Goal: Book appointment/travel/reservation

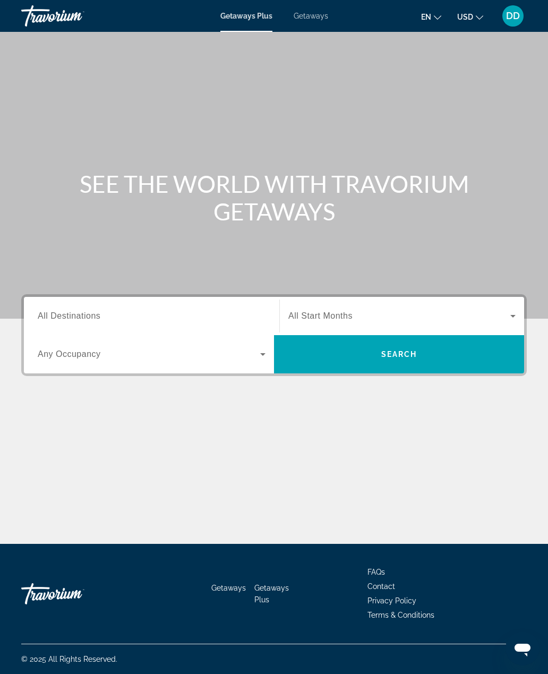
click at [438, 317] on span "Search widget" at bounding box center [399, 316] width 222 height 13
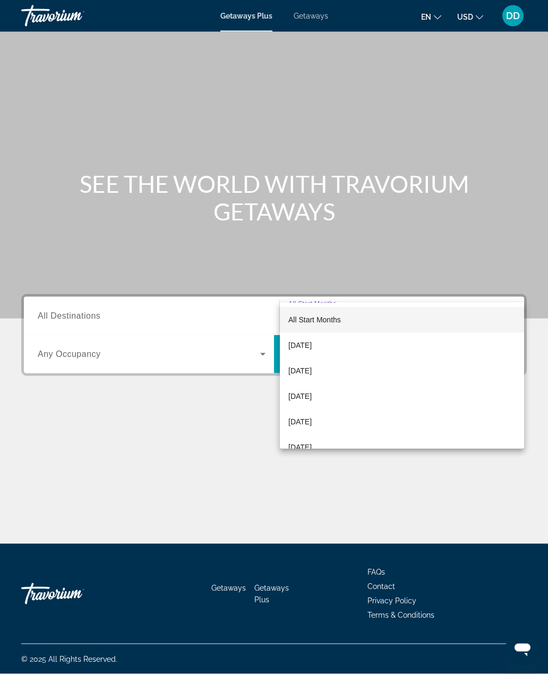
scroll to position [34, 0]
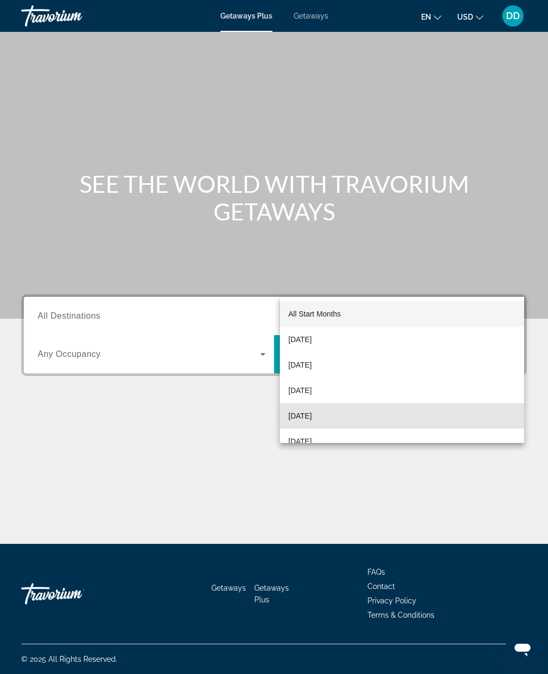
click at [406, 414] on mat-option "[DATE]" at bounding box center [402, 415] width 244 height 25
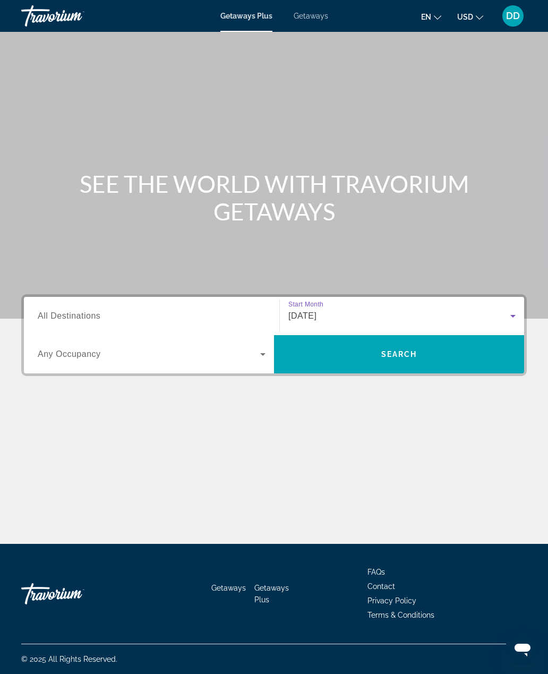
click at [57, 349] on span "Any Occupancy" at bounding box center [69, 353] width 63 height 9
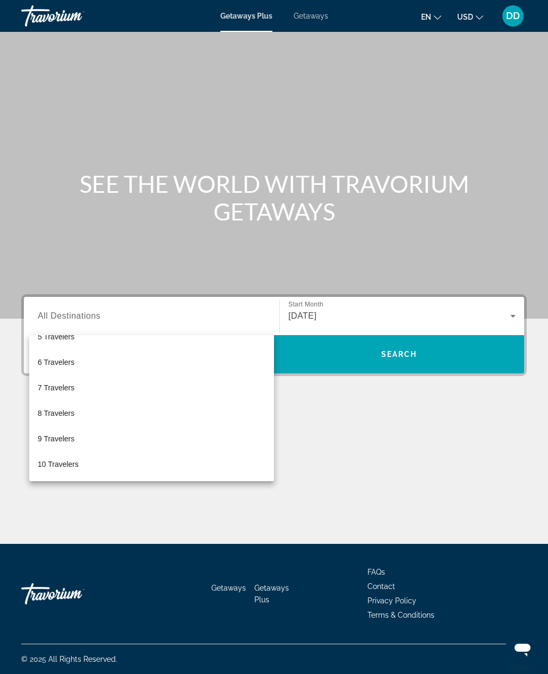
scroll to position [117, 0]
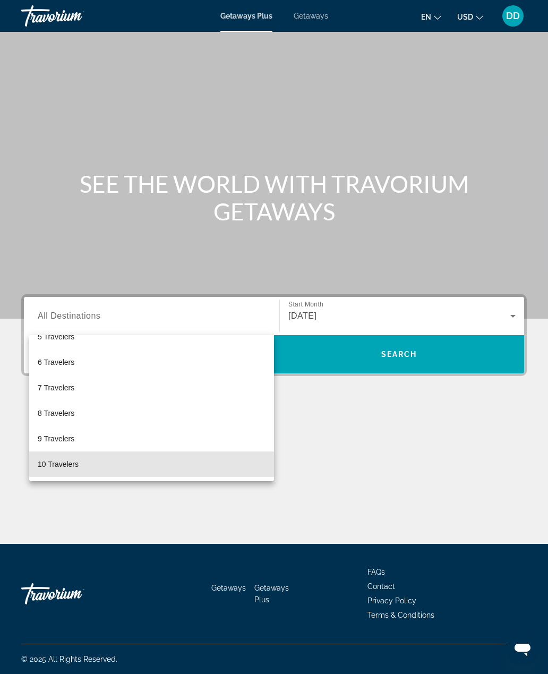
click at [57, 463] on span "10 Travelers" at bounding box center [58, 464] width 41 height 13
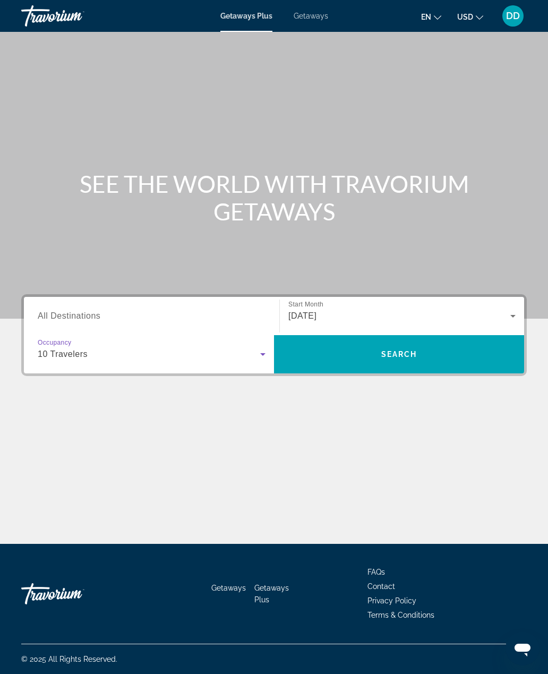
click at [50, 348] on div "10 Travelers" at bounding box center [149, 354] width 223 height 13
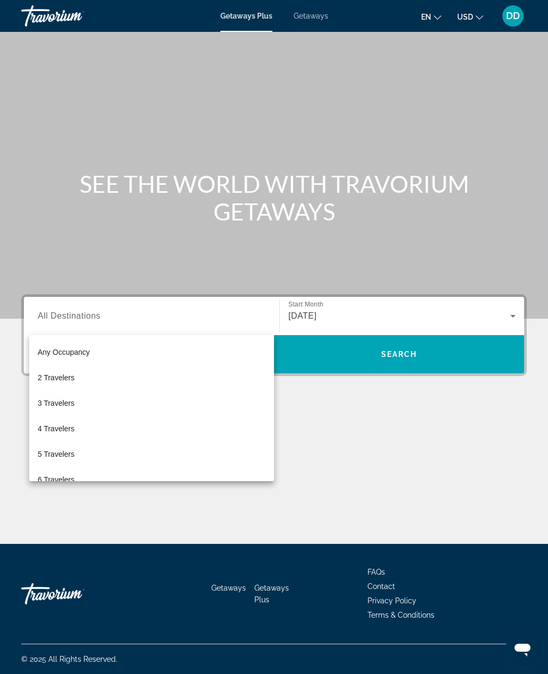
scroll to position [113, 0]
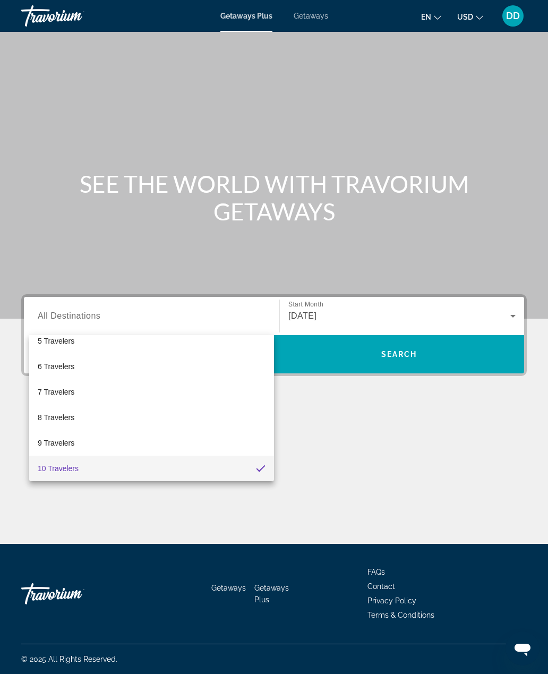
click at [422, 320] on div at bounding box center [274, 337] width 548 height 674
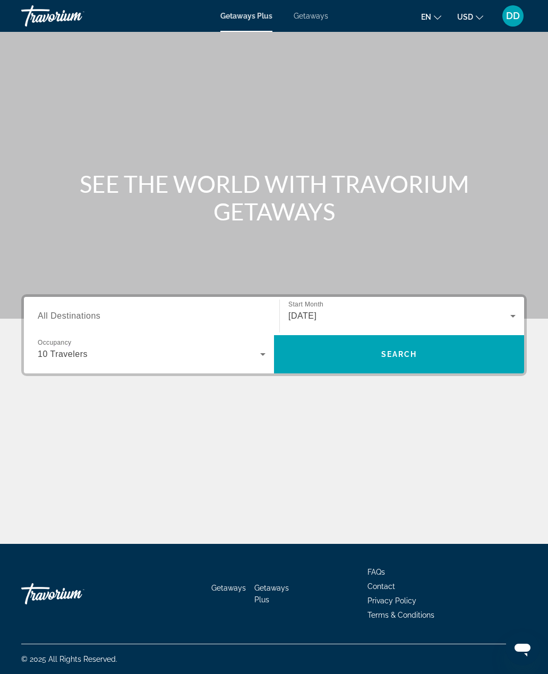
click at [422, 341] on span "Search widget" at bounding box center [399, 353] width 250 height 25
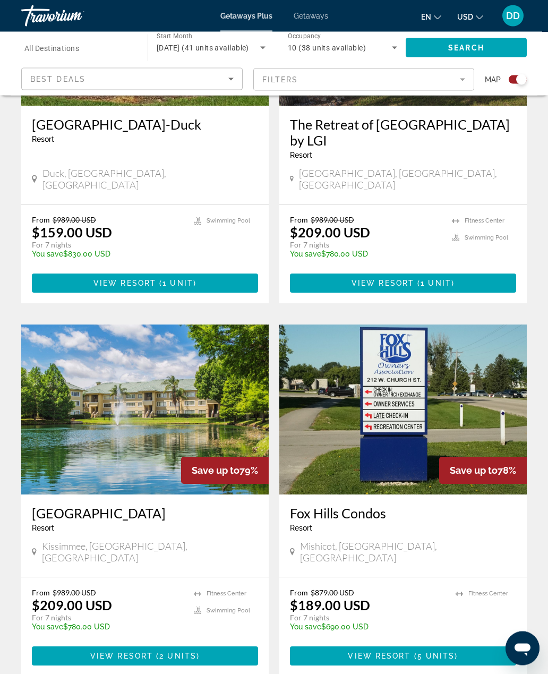
scroll to position [526, 0]
click at [68, 389] on img "Main content" at bounding box center [144, 409] width 247 height 170
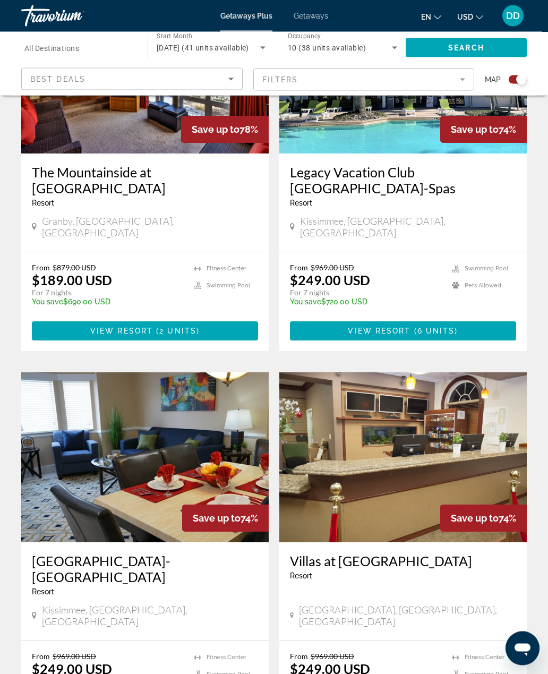
scroll to position [1240, 0]
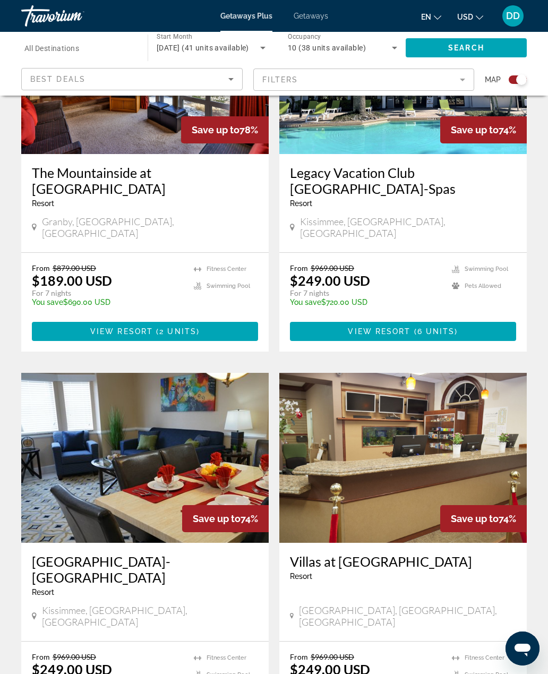
click at [203, 436] on img "Main content" at bounding box center [144, 458] width 247 height 170
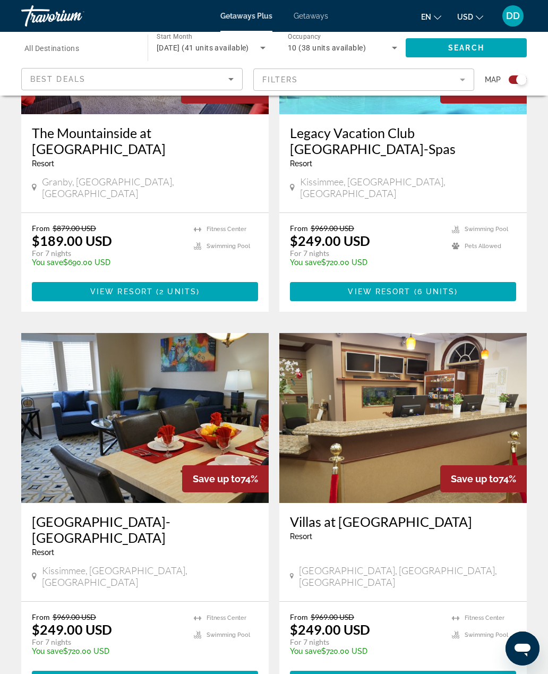
scroll to position [1278, 0]
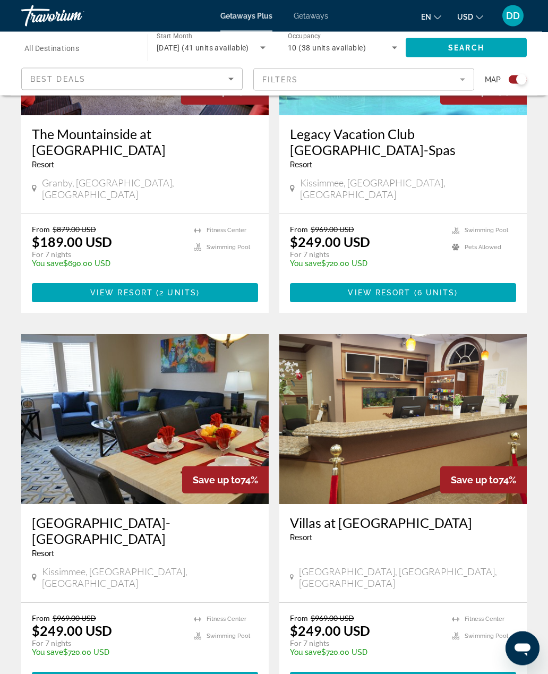
click at [399, 358] on img "Main content" at bounding box center [402, 420] width 247 height 170
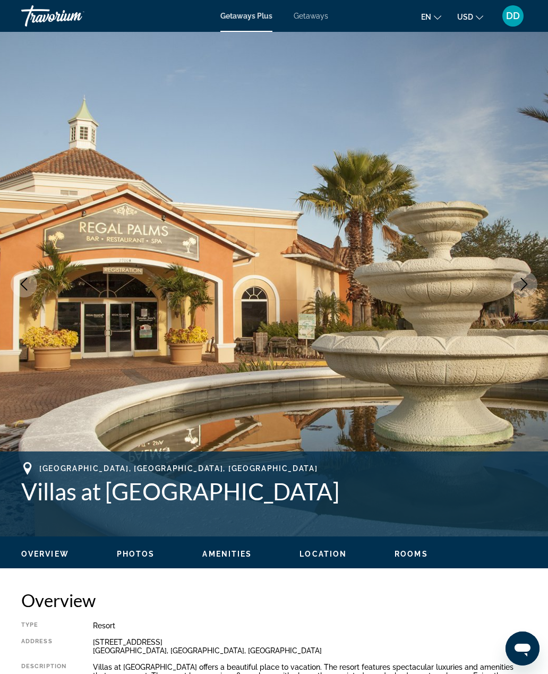
click at [524, 293] on button "Next image" at bounding box center [524, 284] width 27 height 27
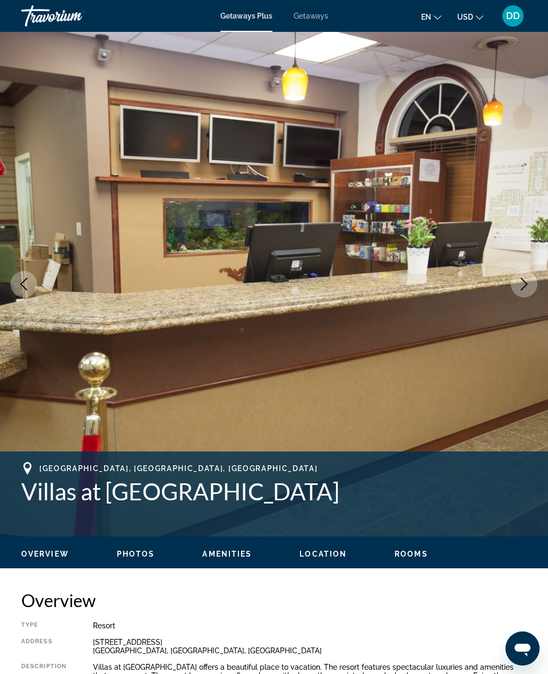
click at [528, 292] on button "Next image" at bounding box center [524, 284] width 27 height 27
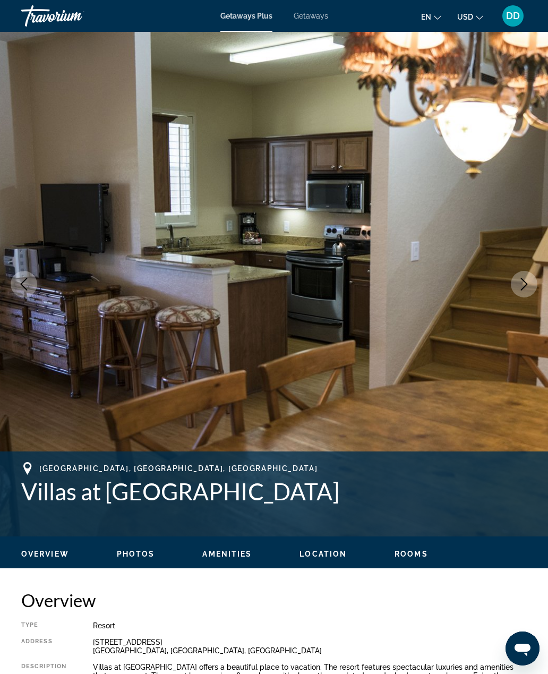
click at [531, 285] on button "Next image" at bounding box center [524, 284] width 27 height 27
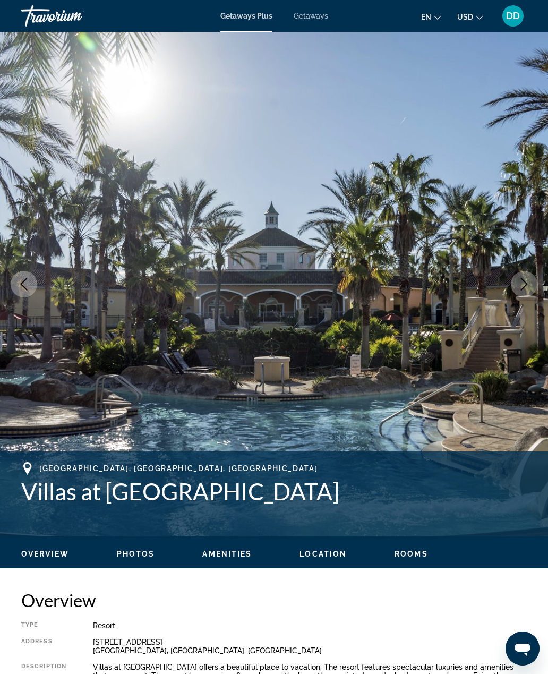
click at [528, 285] on icon "Next image" at bounding box center [524, 284] width 13 height 13
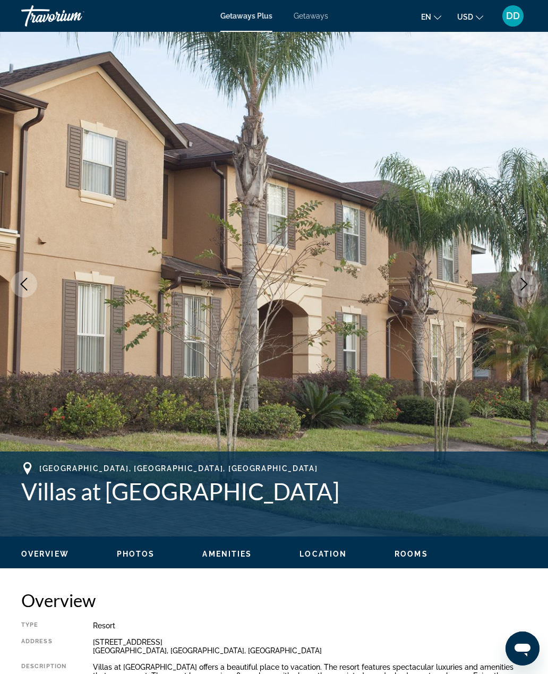
click at [525, 289] on icon "Next image" at bounding box center [524, 284] width 13 height 13
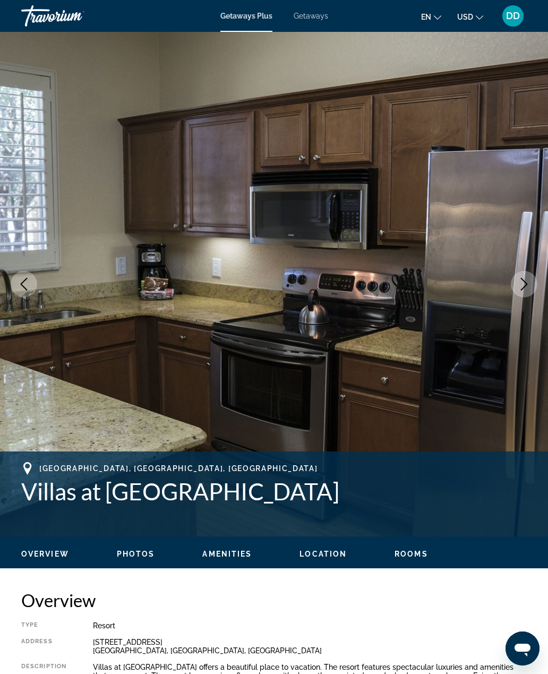
click at [524, 289] on icon "Next image" at bounding box center [524, 284] width 13 height 13
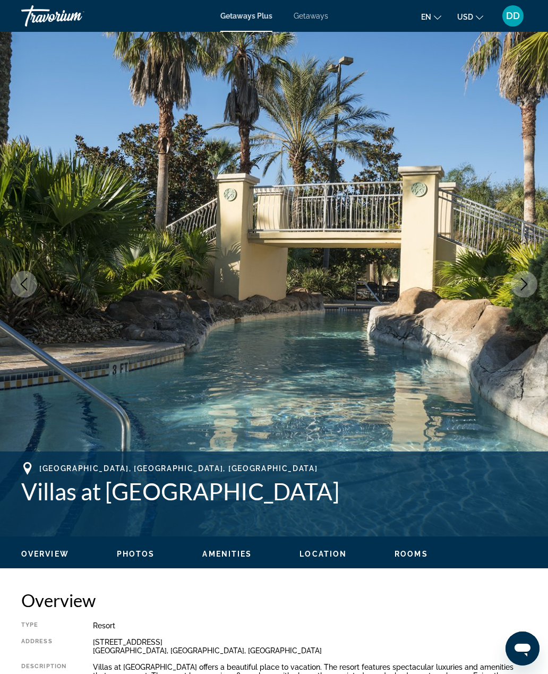
click at [524, 287] on icon "Next image" at bounding box center [524, 284] width 7 height 13
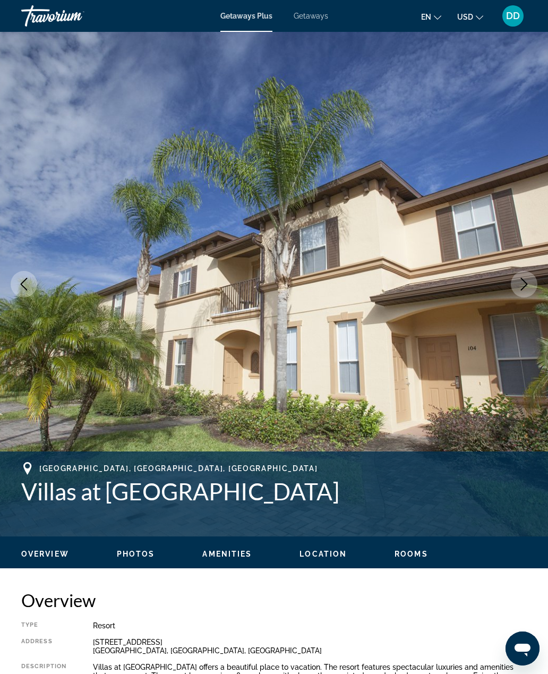
click at [528, 290] on icon "Next image" at bounding box center [524, 284] width 13 height 13
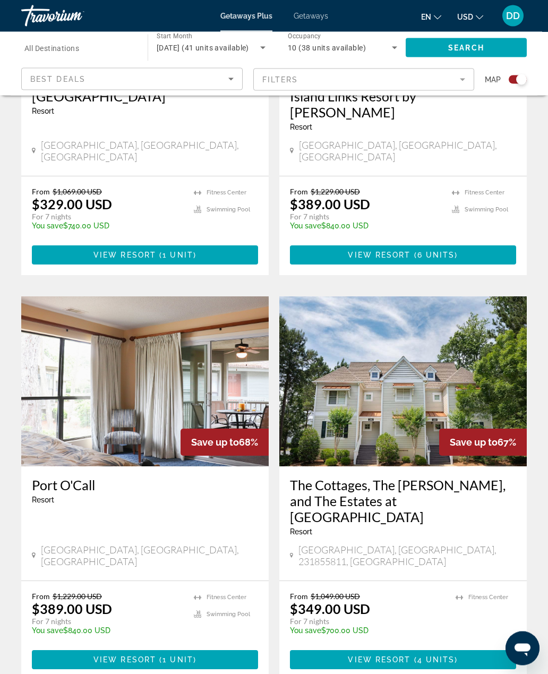
scroll to position [2110, 0]
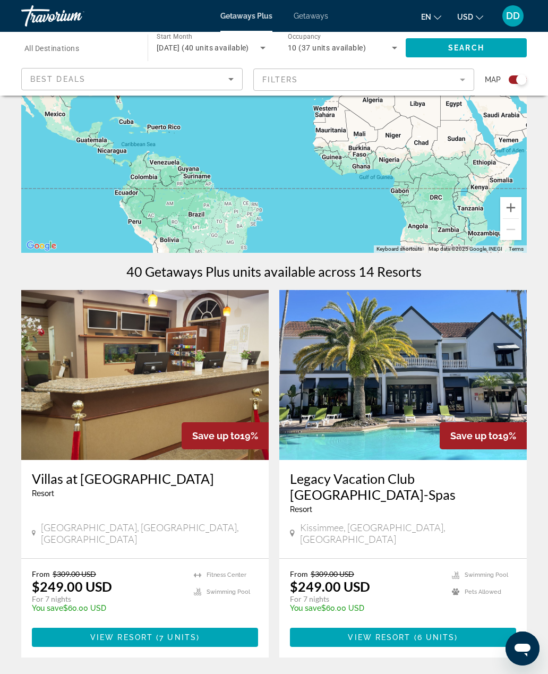
scroll to position [178, 0]
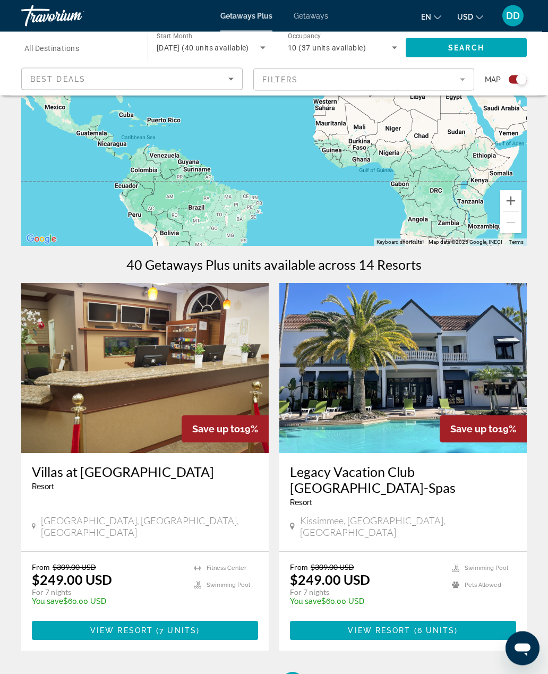
click at [450, 369] on img "Main content" at bounding box center [402, 369] width 247 height 170
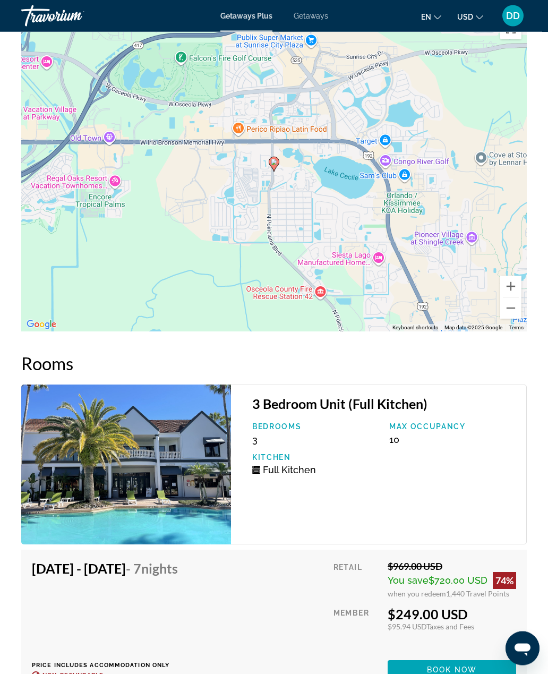
scroll to position [2408, 0]
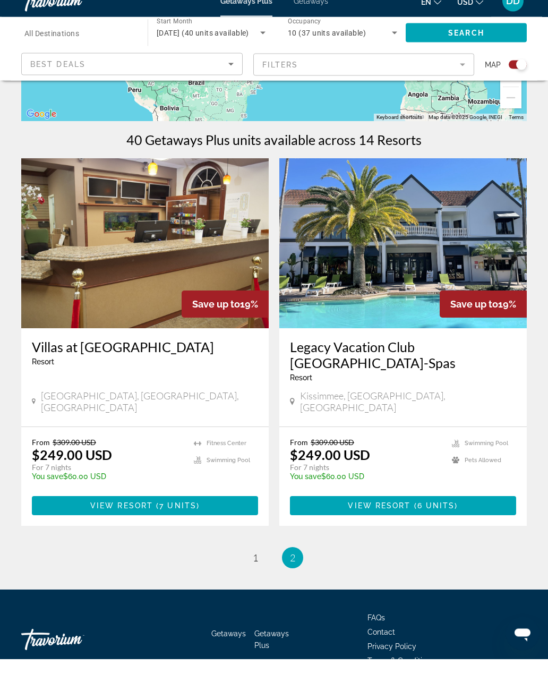
scroll to position [288, 0]
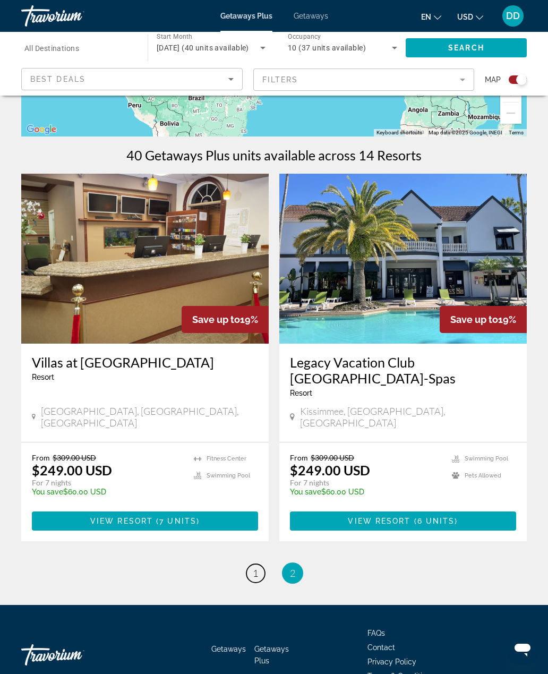
click at [254, 567] on span "1" at bounding box center [255, 573] width 5 height 12
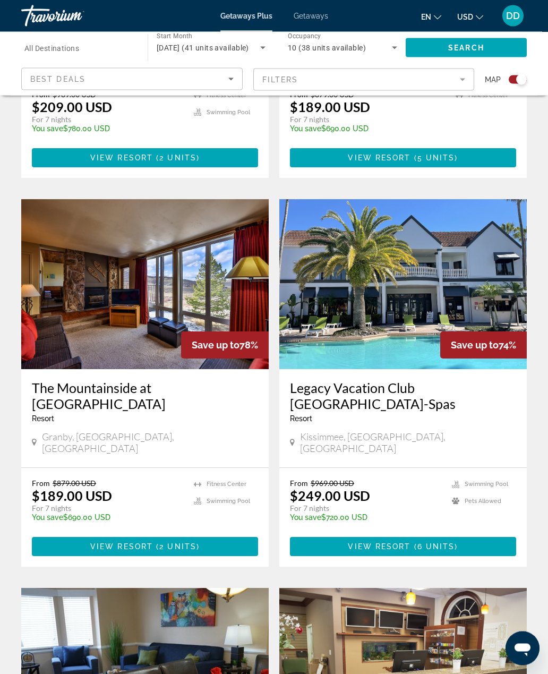
scroll to position [1025, 0]
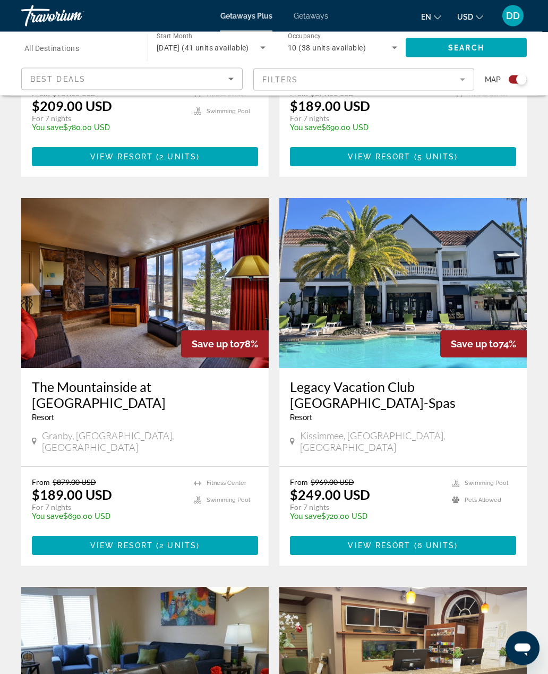
click at [72, 293] on img "Main content" at bounding box center [144, 284] width 247 height 170
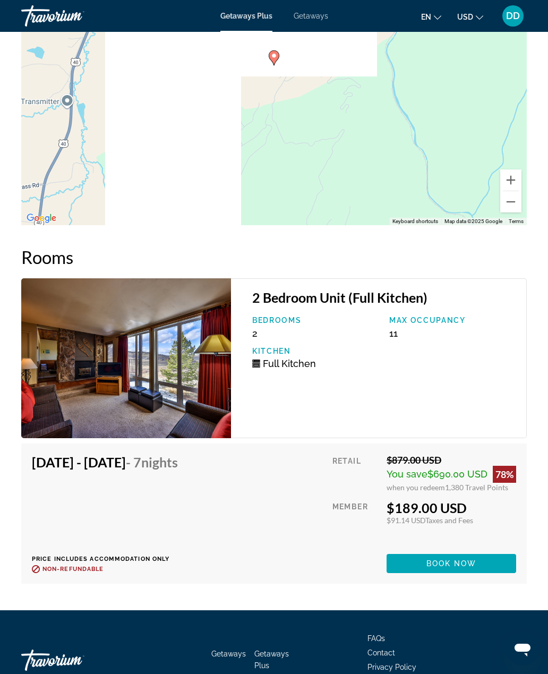
scroll to position [2444, 0]
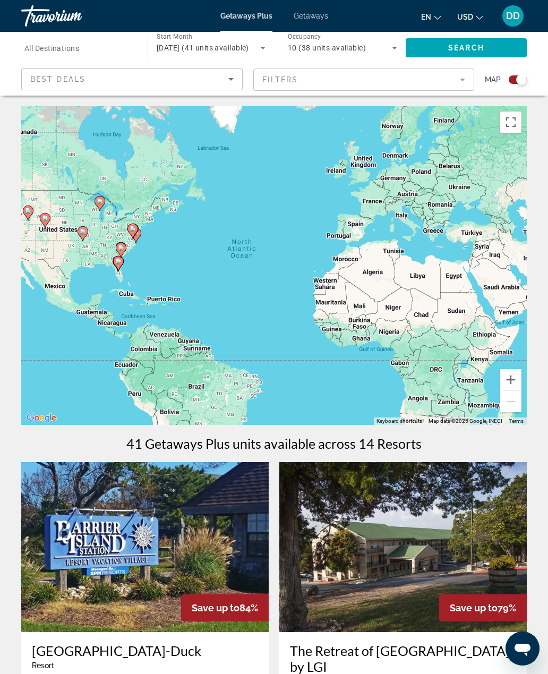
click at [334, 45] on span "10 (38 units available)" at bounding box center [327, 48] width 78 height 8
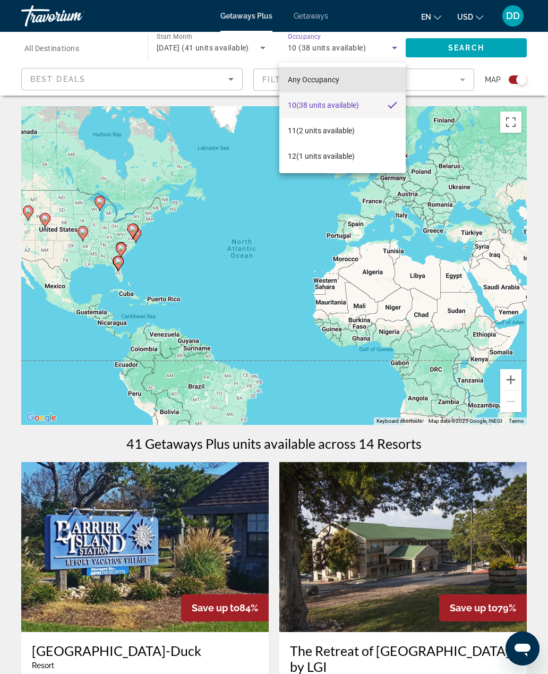
click at [363, 72] on mat-option "Any Occupancy" at bounding box center [342, 79] width 126 height 25
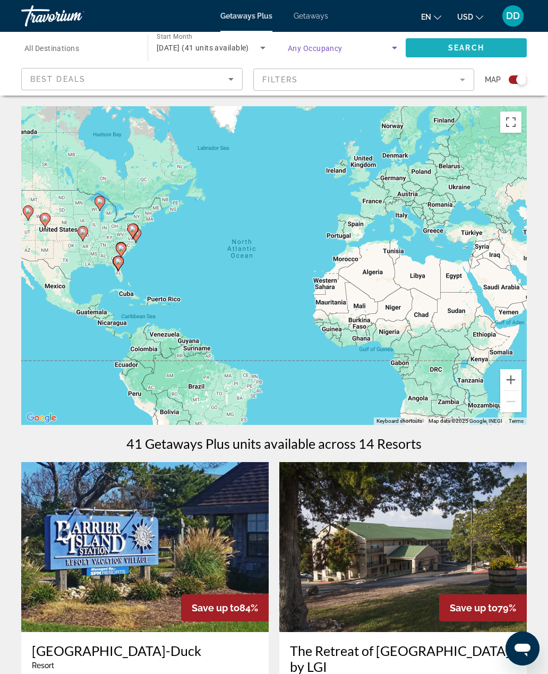
click at [463, 40] on span "Search widget" at bounding box center [466, 47] width 121 height 25
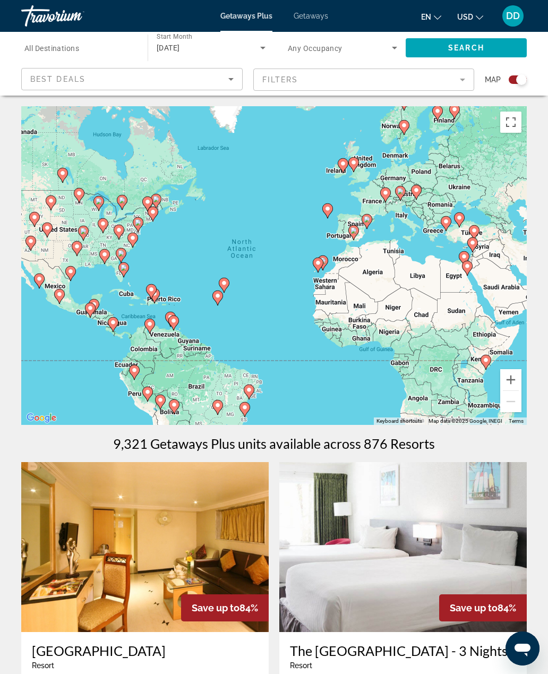
click at [389, 45] on icon "Search widget" at bounding box center [394, 47] width 13 height 13
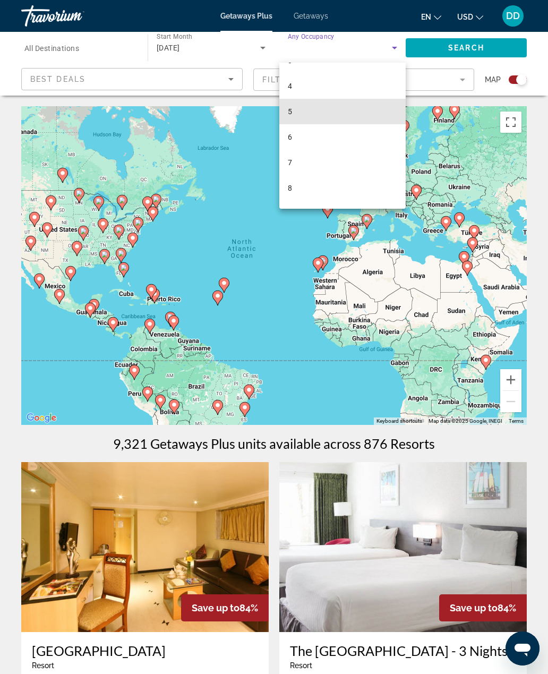
scroll to position [78, 0]
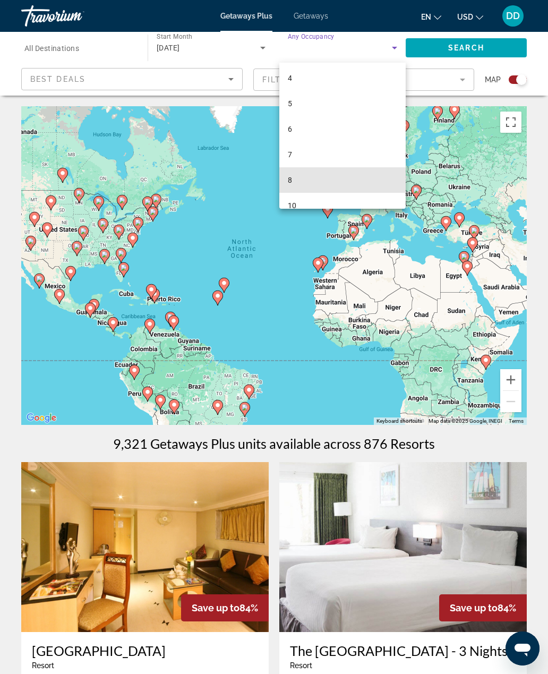
click at [327, 182] on mat-option "8" at bounding box center [342, 179] width 126 height 25
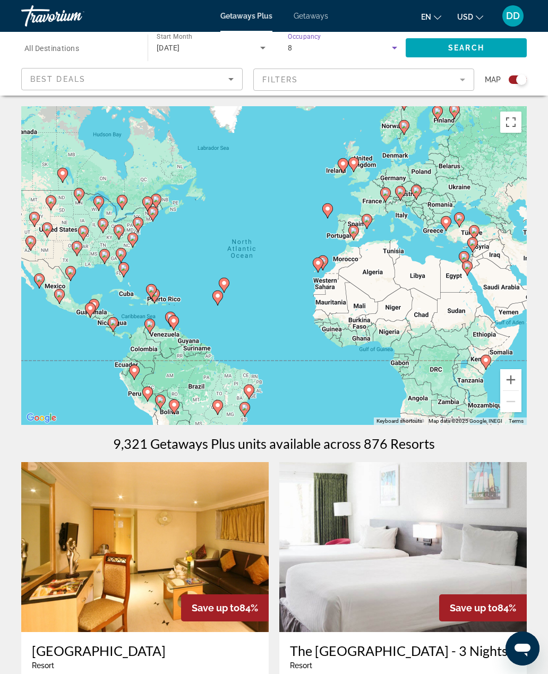
click at [470, 45] on span "Search" at bounding box center [466, 48] width 36 height 8
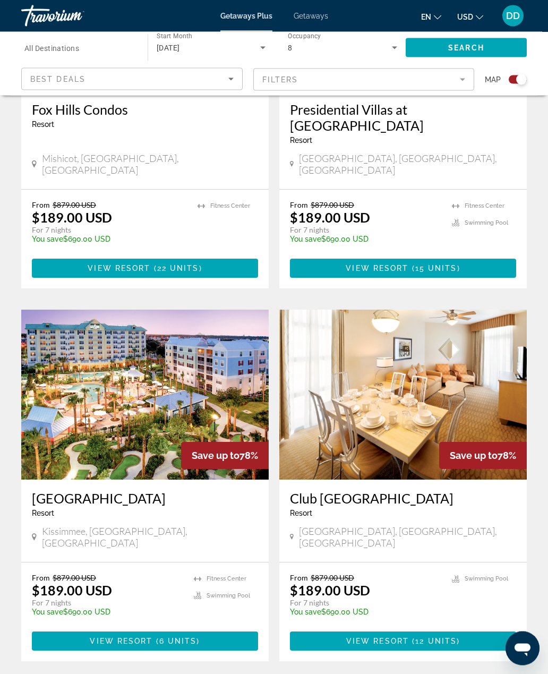
scroll to position [915, 0]
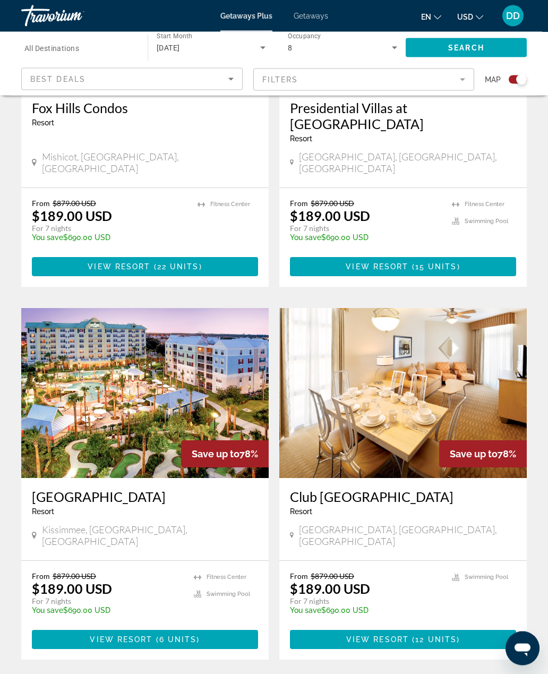
click at [85, 369] on img "Main content" at bounding box center [144, 394] width 247 height 170
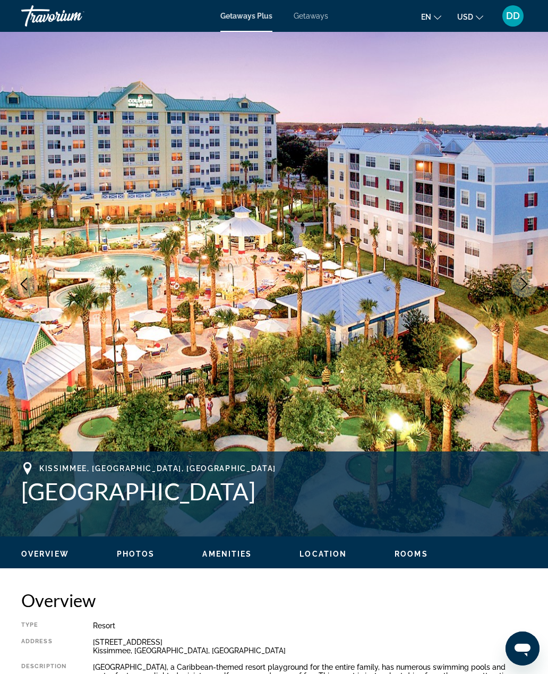
click at [524, 287] on icon "Next image" at bounding box center [524, 284] width 7 height 13
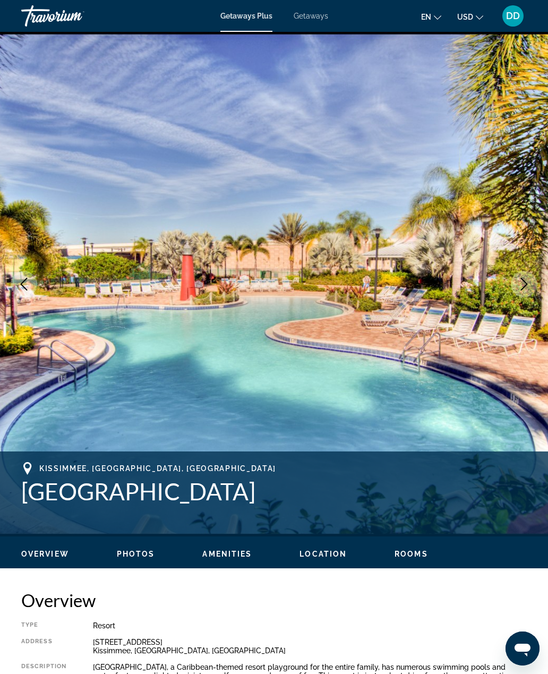
click at [525, 283] on icon "Next image" at bounding box center [524, 284] width 13 height 13
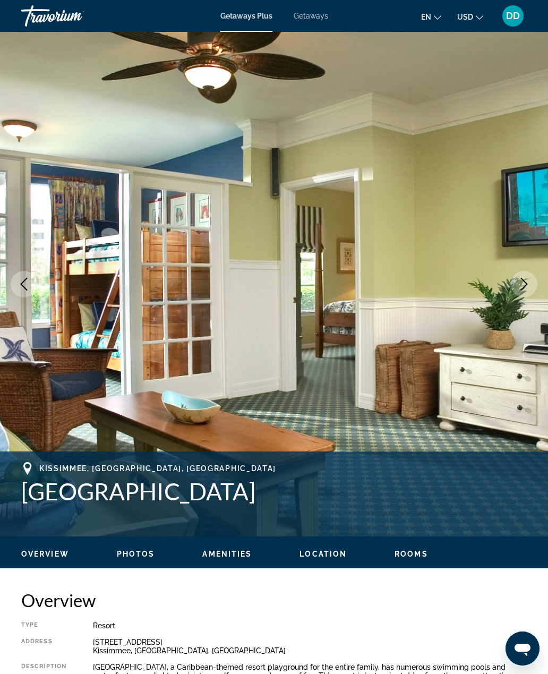
click at [524, 283] on icon "Next image" at bounding box center [524, 284] width 13 height 13
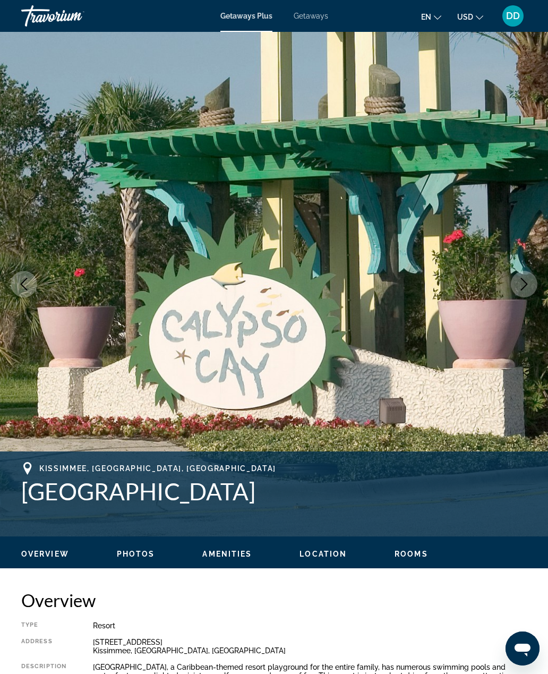
click at [524, 283] on icon "Next image" at bounding box center [524, 284] width 13 height 13
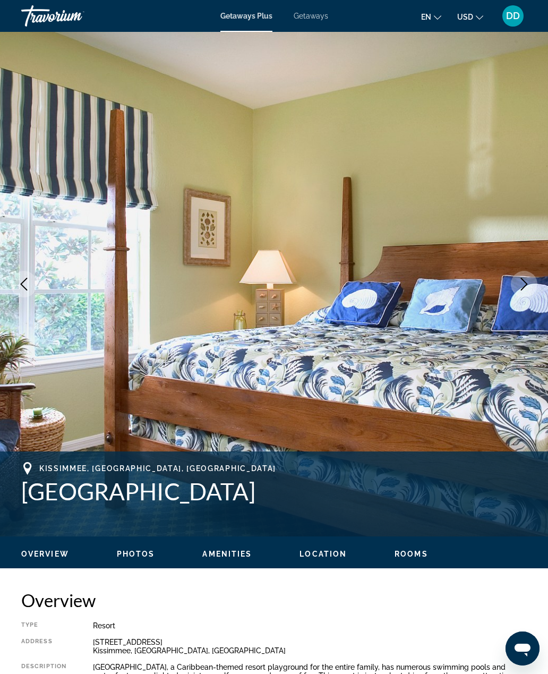
click at [524, 282] on icon "Next image" at bounding box center [524, 284] width 13 height 13
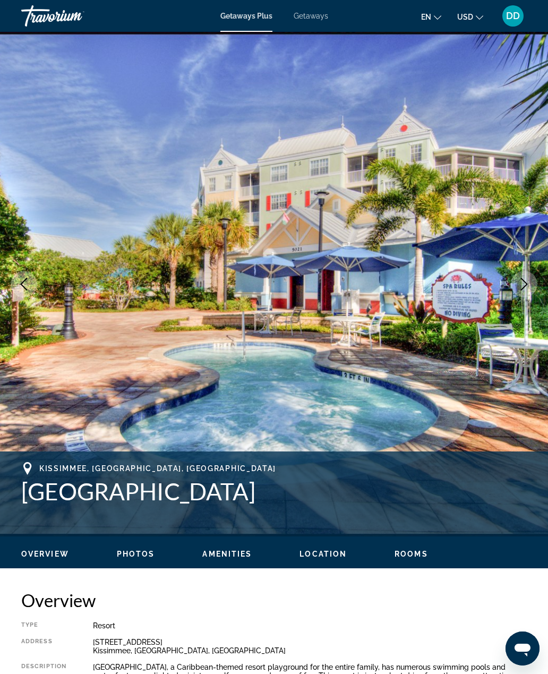
click at [526, 279] on icon "Next image" at bounding box center [524, 284] width 13 height 13
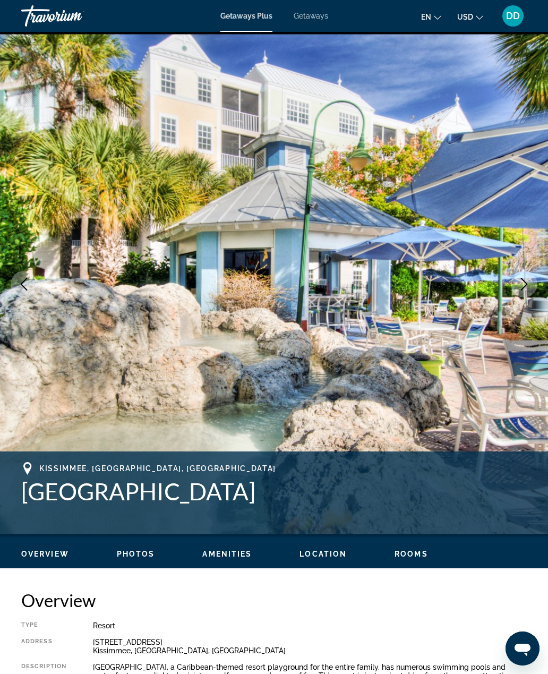
click at [526, 280] on icon "Next image" at bounding box center [524, 284] width 13 height 13
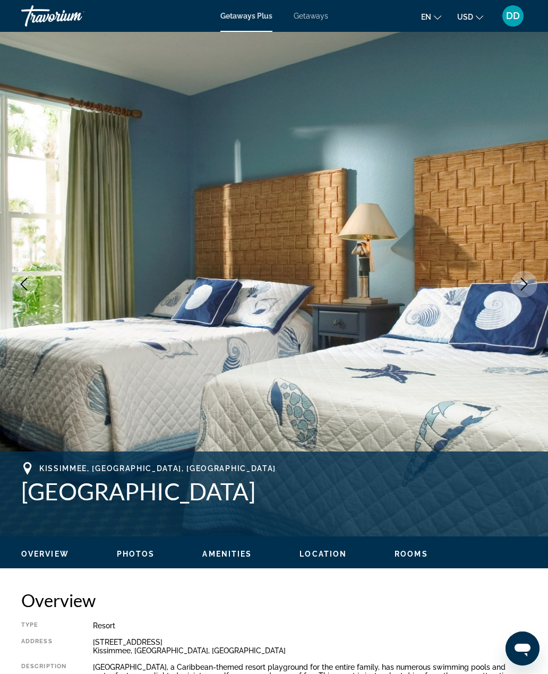
click at [526, 279] on icon "Next image" at bounding box center [524, 284] width 13 height 13
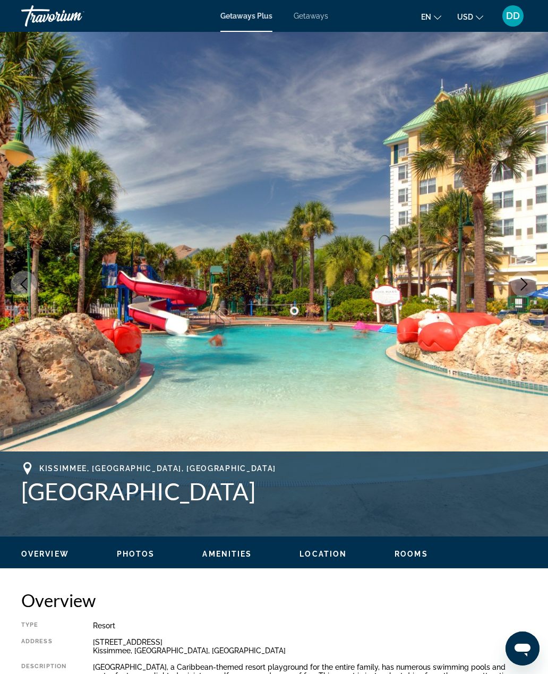
click at [522, 284] on icon "Next image" at bounding box center [524, 284] width 13 height 13
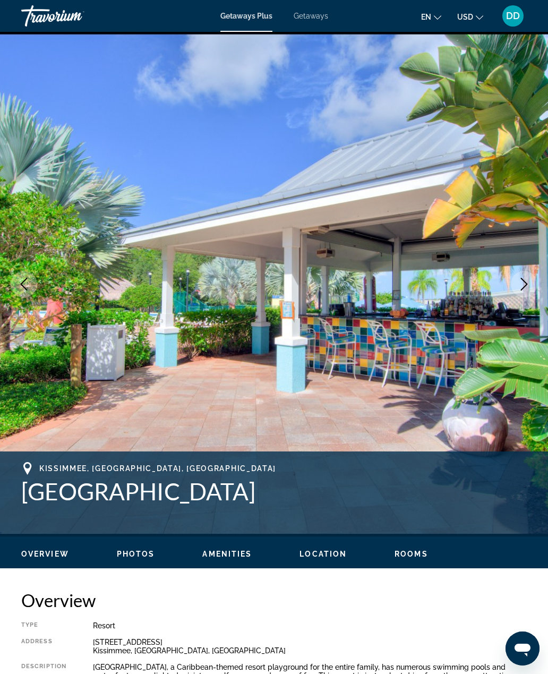
click at [521, 284] on icon "Next image" at bounding box center [524, 284] width 13 height 13
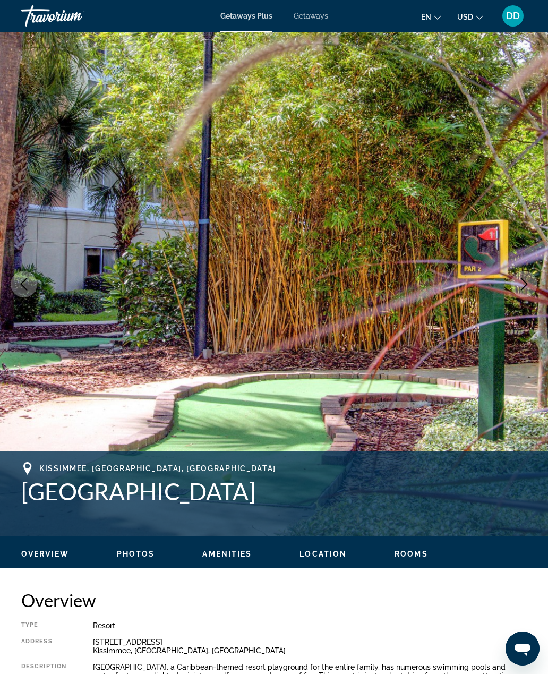
click at [20, 279] on icon "Previous image" at bounding box center [24, 284] width 13 height 13
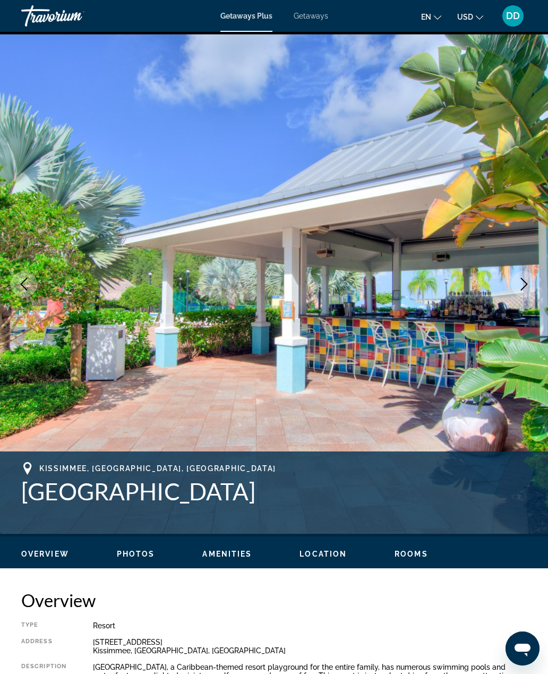
click at [520, 278] on icon "Next image" at bounding box center [524, 284] width 13 height 13
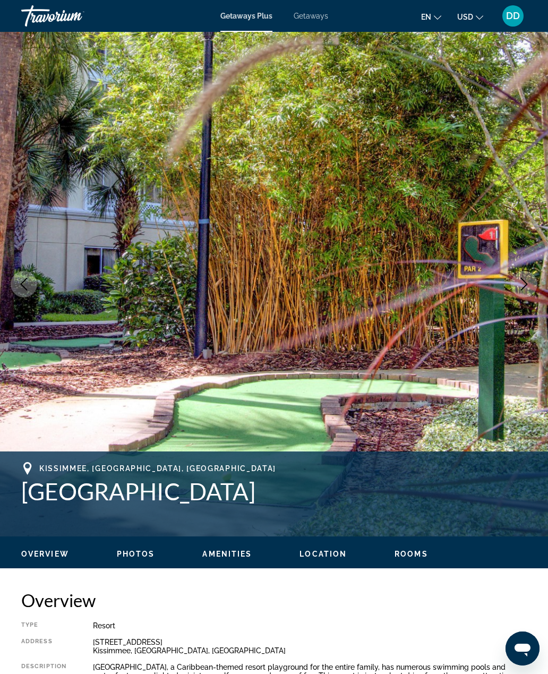
click at [524, 282] on icon "Next image" at bounding box center [524, 284] width 13 height 13
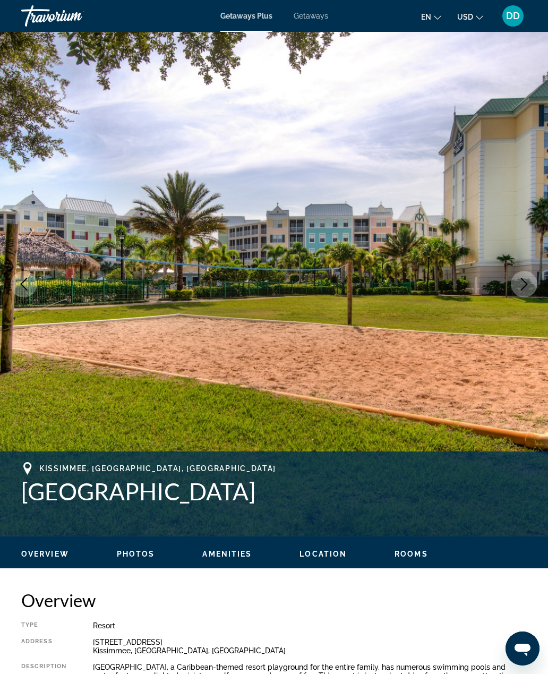
click at [523, 283] on icon "Next image" at bounding box center [524, 284] width 13 height 13
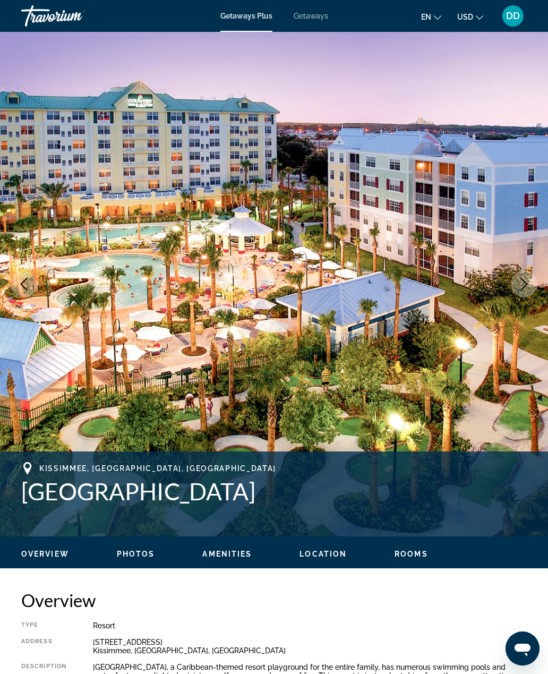
click at [524, 282] on icon "Next image" at bounding box center [524, 284] width 13 height 13
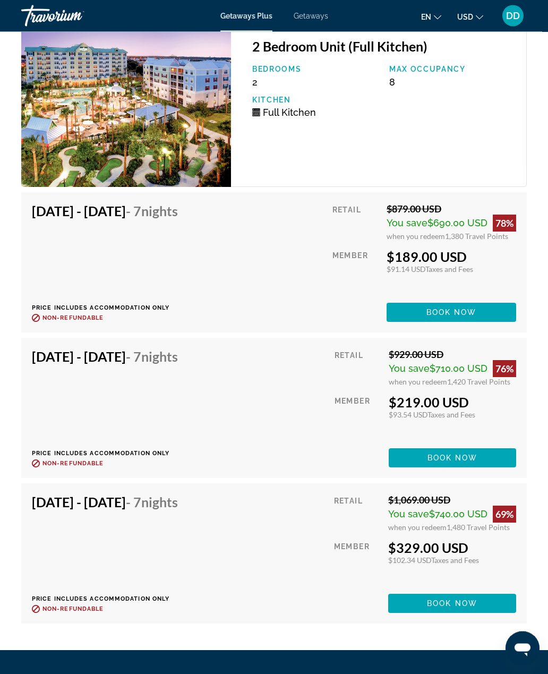
scroll to position [2149, 0]
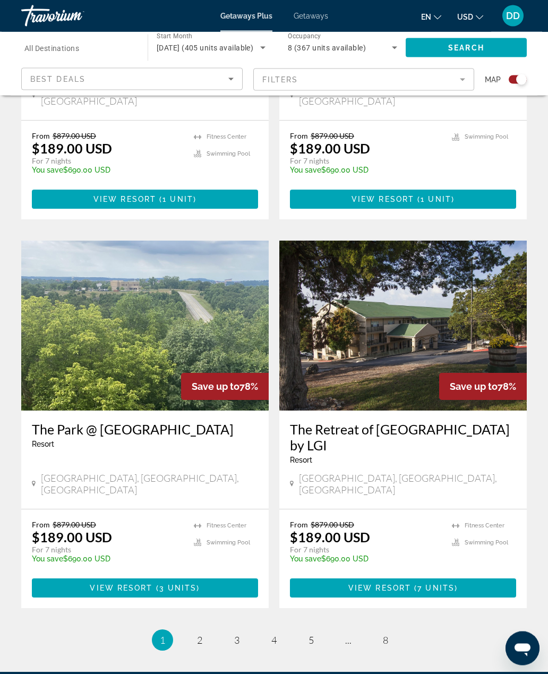
scroll to position [2126, 0]
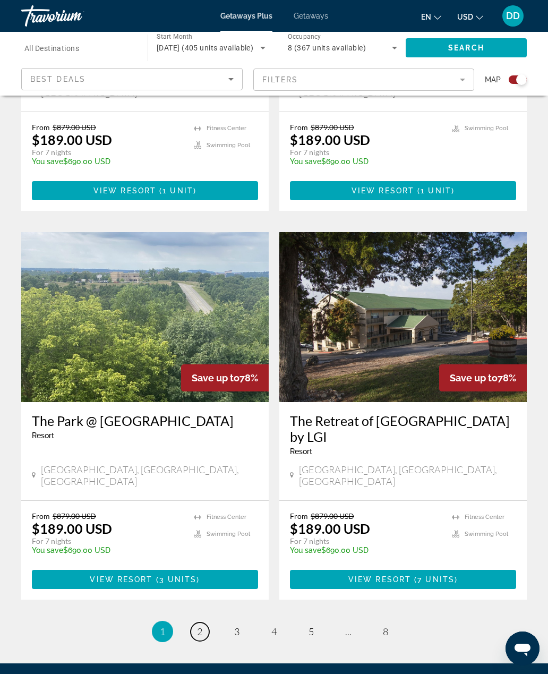
click at [203, 622] on link "page 2" at bounding box center [200, 631] width 19 height 19
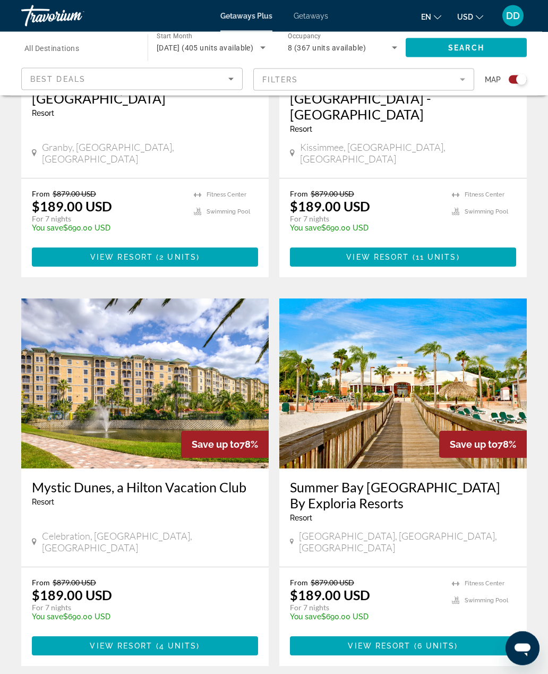
scroll to position [1350, 0]
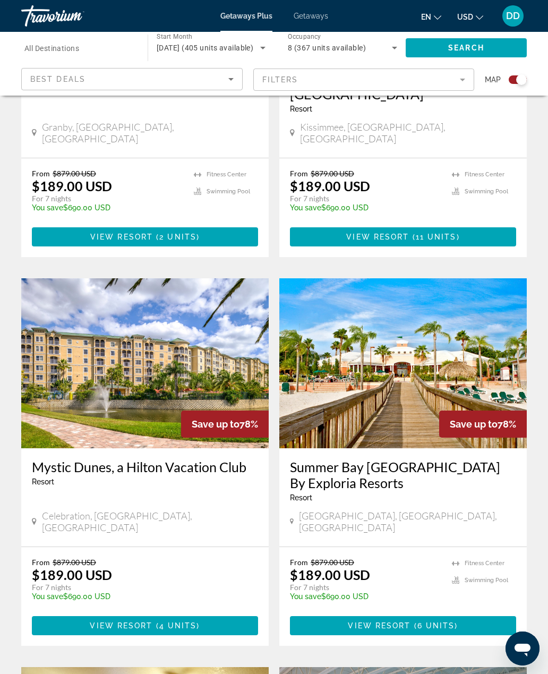
click at [91, 305] on img "Main content" at bounding box center [144, 363] width 247 height 170
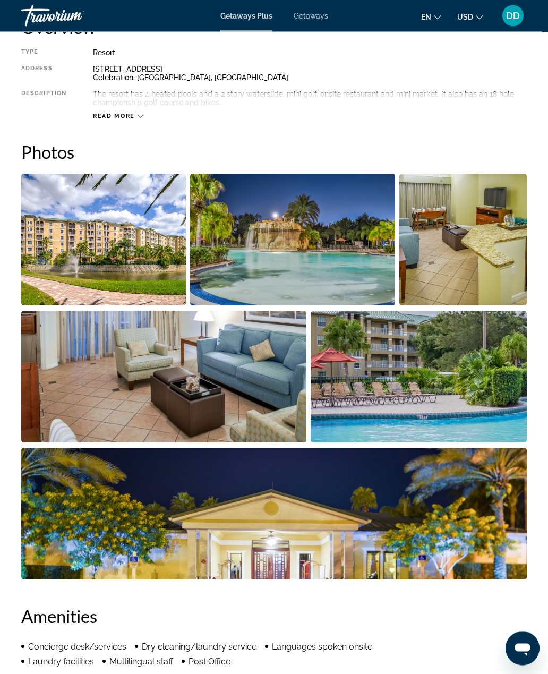
scroll to position [574, 0]
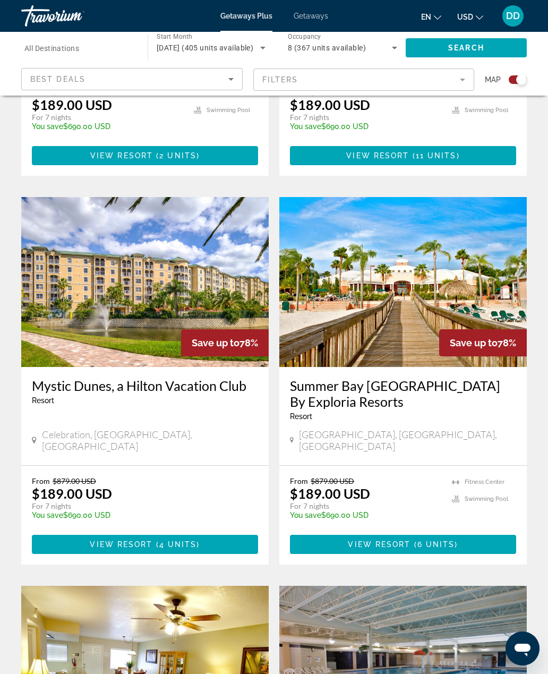
scroll to position [1430, 0]
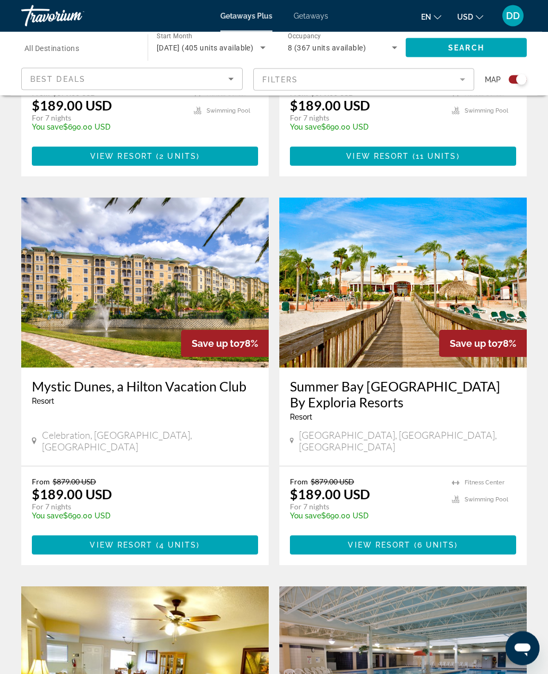
click at [479, 241] on img "Main content" at bounding box center [402, 283] width 247 height 170
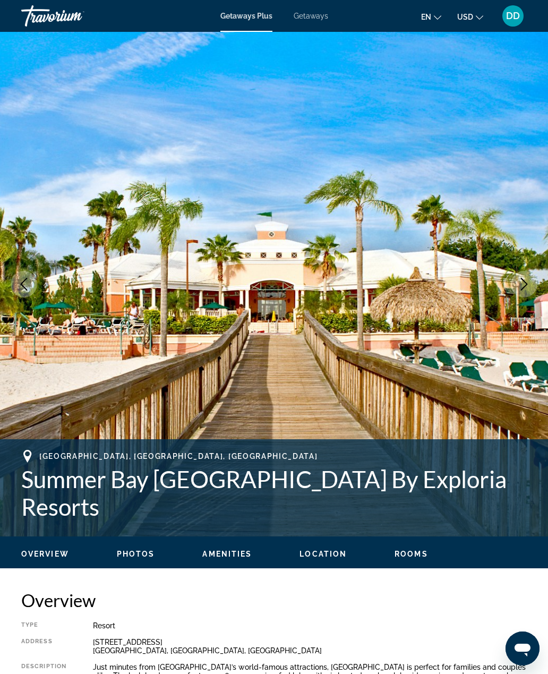
click at [523, 284] on icon "Next image" at bounding box center [524, 284] width 13 height 13
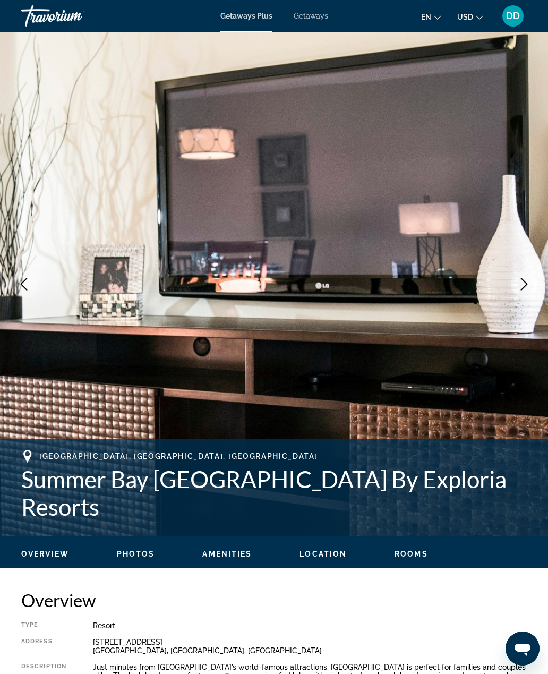
click at [522, 283] on icon "Next image" at bounding box center [524, 284] width 13 height 13
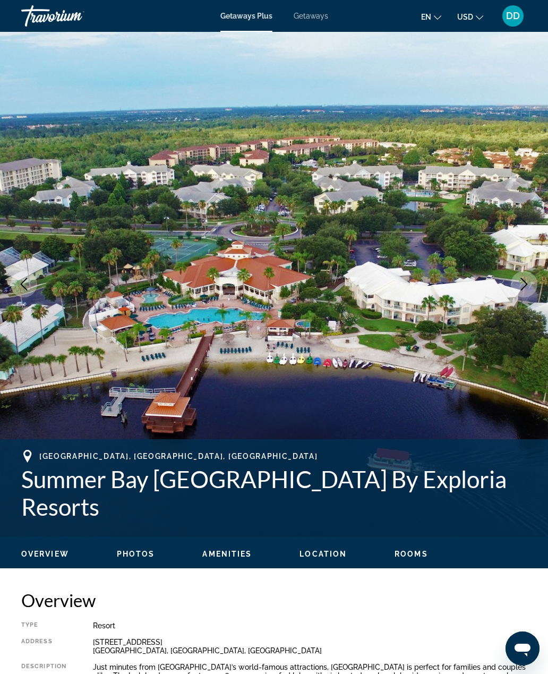
click at [521, 281] on icon "Next image" at bounding box center [524, 284] width 13 height 13
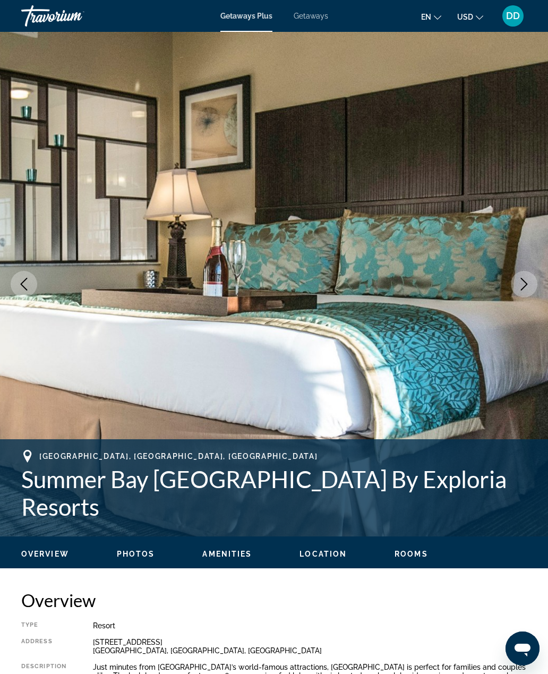
click at [520, 285] on icon "Next image" at bounding box center [524, 284] width 13 height 13
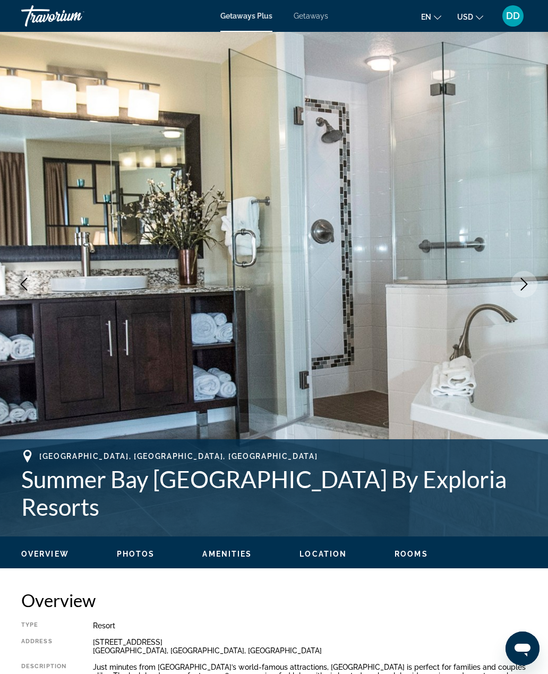
click at [520, 286] on icon "Next image" at bounding box center [524, 284] width 13 height 13
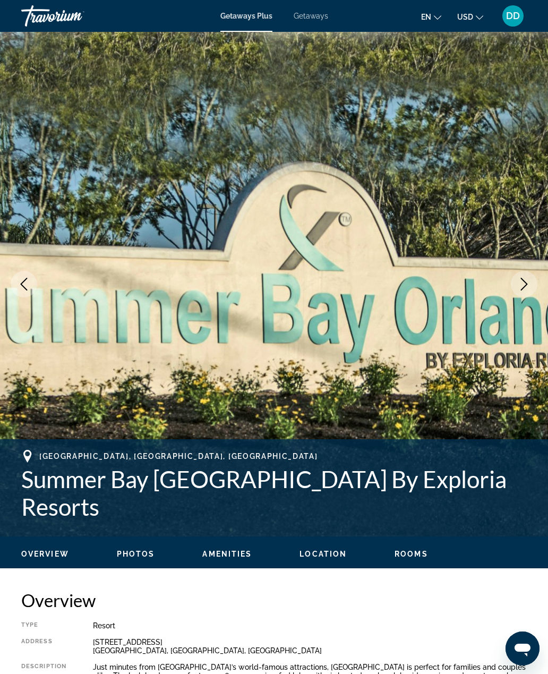
click at [522, 287] on icon "Next image" at bounding box center [524, 284] width 13 height 13
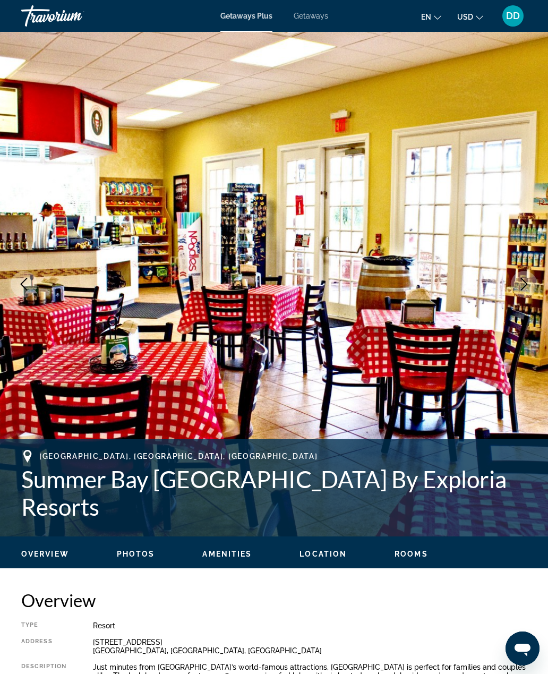
click at [524, 293] on button "Next image" at bounding box center [524, 284] width 27 height 27
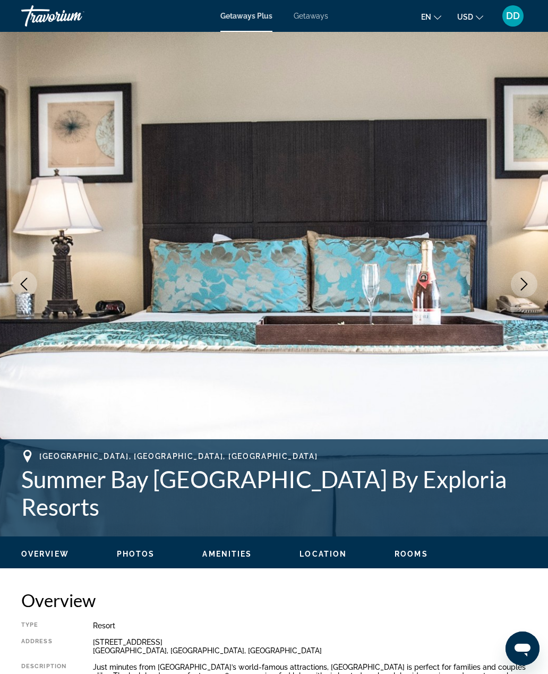
click at [526, 295] on button "Next image" at bounding box center [524, 284] width 27 height 27
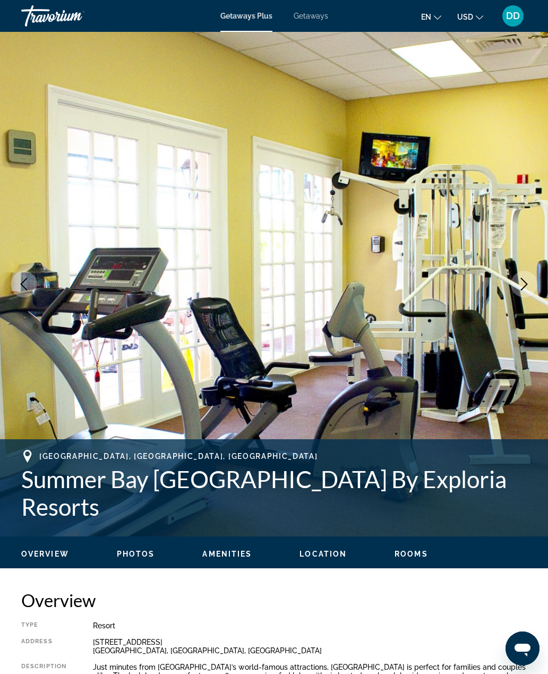
click at [528, 295] on button "Next image" at bounding box center [524, 284] width 27 height 27
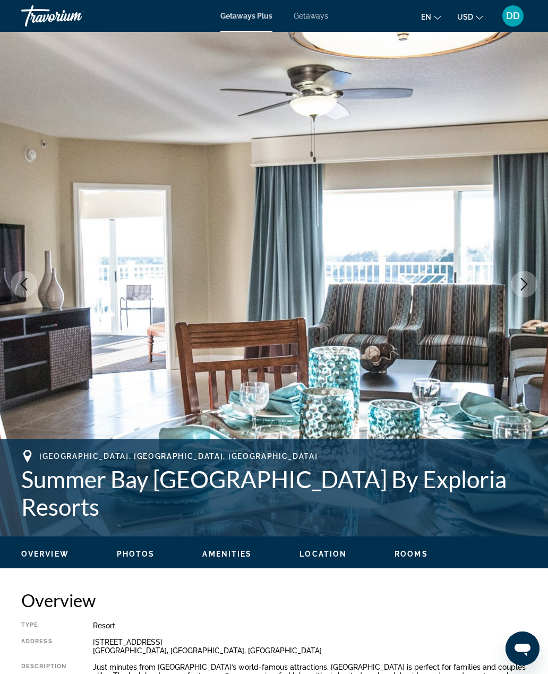
click at [527, 296] on button "Next image" at bounding box center [524, 284] width 27 height 27
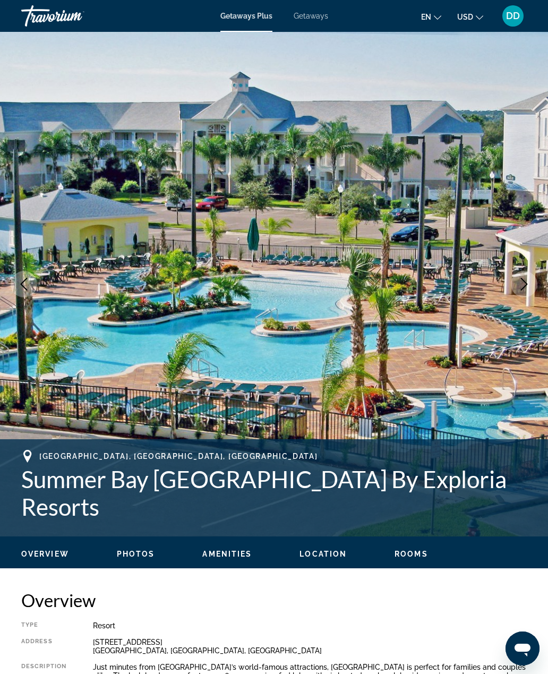
click at [527, 298] on img "Main content" at bounding box center [274, 284] width 548 height 505
click at [527, 303] on img "Main content" at bounding box center [274, 284] width 548 height 505
click at [543, 288] on img "Main content" at bounding box center [274, 284] width 548 height 505
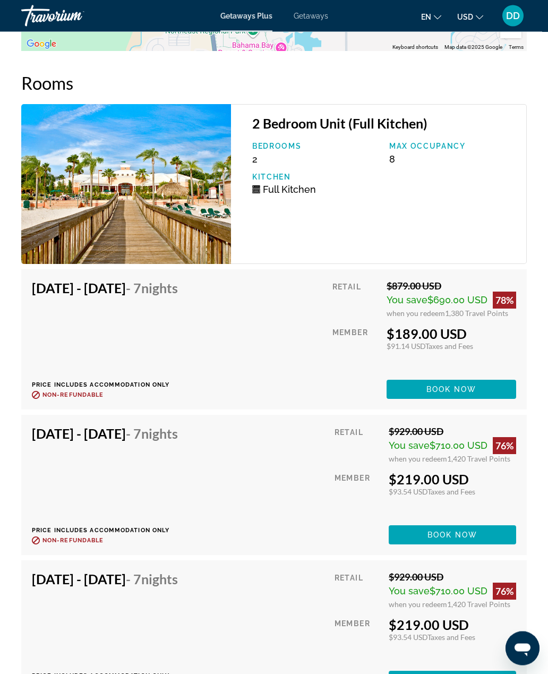
scroll to position [2627, 0]
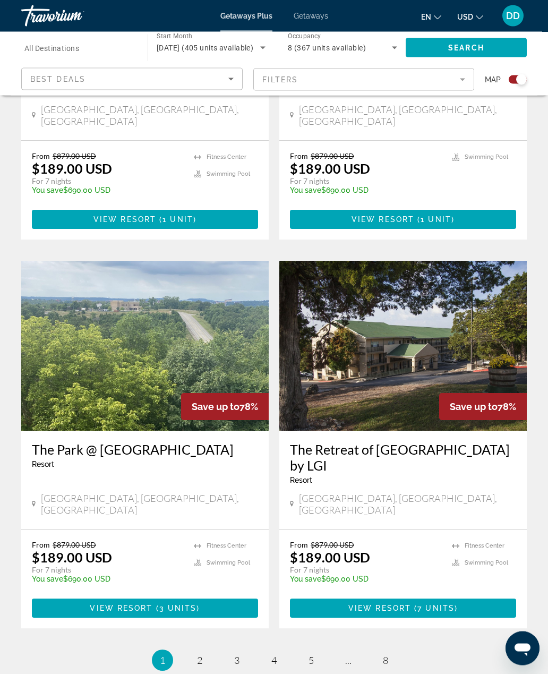
scroll to position [2098, 0]
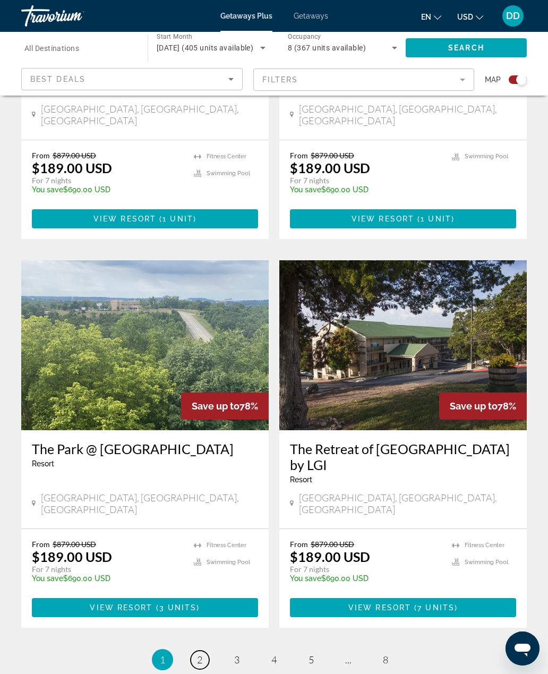
click at [201, 654] on span "2" at bounding box center [199, 660] width 5 height 12
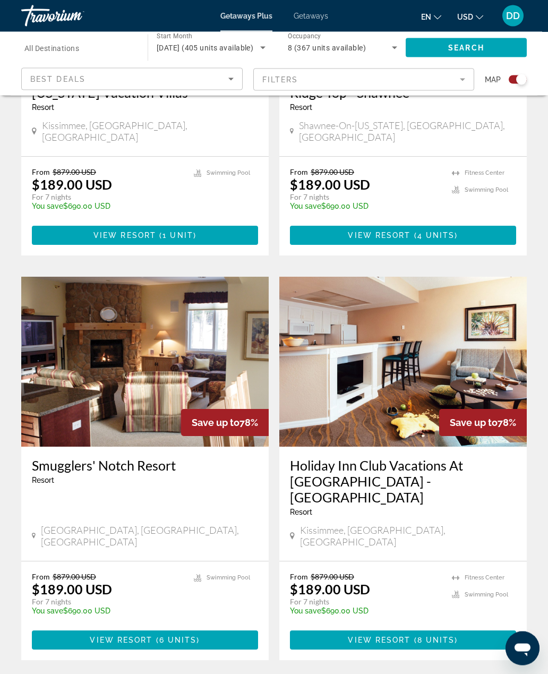
scroll to position [2113, 0]
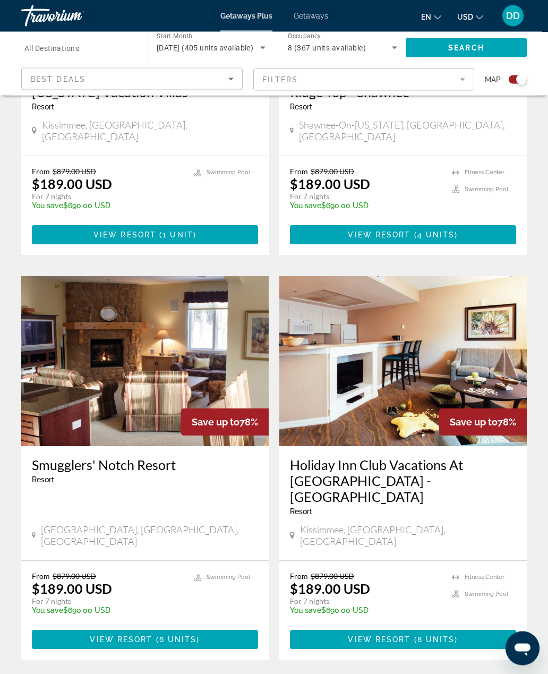
click at [476, 287] on img "Main content" at bounding box center [402, 362] width 247 height 170
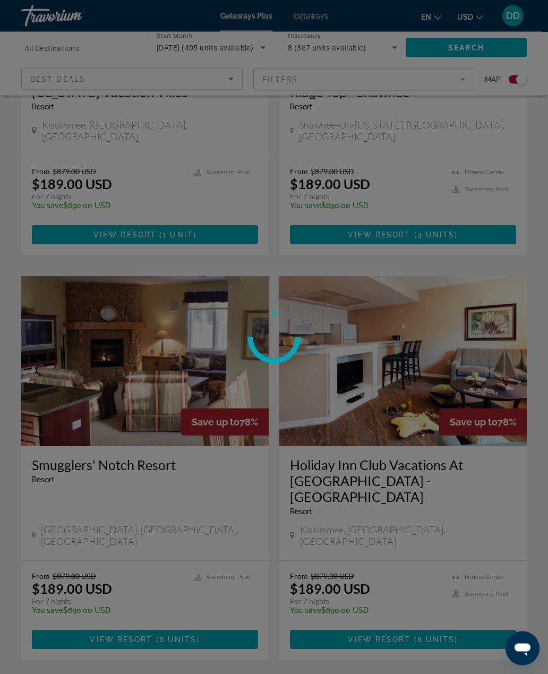
scroll to position [2114, 0]
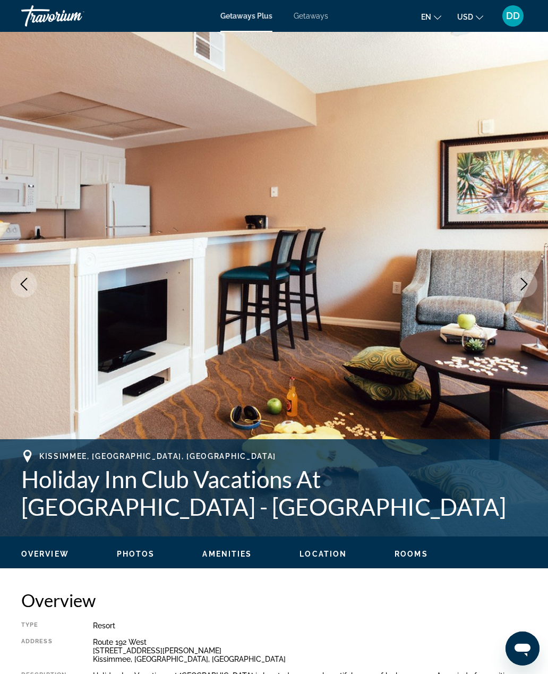
click at [525, 286] on icon "Next image" at bounding box center [524, 284] width 7 height 13
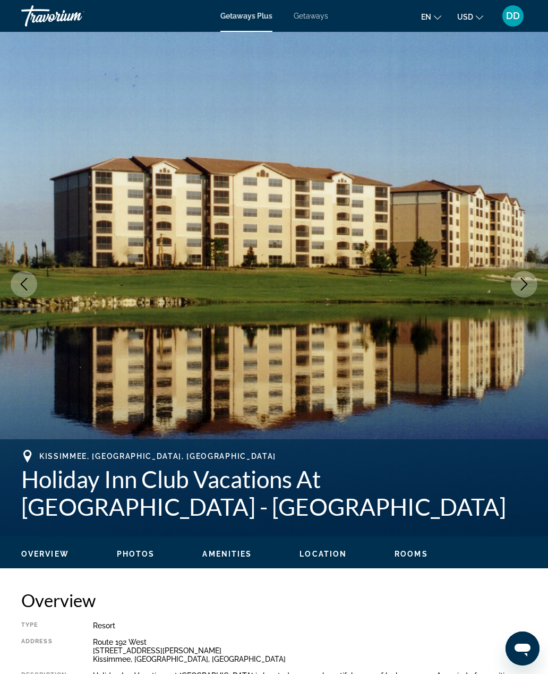
click at [520, 283] on icon "Next image" at bounding box center [524, 284] width 13 height 13
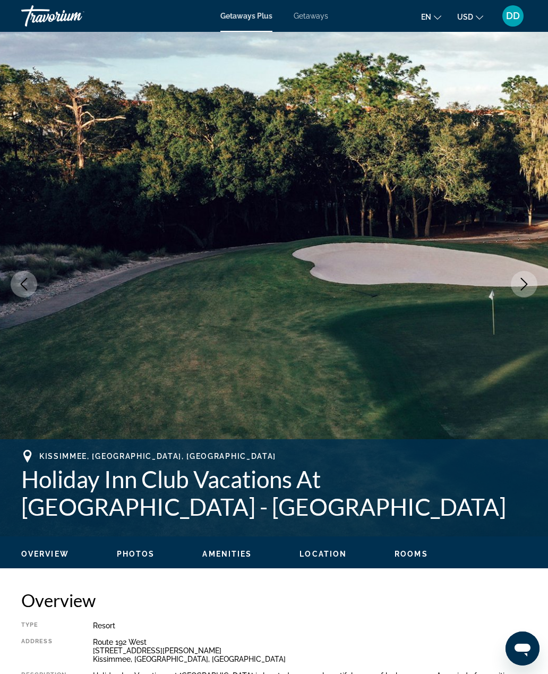
click at [518, 282] on icon "Next image" at bounding box center [524, 284] width 13 height 13
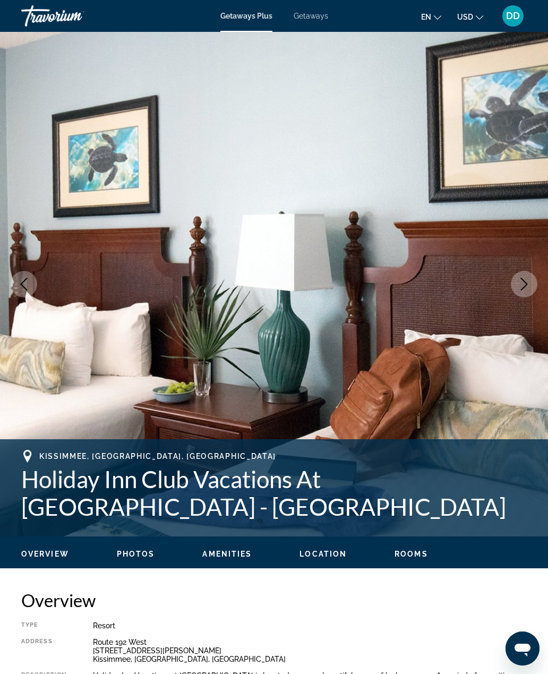
click at [518, 278] on icon "Next image" at bounding box center [524, 284] width 13 height 13
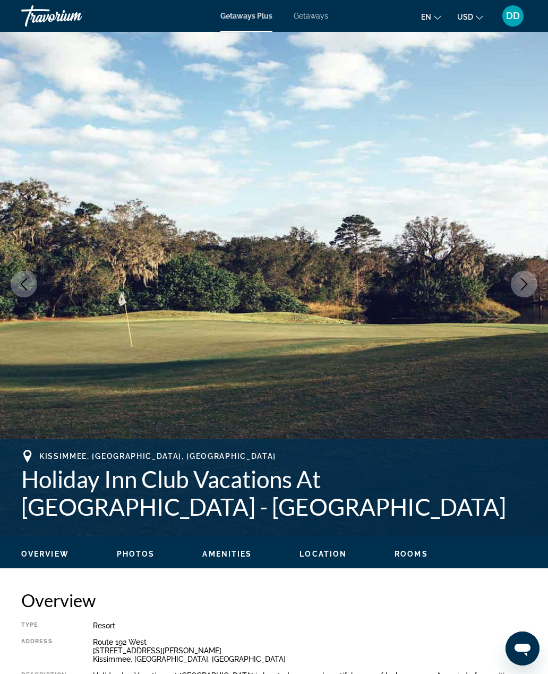
click at [517, 280] on button "Next image" at bounding box center [524, 284] width 27 height 27
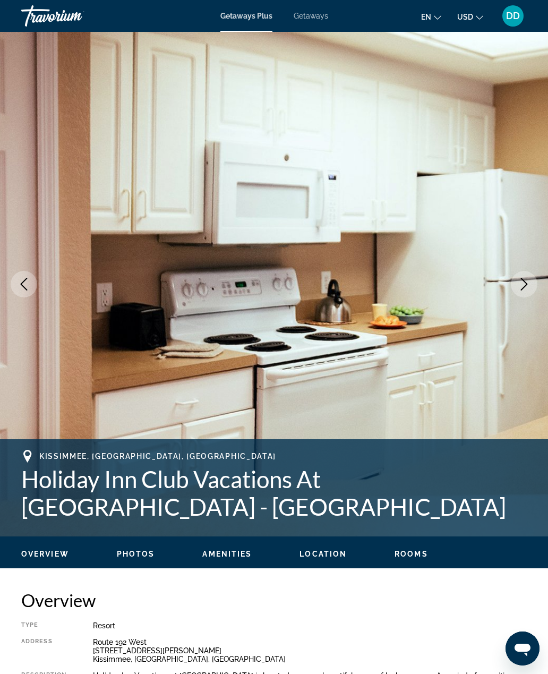
click at [523, 277] on button "Next image" at bounding box center [524, 284] width 27 height 27
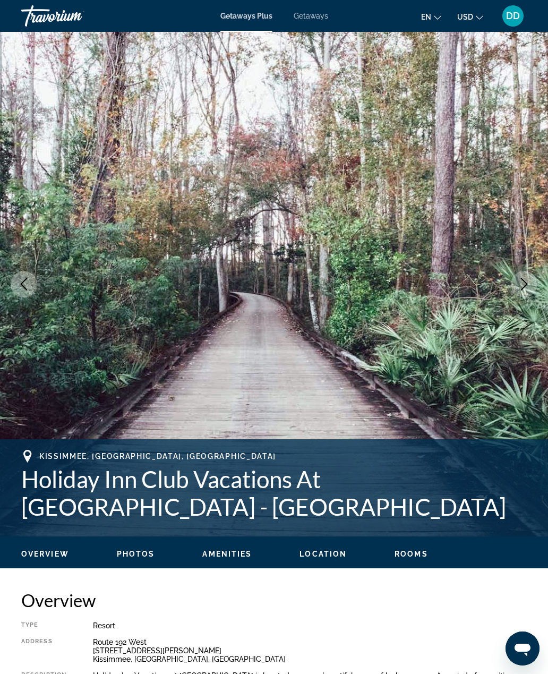
click at [523, 277] on button "Next image" at bounding box center [524, 284] width 27 height 27
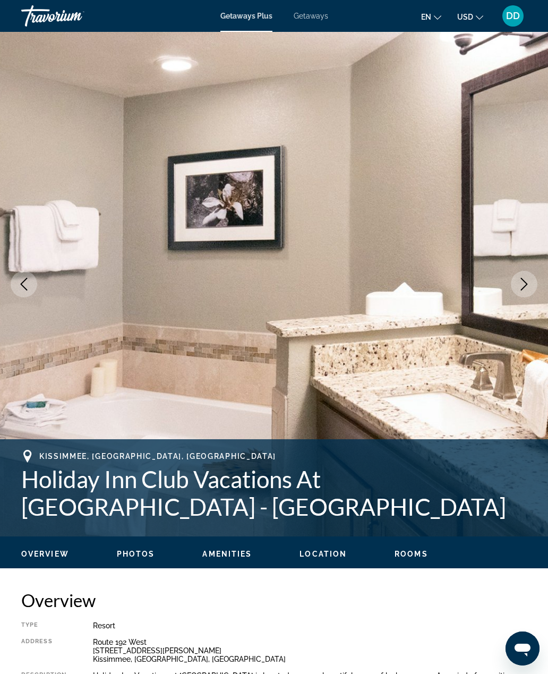
click at [525, 277] on button "Next image" at bounding box center [524, 284] width 27 height 27
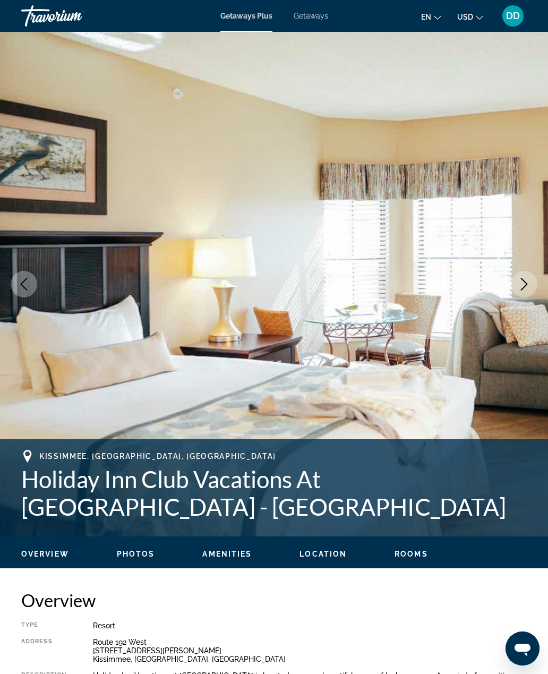
click at [523, 284] on icon "Next image" at bounding box center [524, 284] width 13 height 13
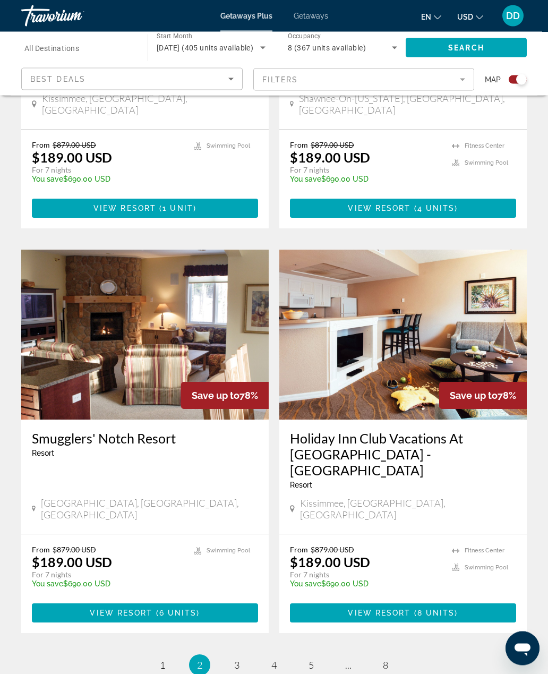
scroll to position [2158, 0]
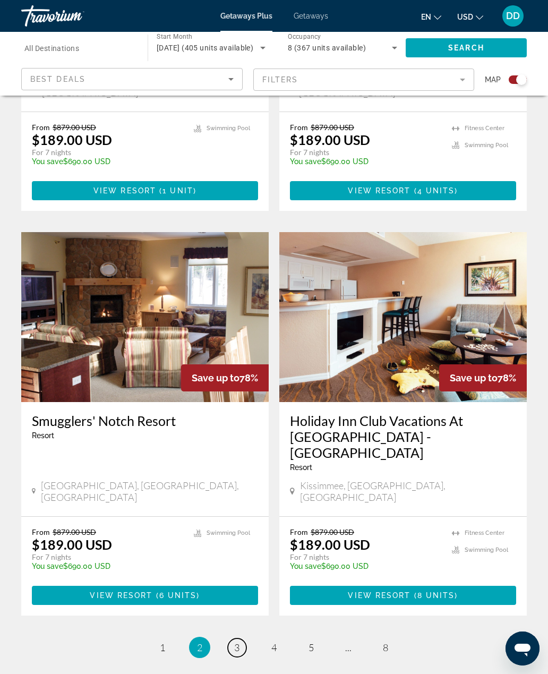
click at [236, 642] on span "3" at bounding box center [236, 648] width 5 height 12
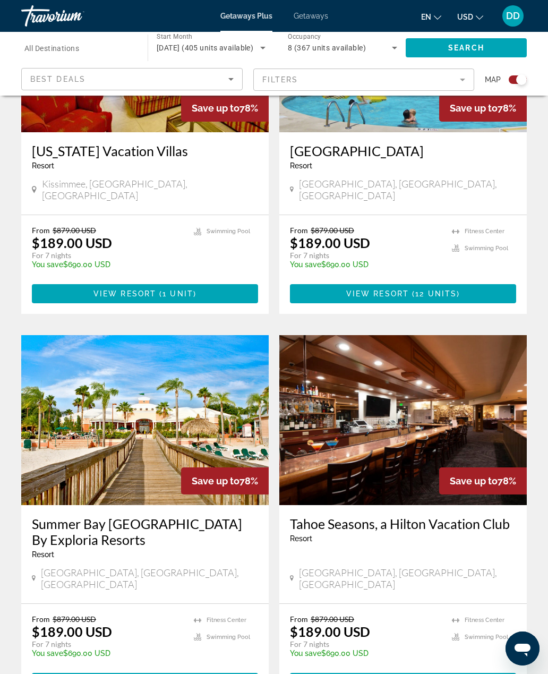
scroll to position [2142, 0]
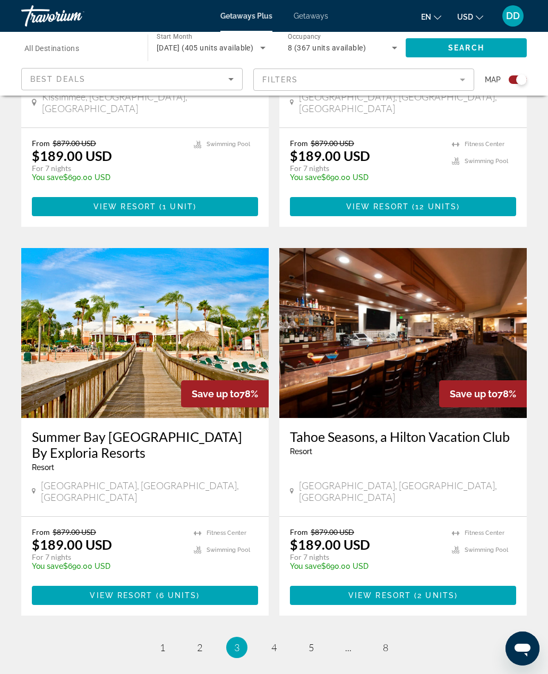
click at [424, 269] on img "Main content" at bounding box center [402, 333] width 247 height 170
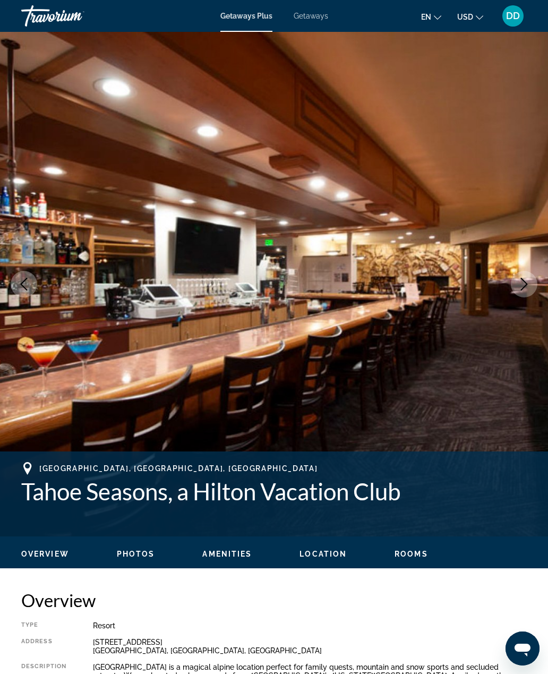
click at [523, 284] on icon "Next image" at bounding box center [524, 284] width 13 height 13
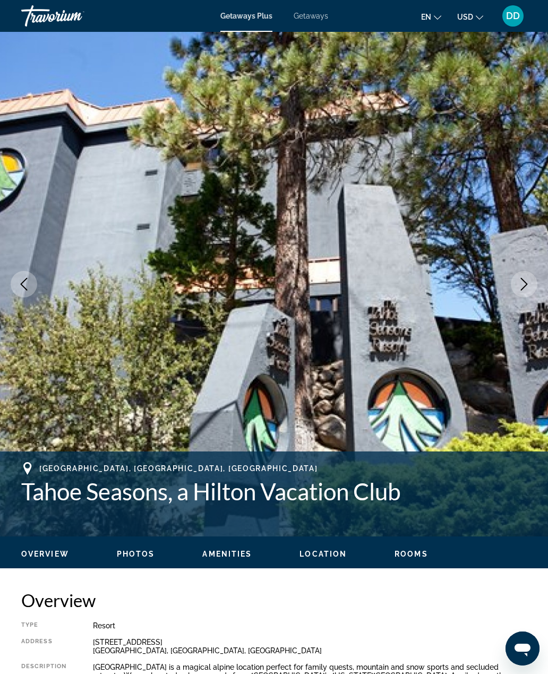
click at [524, 283] on icon "Next image" at bounding box center [524, 284] width 13 height 13
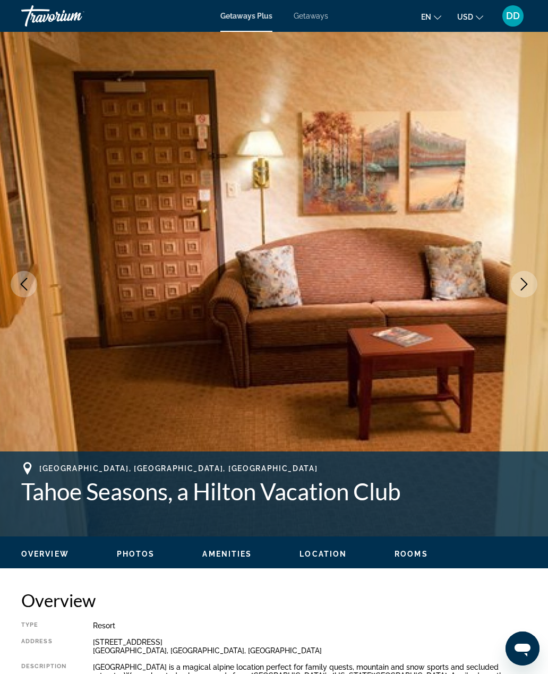
click at [523, 278] on icon "Next image" at bounding box center [524, 284] width 13 height 13
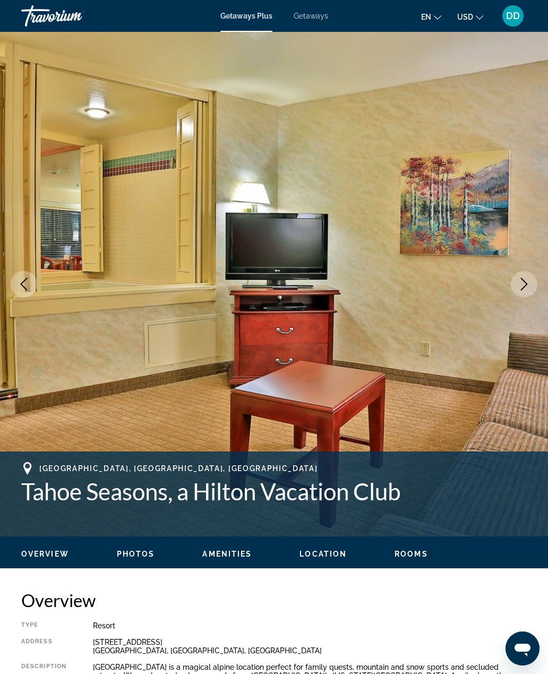
click at [520, 275] on button "Next image" at bounding box center [524, 284] width 27 height 27
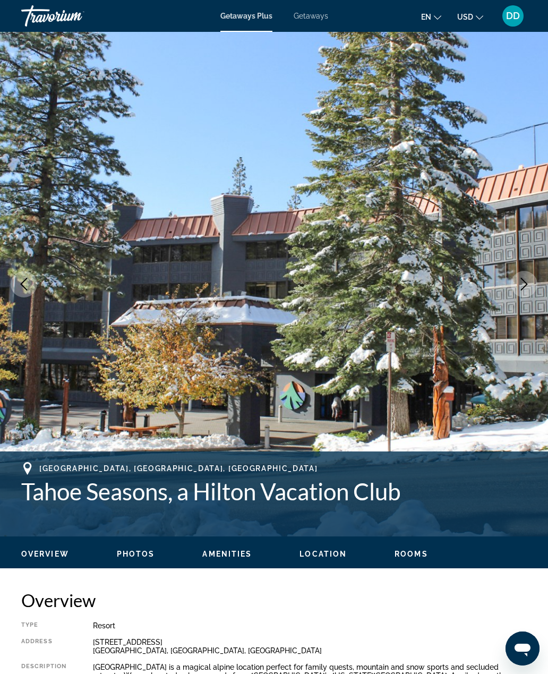
click at [522, 274] on button "Next image" at bounding box center [524, 284] width 27 height 27
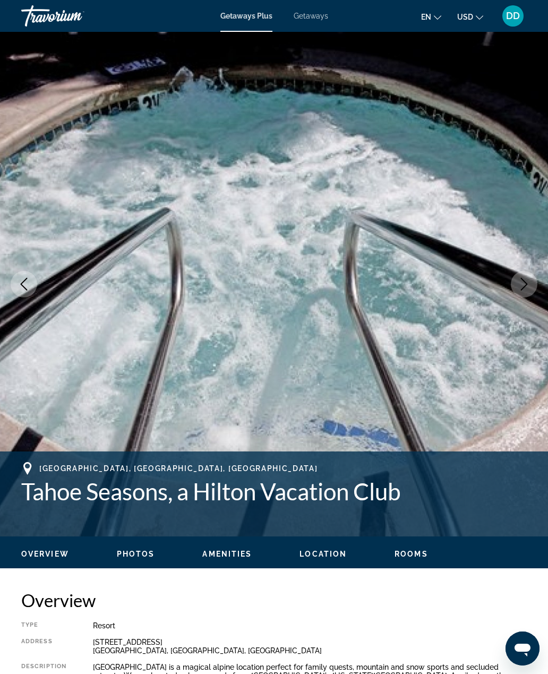
click at [522, 275] on button "Next image" at bounding box center [524, 284] width 27 height 27
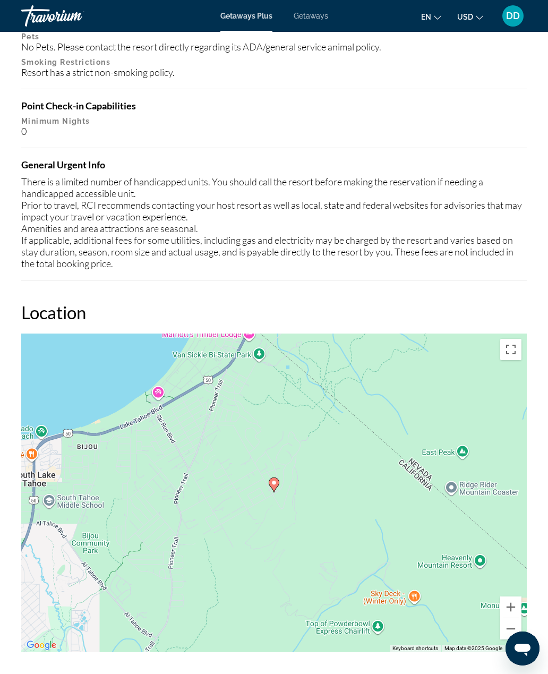
scroll to position [1721, 0]
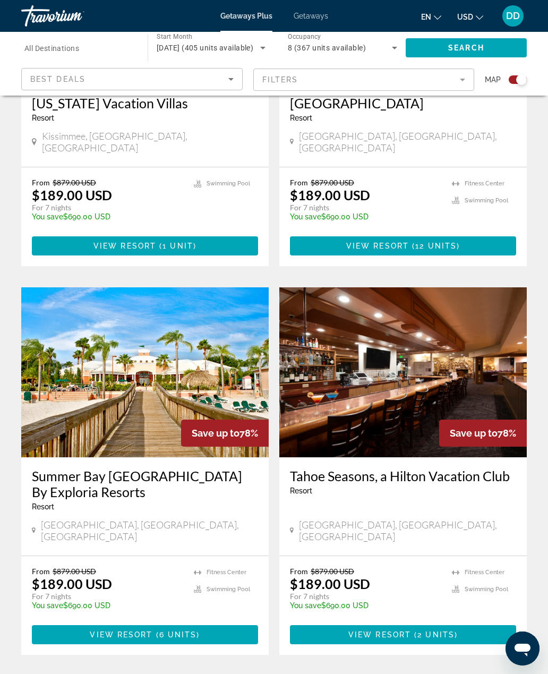
scroll to position [2142, 0]
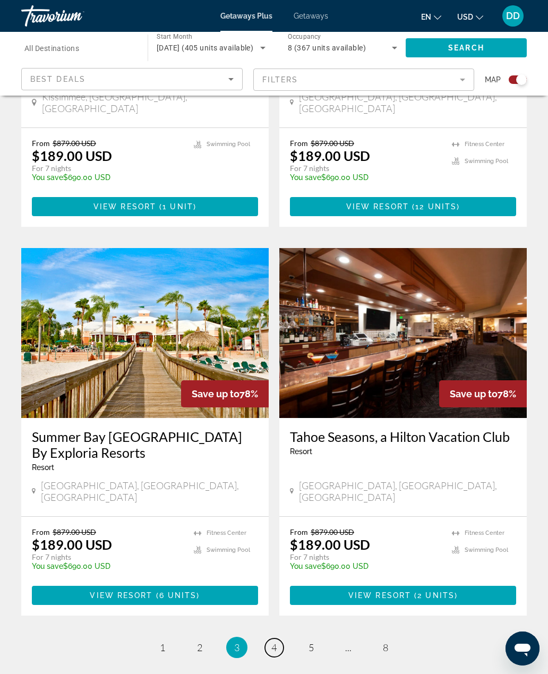
click at [279, 638] on link "page 4" at bounding box center [274, 647] width 19 height 19
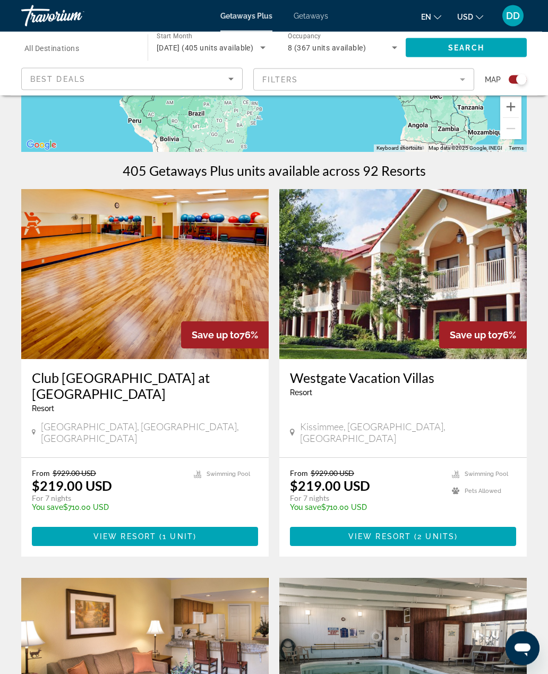
scroll to position [273, 0]
click at [413, 292] on img "Main content" at bounding box center [402, 274] width 247 height 170
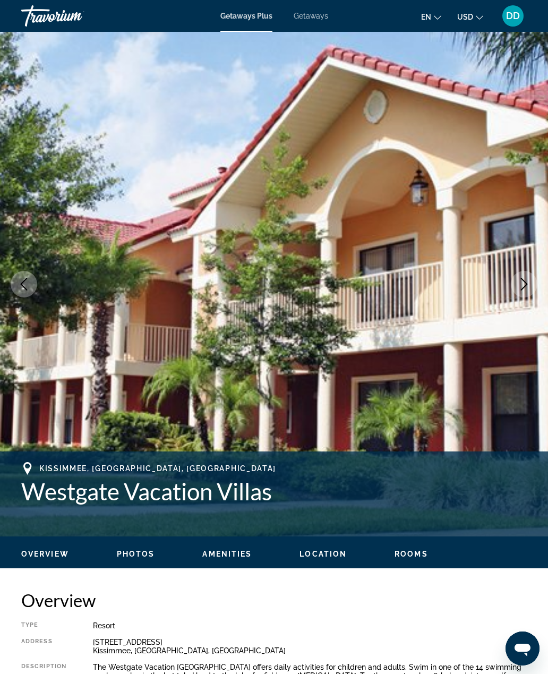
click at [519, 284] on icon "Next image" at bounding box center [524, 284] width 13 height 13
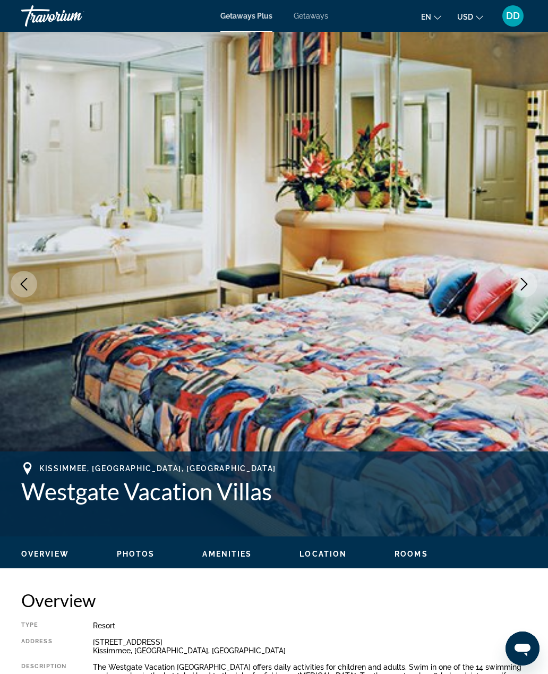
click at [518, 281] on icon "Next image" at bounding box center [524, 284] width 13 height 13
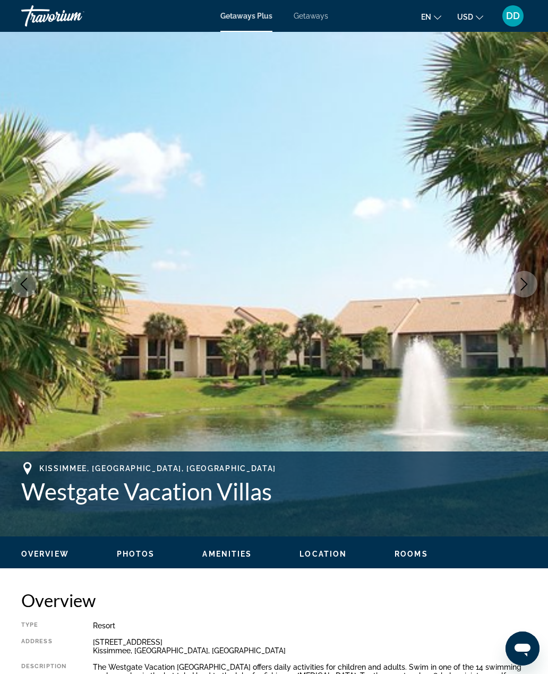
click at [517, 277] on button "Next image" at bounding box center [524, 284] width 27 height 27
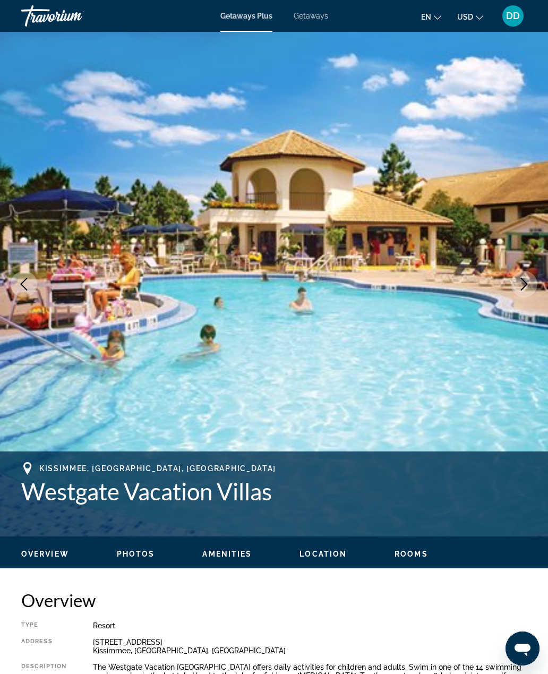
click at [517, 283] on button "Next image" at bounding box center [524, 284] width 27 height 27
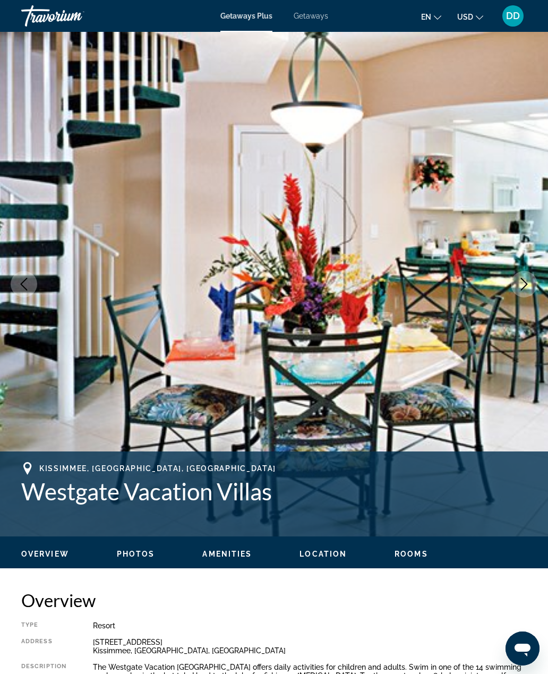
click at [526, 293] on button "Next image" at bounding box center [524, 284] width 27 height 27
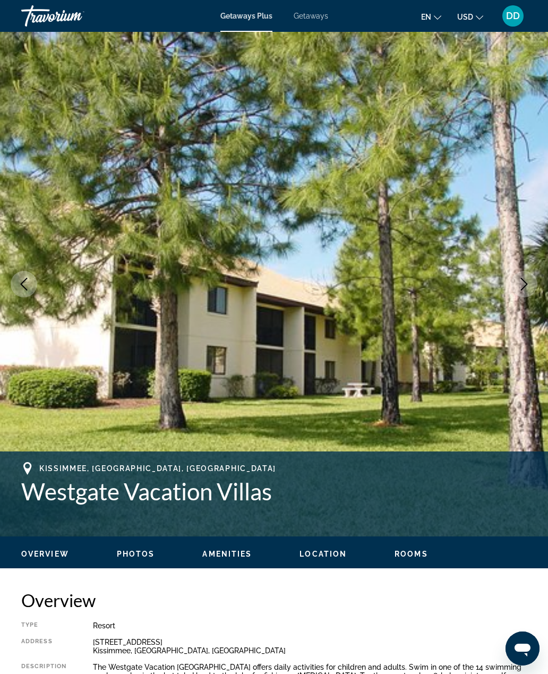
click at [522, 295] on button "Next image" at bounding box center [524, 284] width 27 height 27
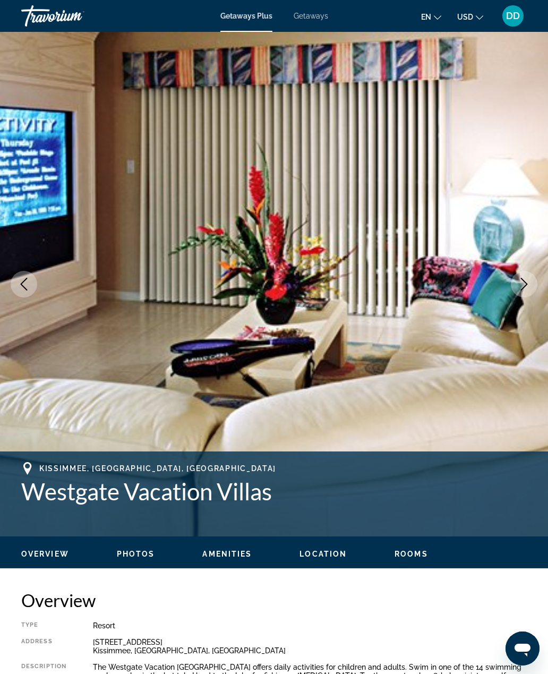
click at [523, 293] on button "Next image" at bounding box center [524, 284] width 27 height 27
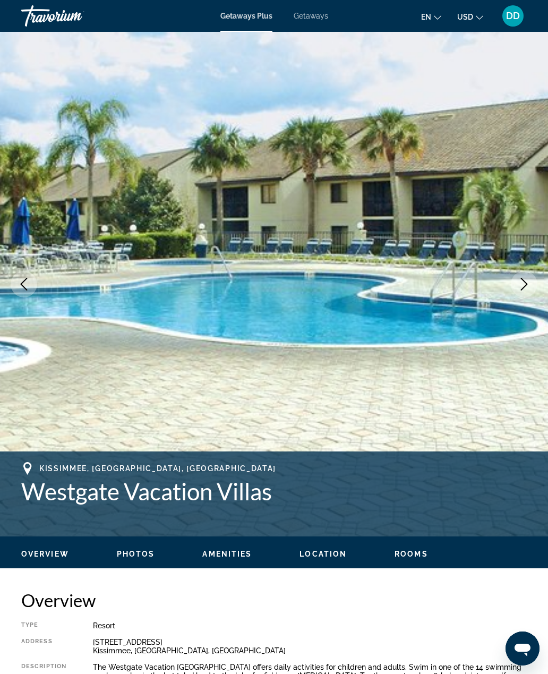
click at [515, 299] on img "Main content" at bounding box center [274, 284] width 548 height 505
click at [529, 282] on icon "Next image" at bounding box center [524, 284] width 13 height 13
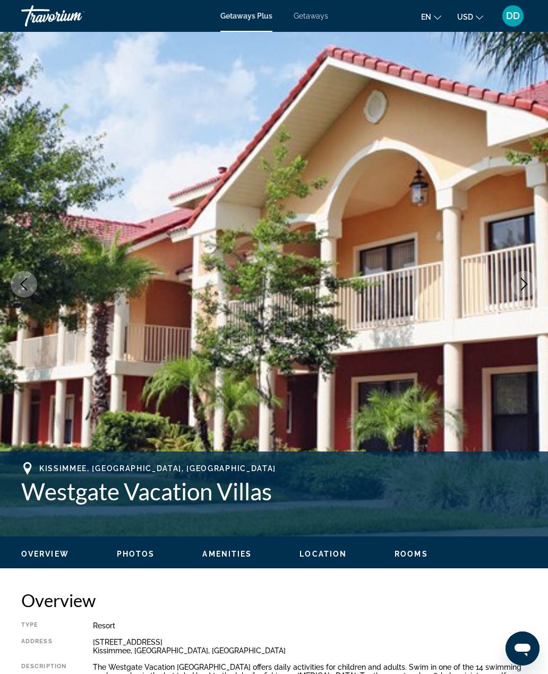
click at [526, 284] on icon "Next image" at bounding box center [524, 284] width 13 height 13
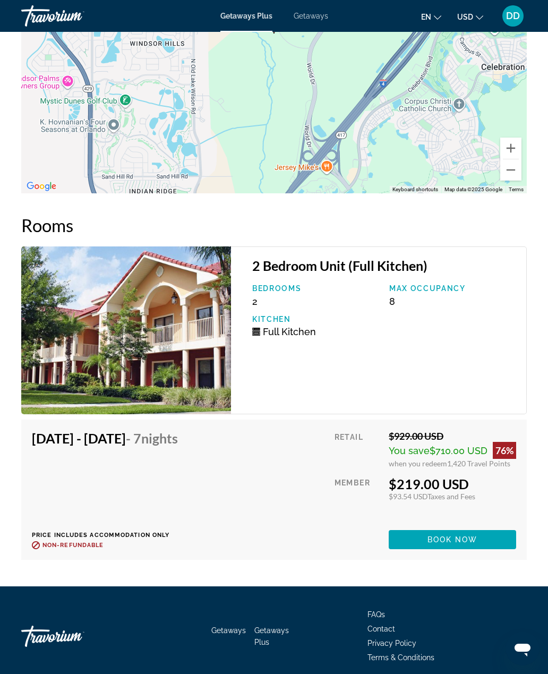
scroll to position [2042, 0]
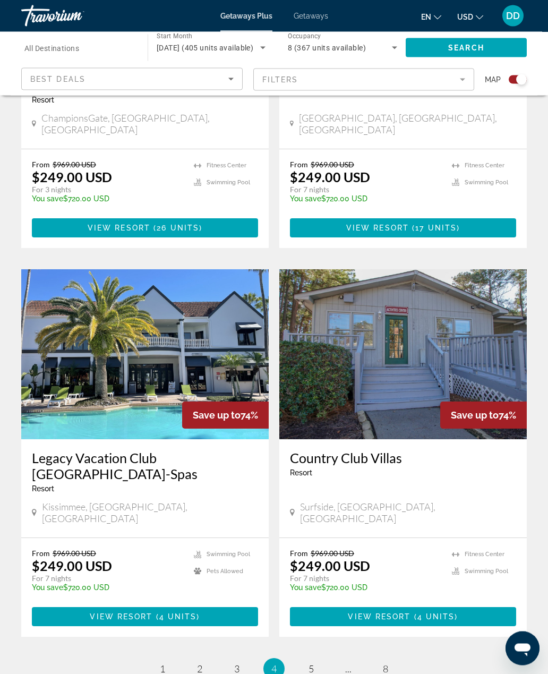
scroll to position [2105, 0]
click at [310, 663] on span "5" at bounding box center [311, 669] width 5 height 12
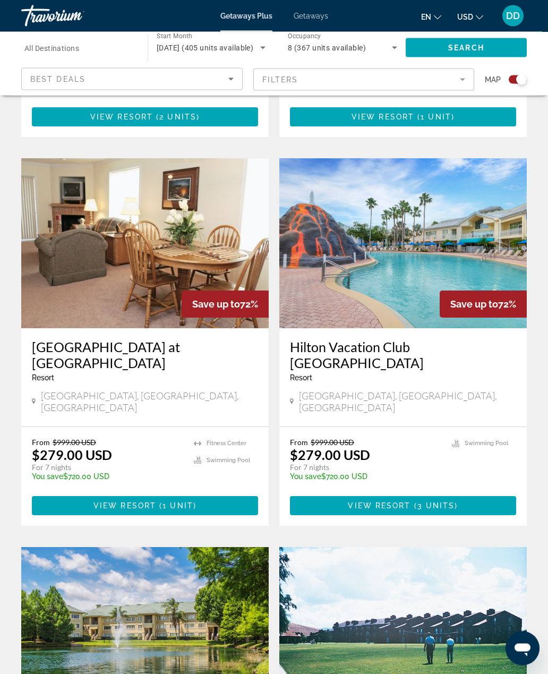
scroll to position [1439, 0]
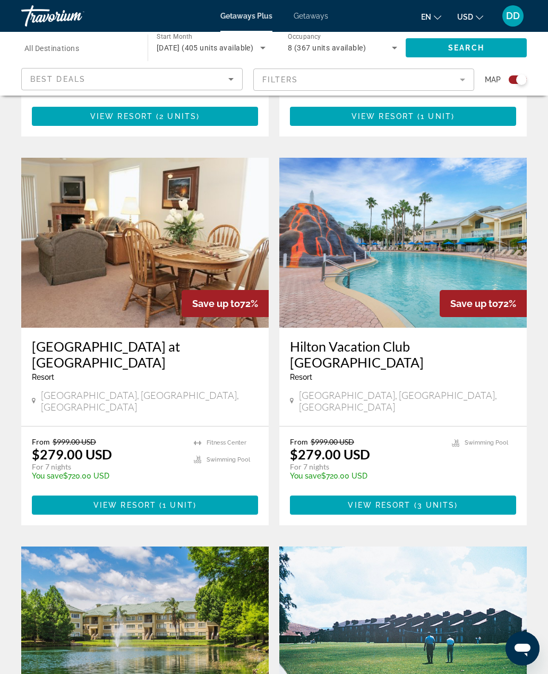
click at [474, 206] on img "Main content" at bounding box center [402, 243] width 247 height 170
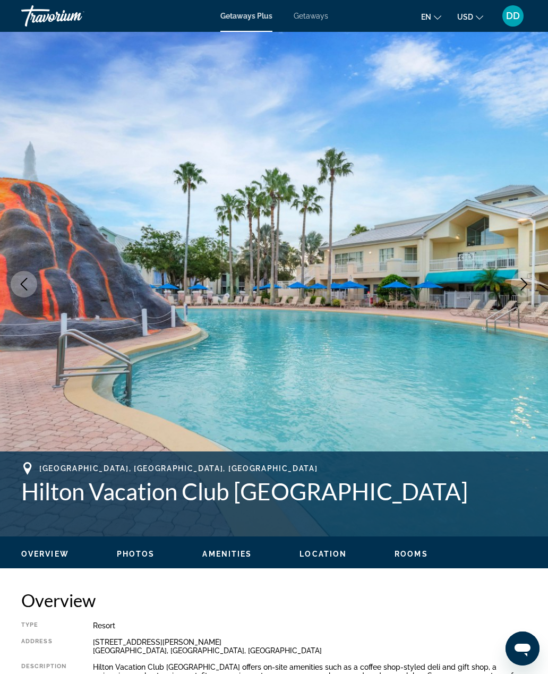
click at [524, 285] on icon "Next image" at bounding box center [524, 284] width 13 height 13
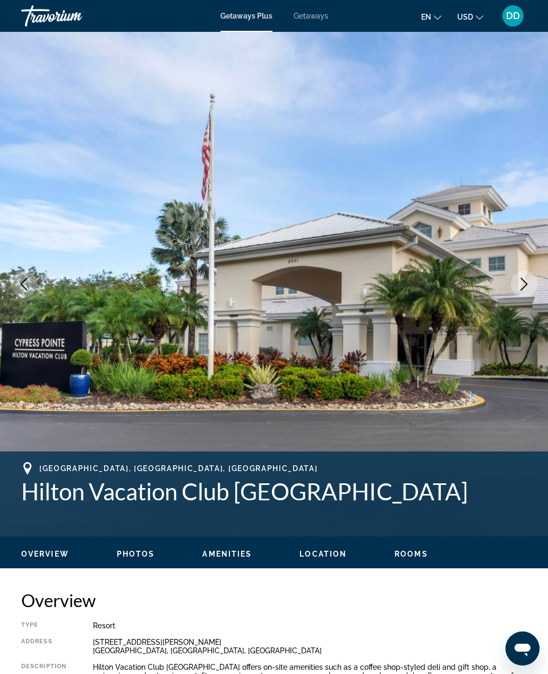
click at [519, 292] on button "Next image" at bounding box center [524, 284] width 27 height 27
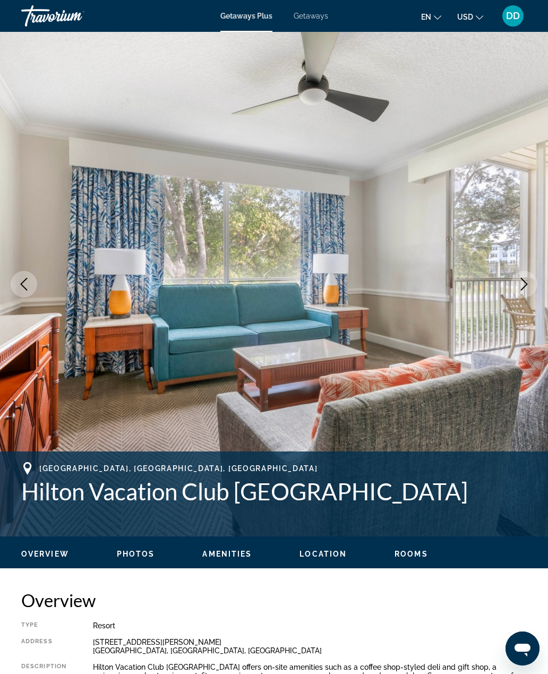
click at [520, 291] on button "Next image" at bounding box center [524, 284] width 27 height 27
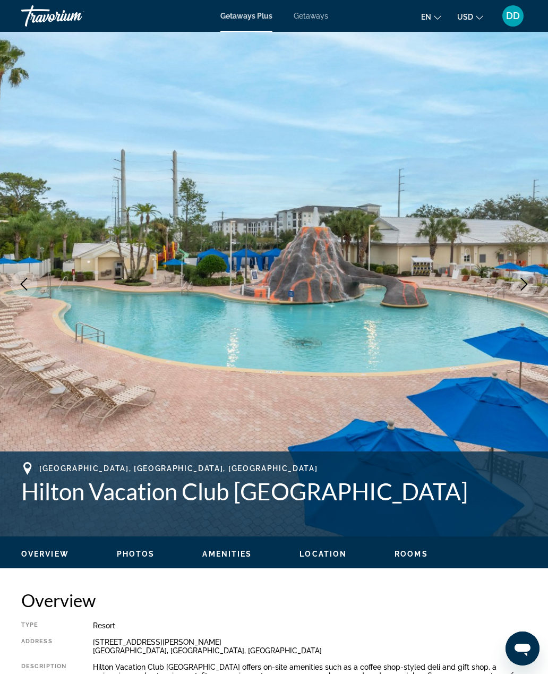
click at [520, 288] on icon "Next image" at bounding box center [524, 284] width 13 height 13
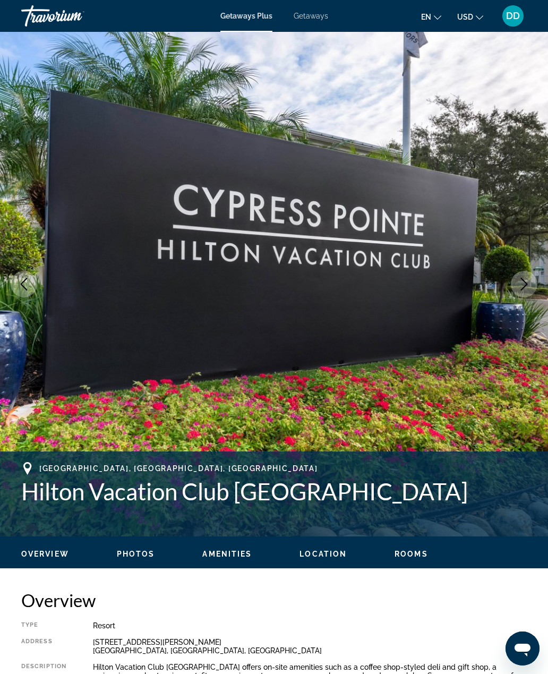
click at [521, 293] on button "Next image" at bounding box center [524, 284] width 27 height 27
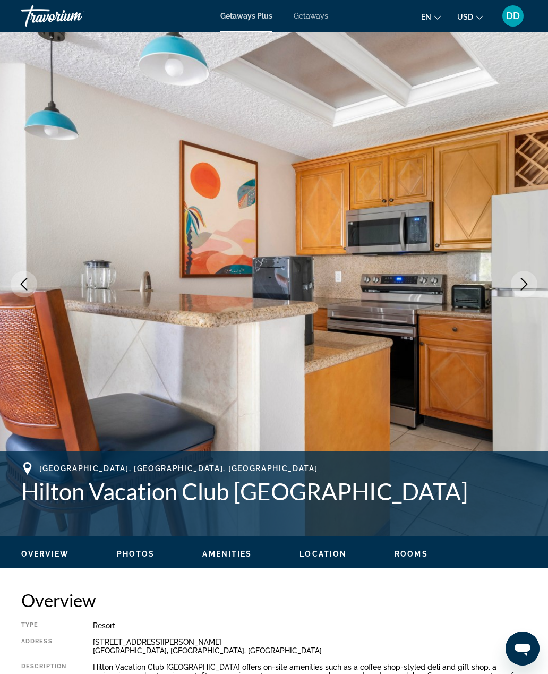
click at [525, 288] on icon "Next image" at bounding box center [524, 284] width 13 height 13
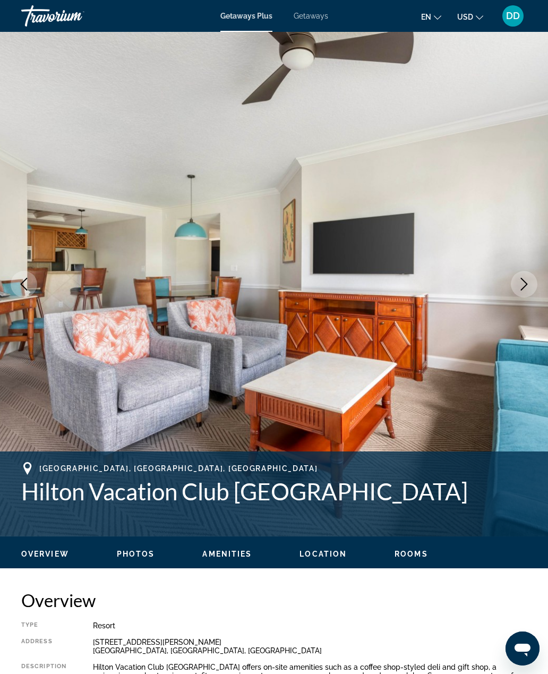
click at [525, 289] on icon "Next image" at bounding box center [524, 284] width 13 height 13
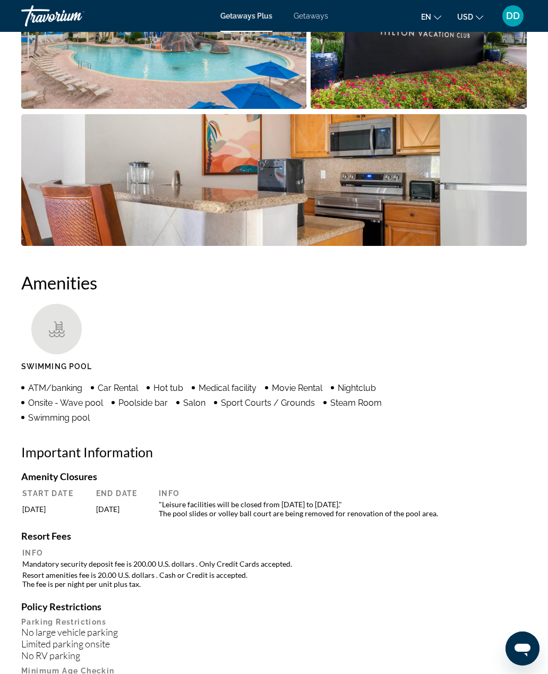
scroll to position [34, 0]
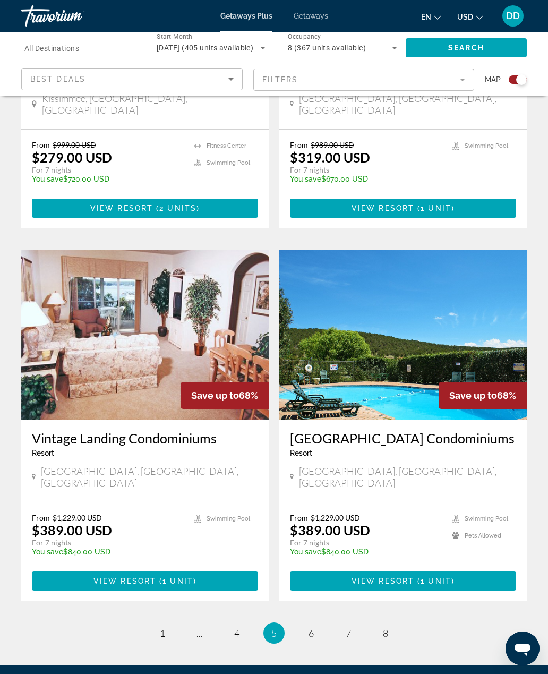
scroll to position [2122, 0]
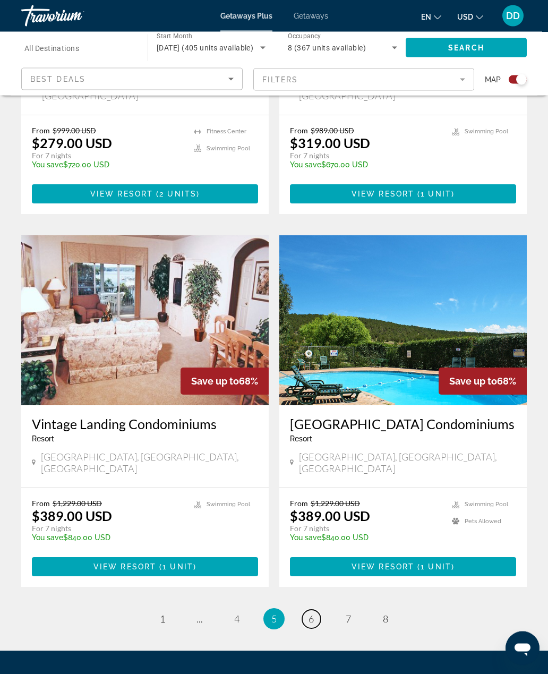
click at [310, 613] on span "6" at bounding box center [311, 619] width 5 height 12
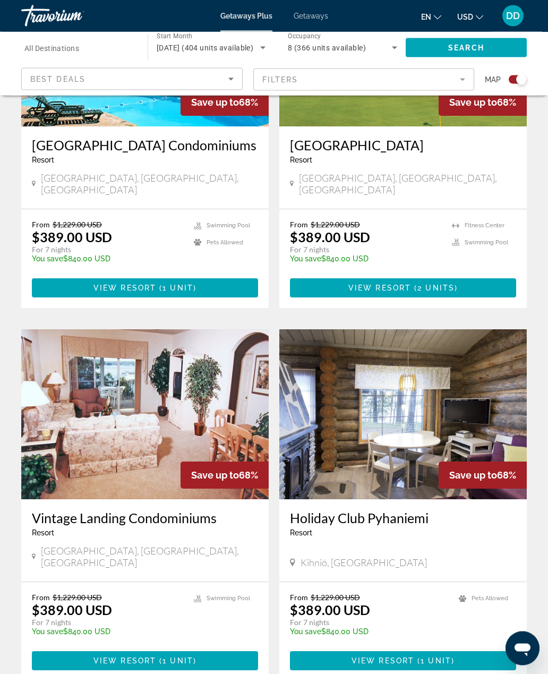
scroll to position [1996, 0]
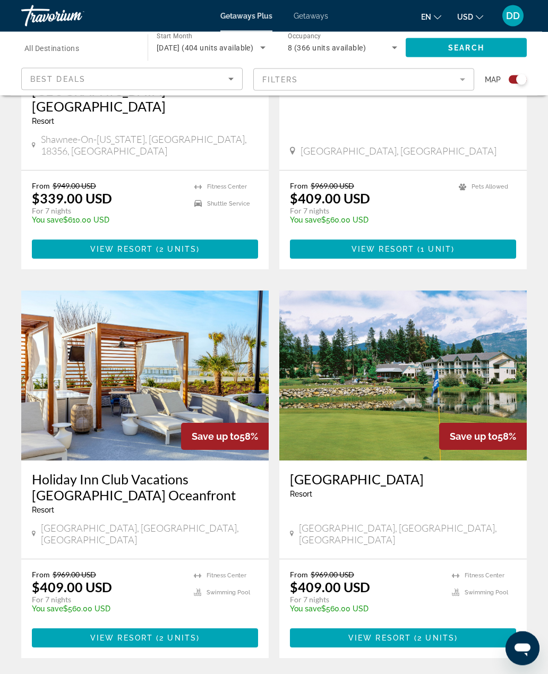
scroll to position [2151, 0]
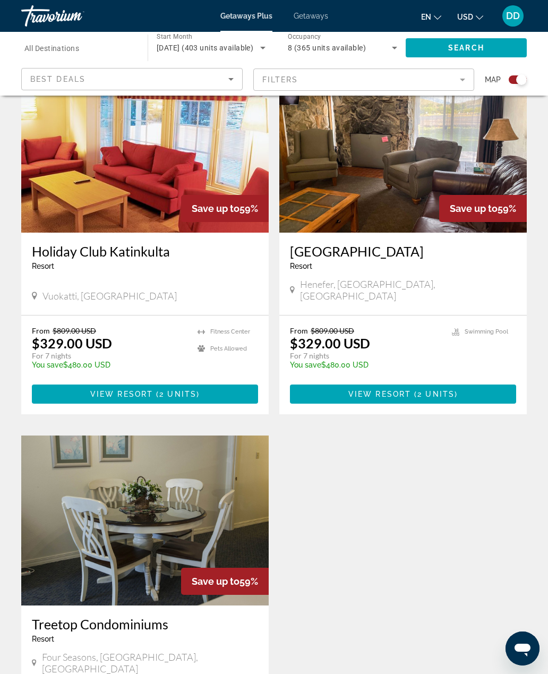
scroll to position [1372, 0]
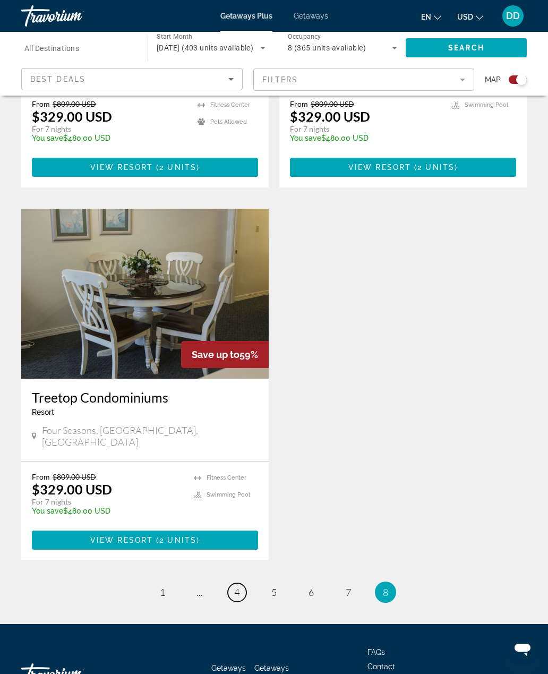
click at [236, 586] on span "4" at bounding box center [236, 592] width 5 height 12
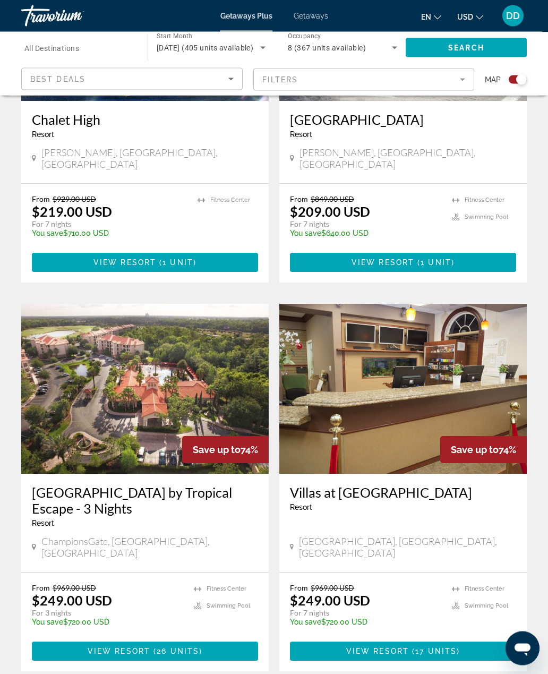
scroll to position [1682, 0]
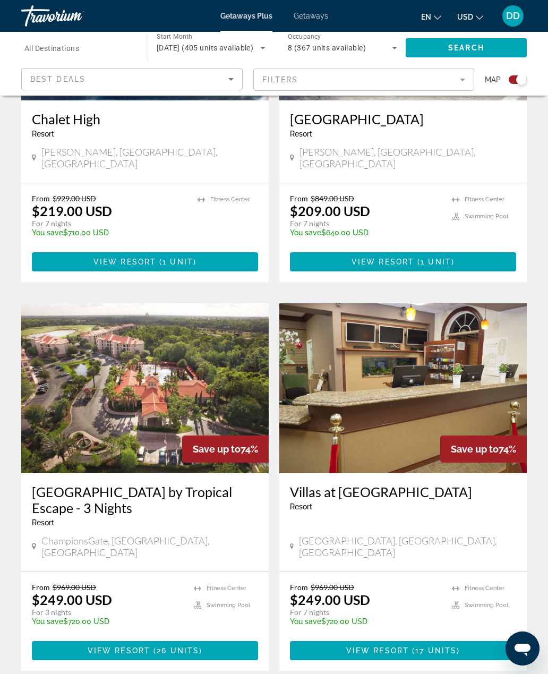
click at [90, 324] on img "Main content" at bounding box center [144, 388] width 247 height 170
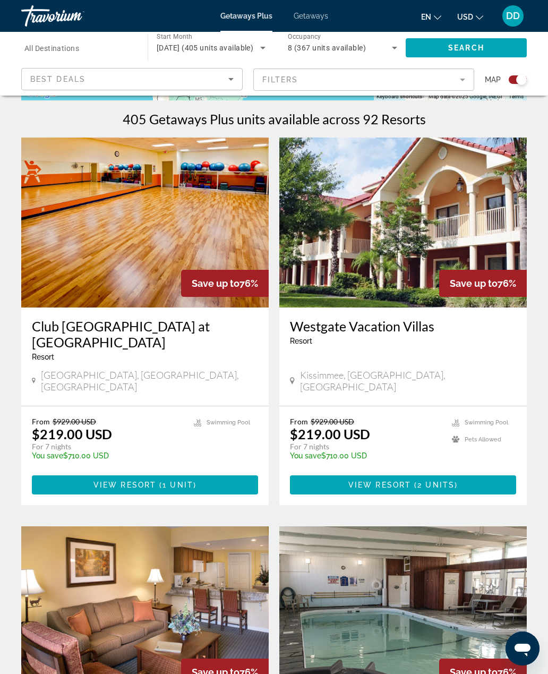
click at [468, 472] on span "Main content" at bounding box center [403, 484] width 226 height 25
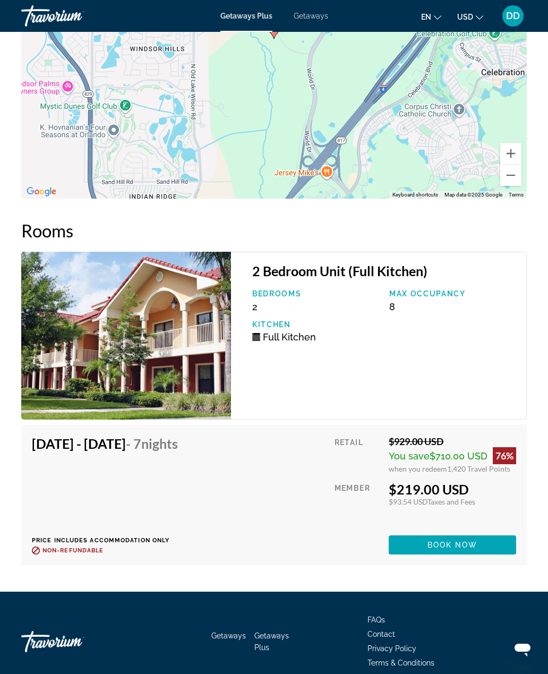
scroll to position [2042, 0]
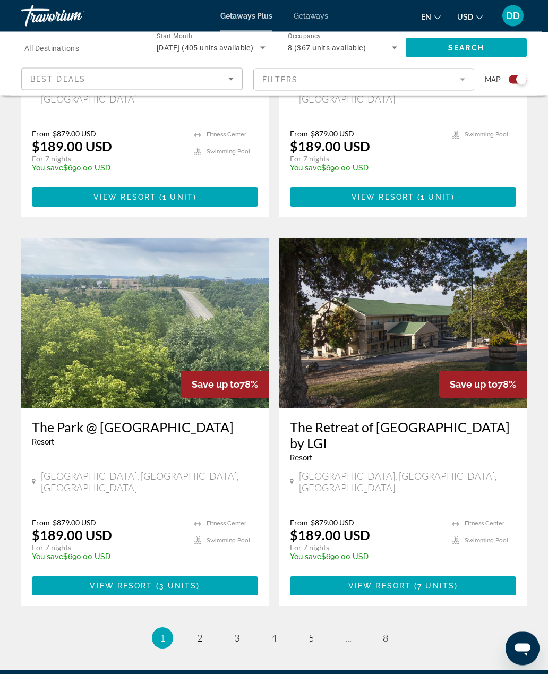
scroll to position [2126, 0]
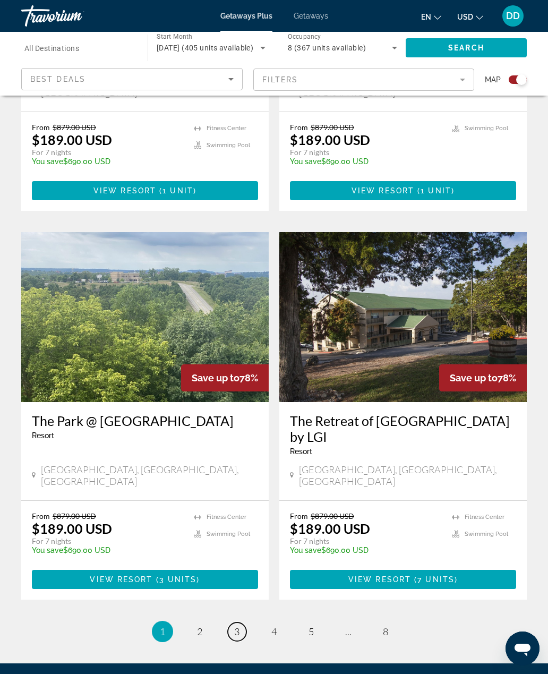
click at [236, 626] on span "3" at bounding box center [236, 632] width 5 height 12
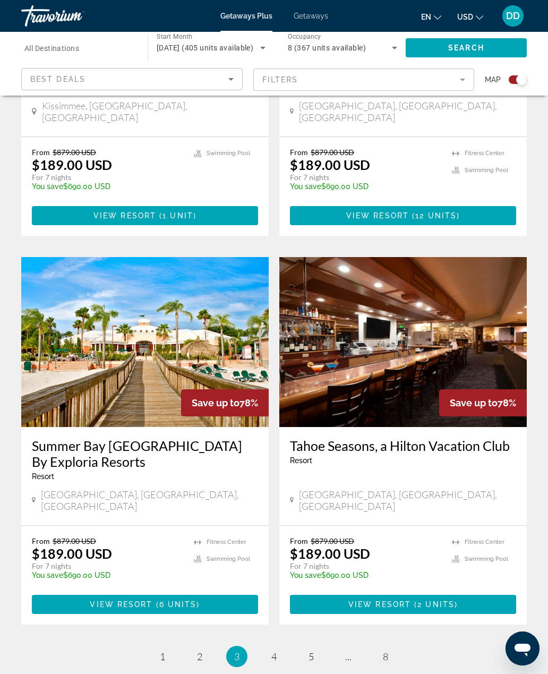
scroll to position [2142, 0]
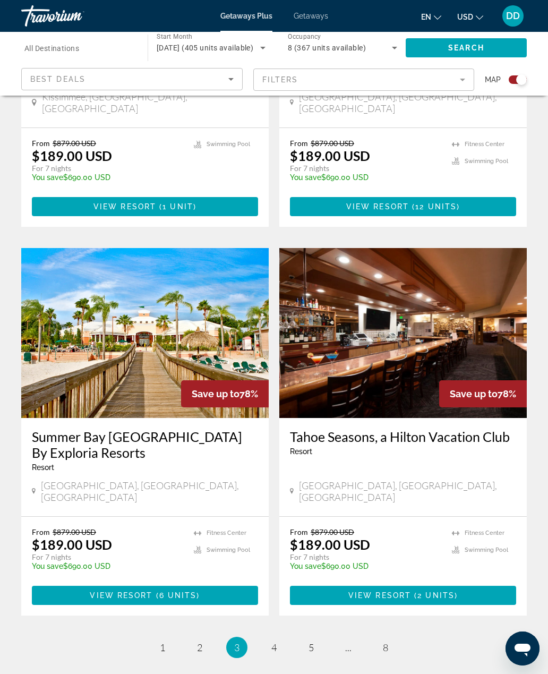
click at [216, 256] on img "Main content" at bounding box center [144, 333] width 247 height 170
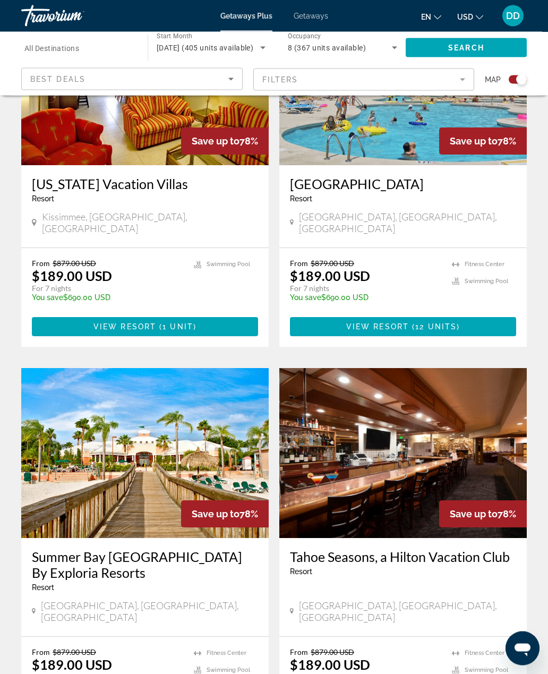
scroll to position [2142, 0]
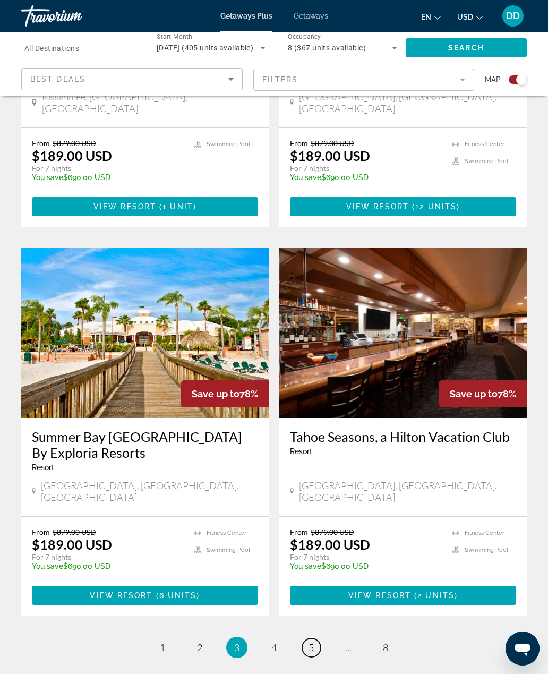
click at [309, 642] on span "5" at bounding box center [311, 648] width 5 height 12
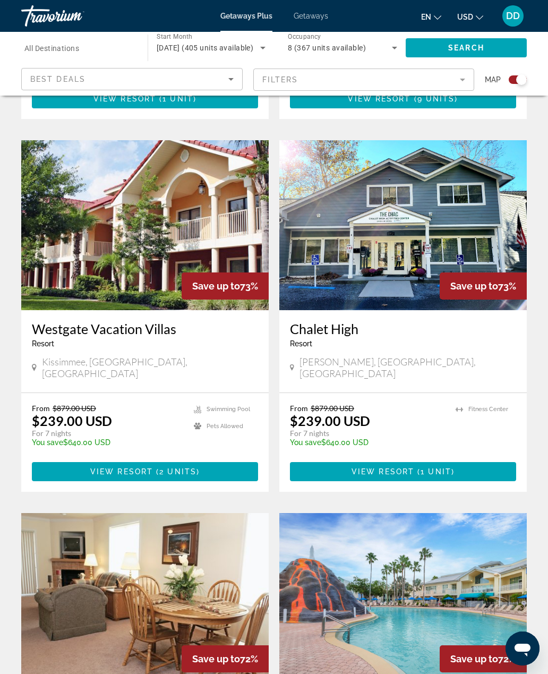
scroll to position [1084, 0]
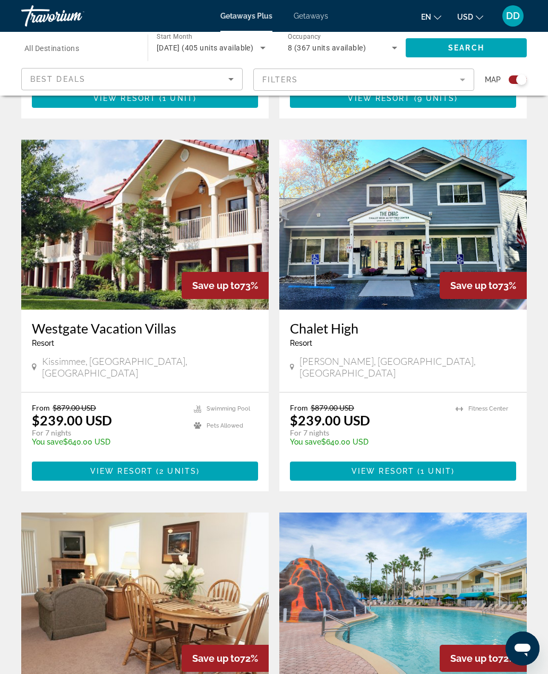
click at [208, 189] on img "Main content" at bounding box center [144, 225] width 247 height 170
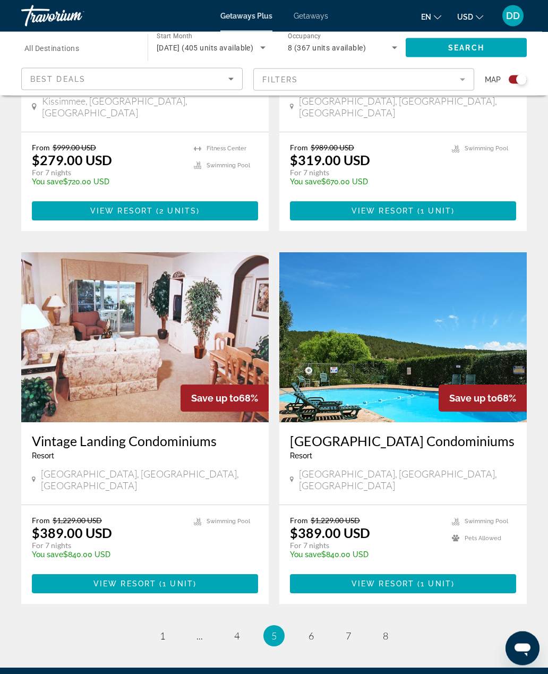
scroll to position [2126, 0]
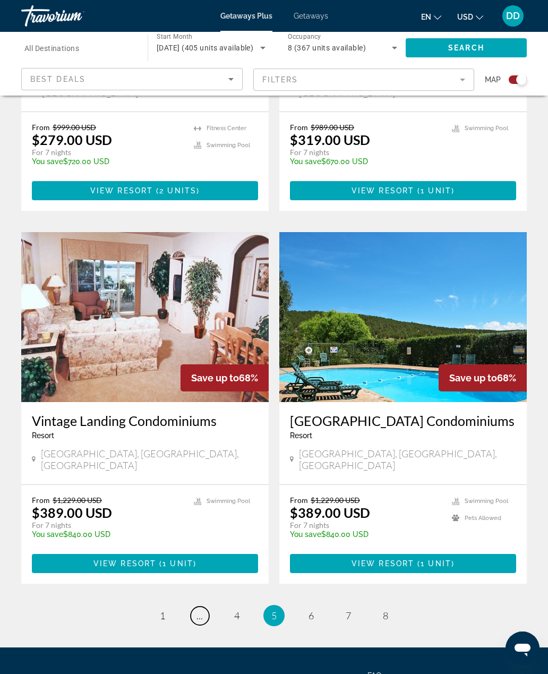
click at [199, 610] on span "..." at bounding box center [200, 616] width 6 height 12
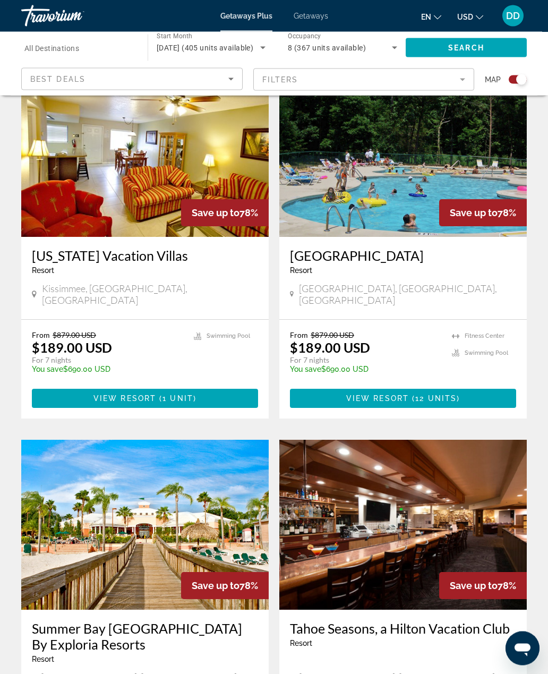
scroll to position [2142, 0]
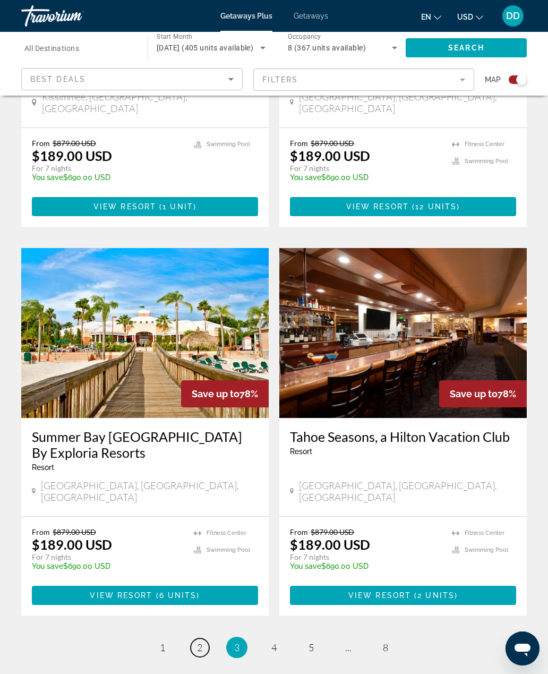
click at [200, 638] on link "page 2" at bounding box center [200, 647] width 19 height 19
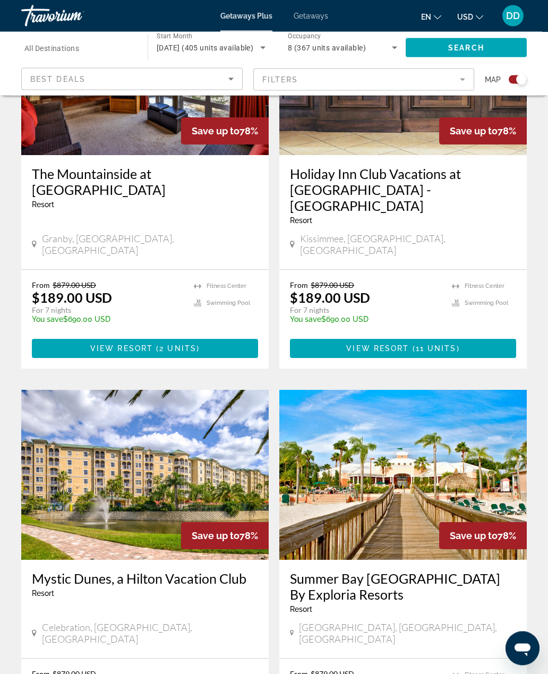
scroll to position [1238, 0]
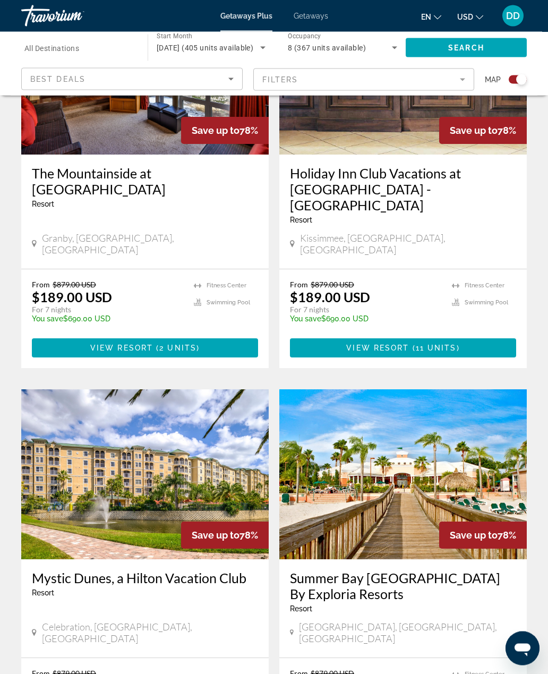
click at [475, 465] on img "Main content" at bounding box center [402, 475] width 247 height 170
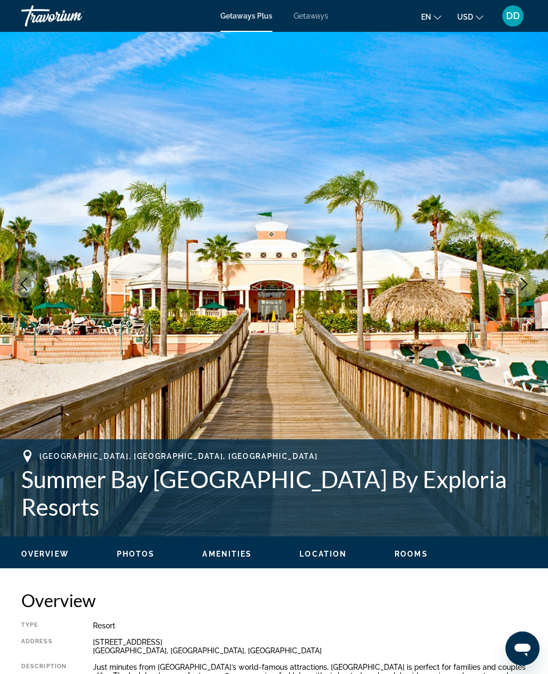
click at [511, 286] on button "Next image" at bounding box center [524, 284] width 27 height 27
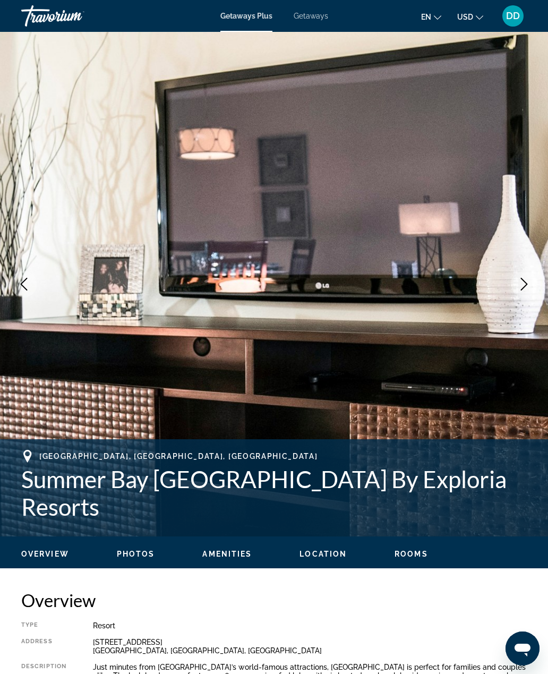
click at [516, 292] on button "Next image" at bounding box center [524, 284] width 27 height 27
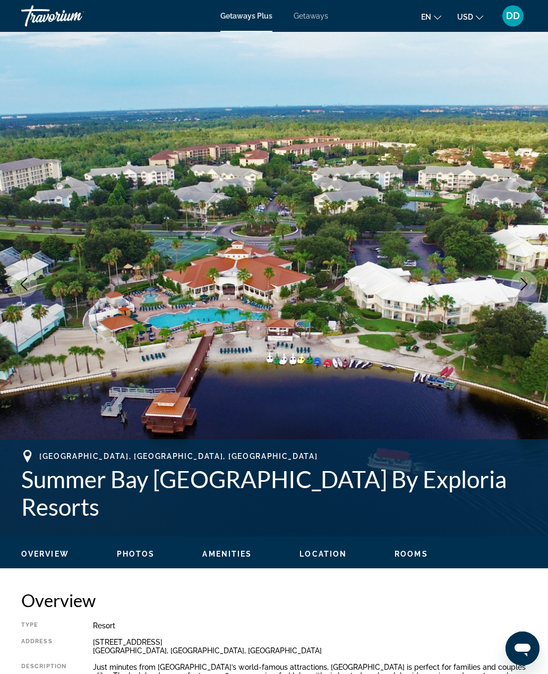
click at [512, 290] on button "Next image" at bounding box center [524, 284] width 27 height 27
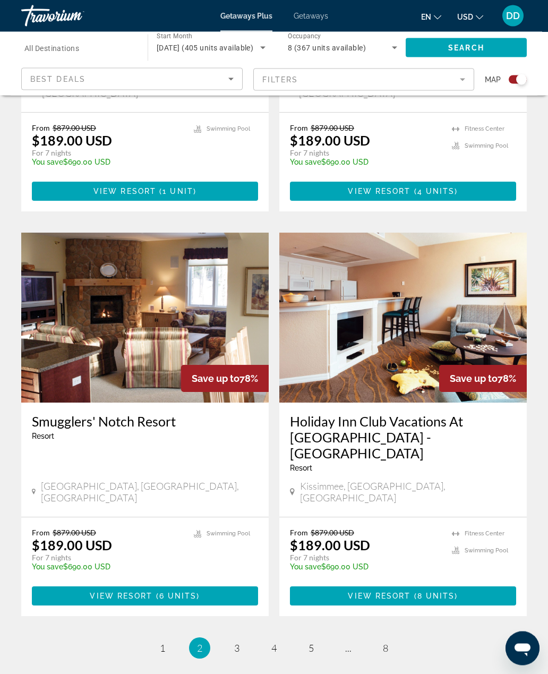
scroll to position [2158, 0]
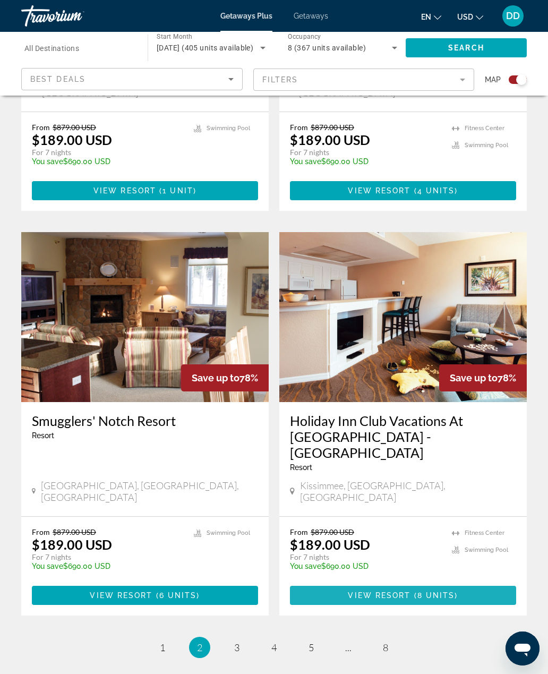
click at [432, 591] on span "8 units" at bounding box center [436, 595] width 38 height 8
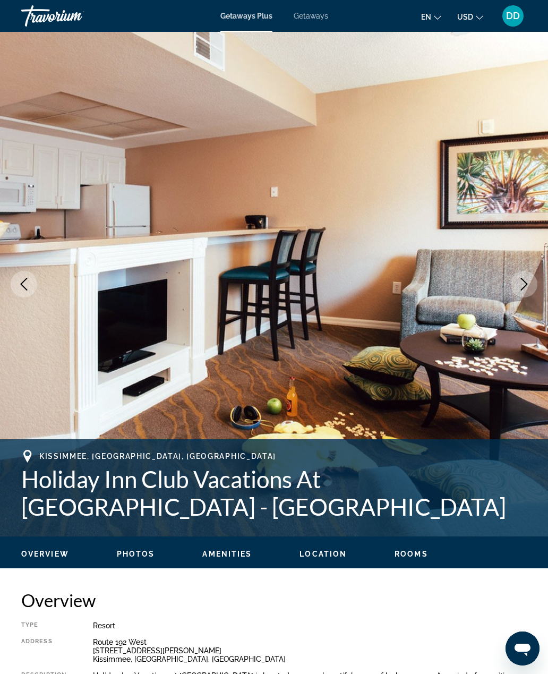
click at [527, 288] on icon "Next image" at bounding box center [524, 284] width 13 height 13
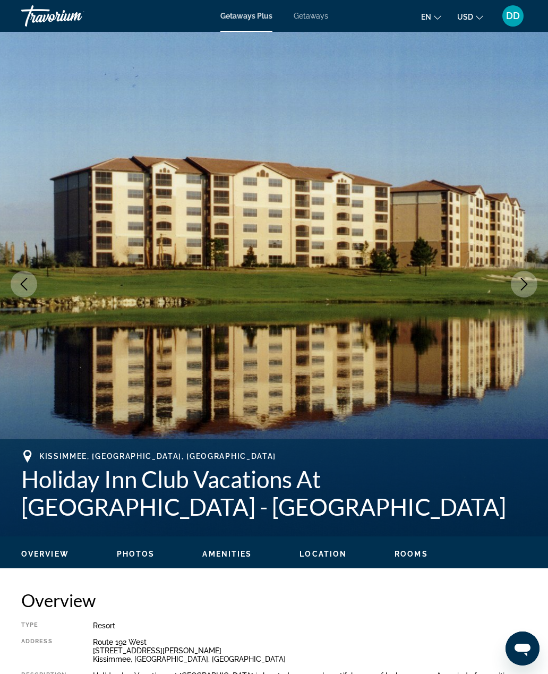
click at [524, 281] on icon "Next image" at bounding box center [524, 284] width 7 height 13
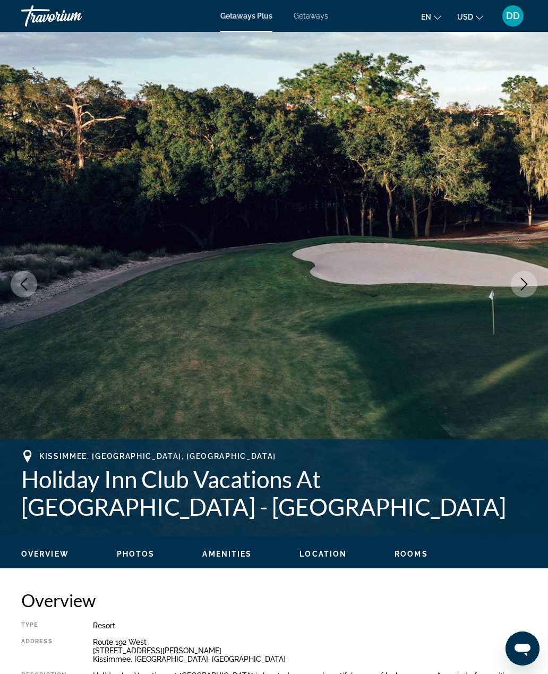
click at [531, 281] on button "Next image" at bounding box center [524, 284] width 27 height 27
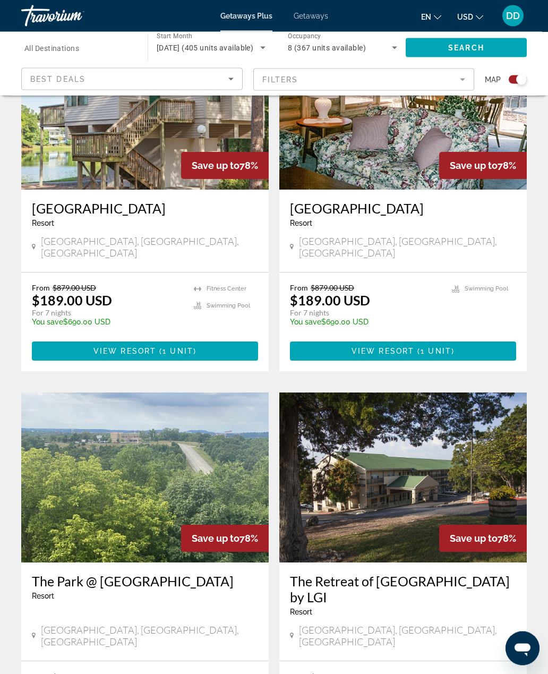
scroll to position [2126, 0]
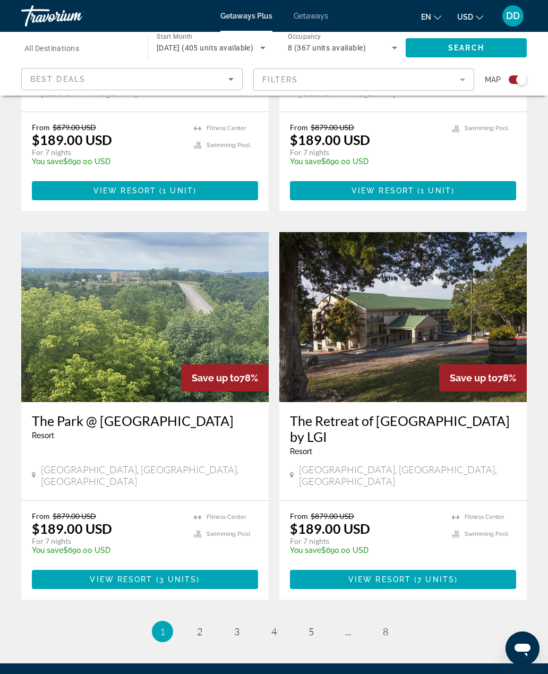
click at [211, 621] on ul "1 / 8 You're on page 1 page 2 page 3 page 4 page 5 page ... page 8" at bounding box center [274, 631] width 506 height 21
click at [197, 626] on span "2" at bounding box center [199, 632] width 5 height 12
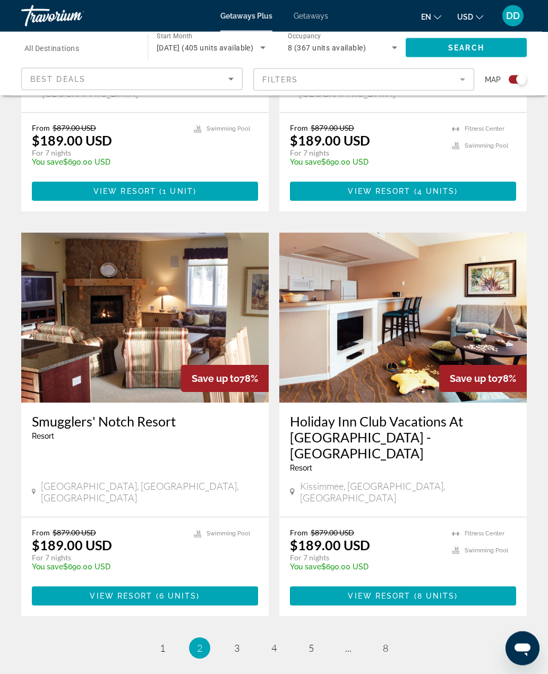
scroll to position [2158, 0]
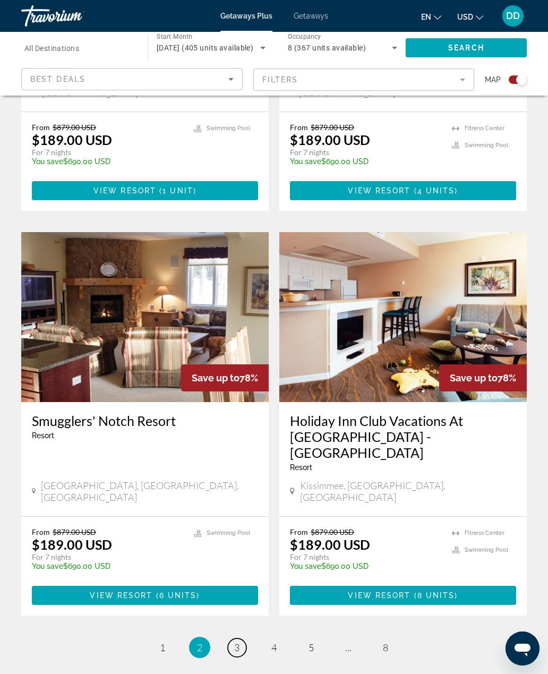
click at [236, 642] on span "3" at bounding box center [236, 648] width 5 height 12
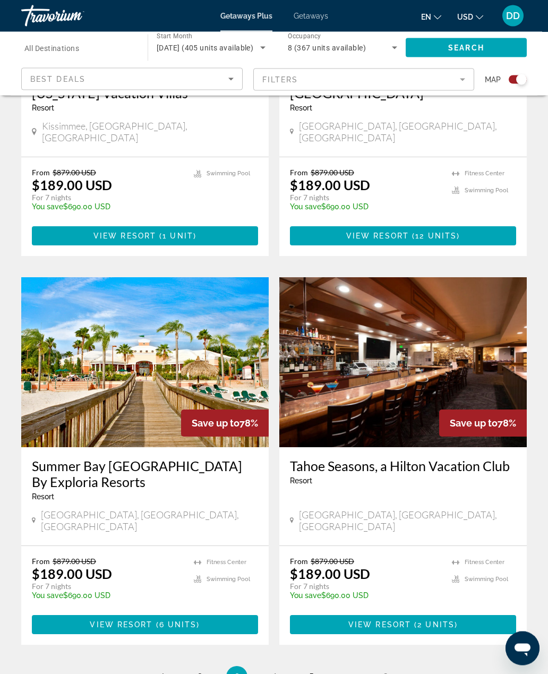
scroll to position [2113, 0]
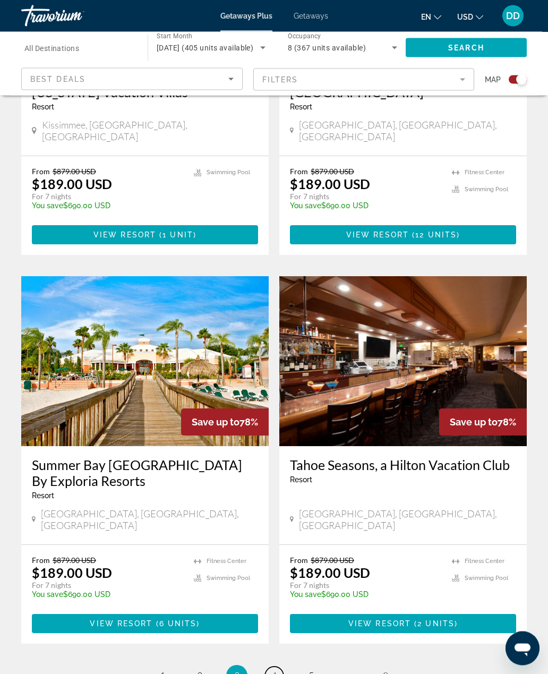
click at [271, 670] on span "4" at bounding box center [273, 676] width 5 height 12
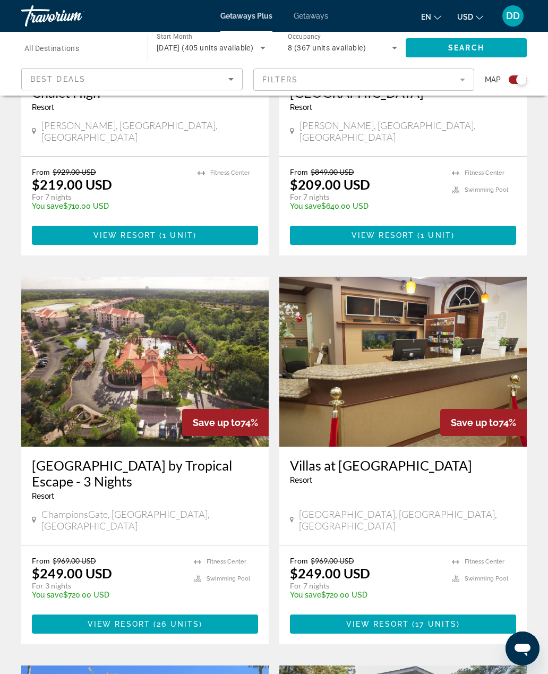
scroll to position [2126, 0]
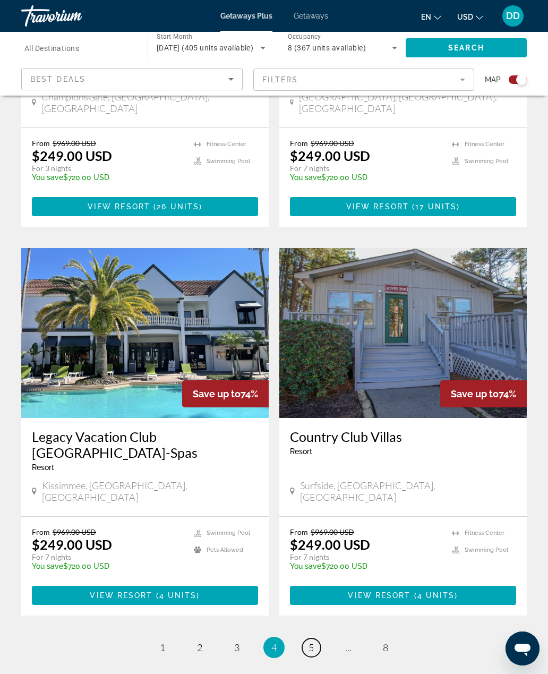
click at [307, 638] on link "page 5" at bounding box center [311, 647] width 19 height 19
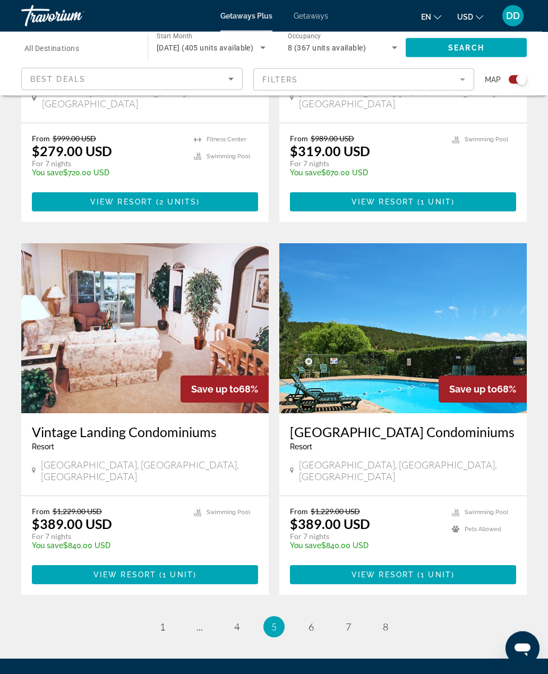
scroll to position [2115, 0]
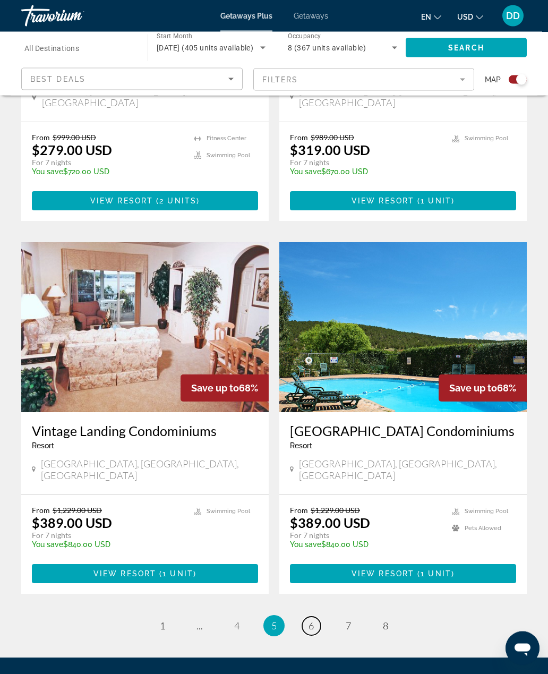
click at [312, 620] on span "6" at bounding box center [311, 626] width 5 height 12
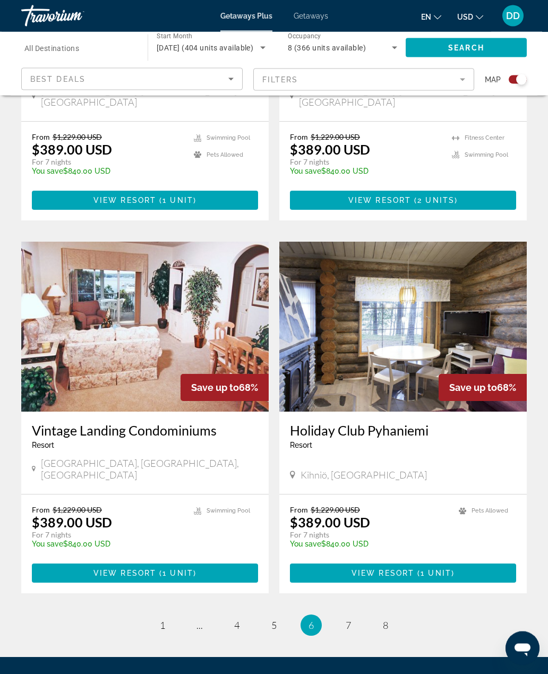
scroll to position [2094, 0]
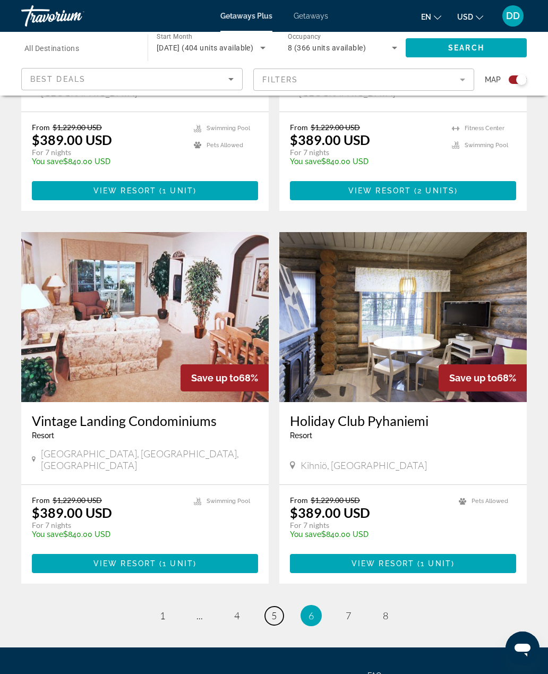
click at [267, 607] on link "page 5" at bounding box center [274, 616] width 19 height 19
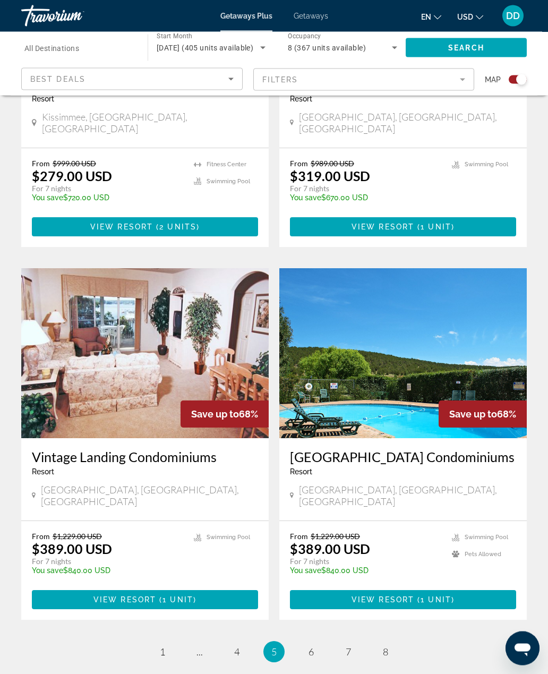
scroll to position [2126, 0]
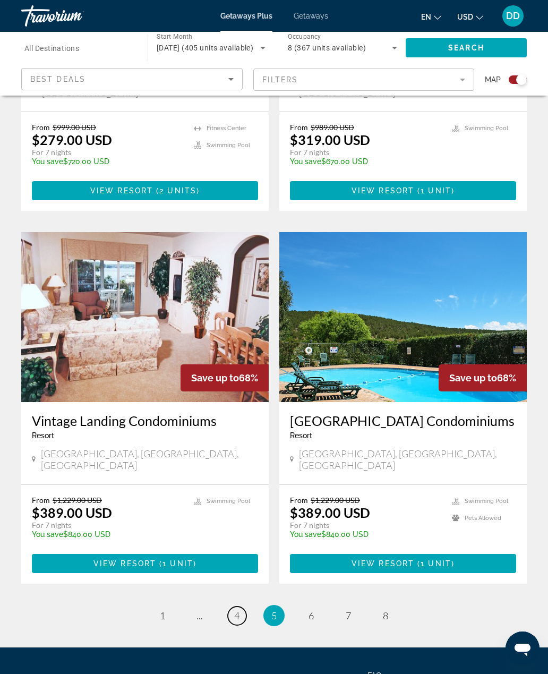
click at [235, 610] on span "4" at bounding box center [236, 616] width 5 height 12
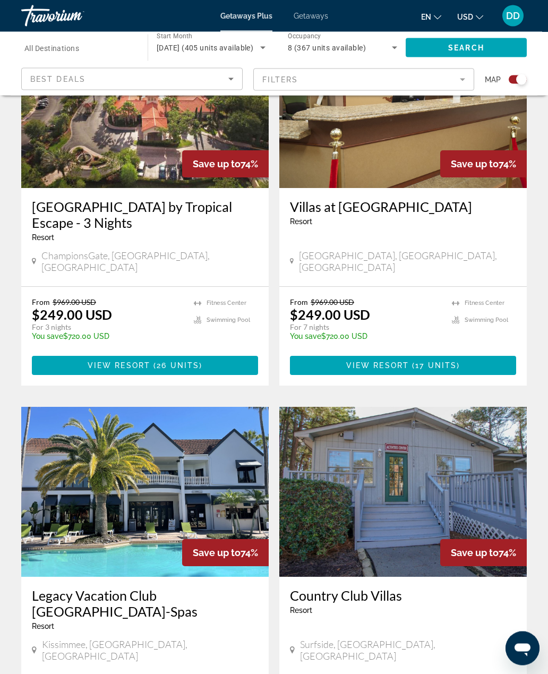
scroll to position [1967, 0]
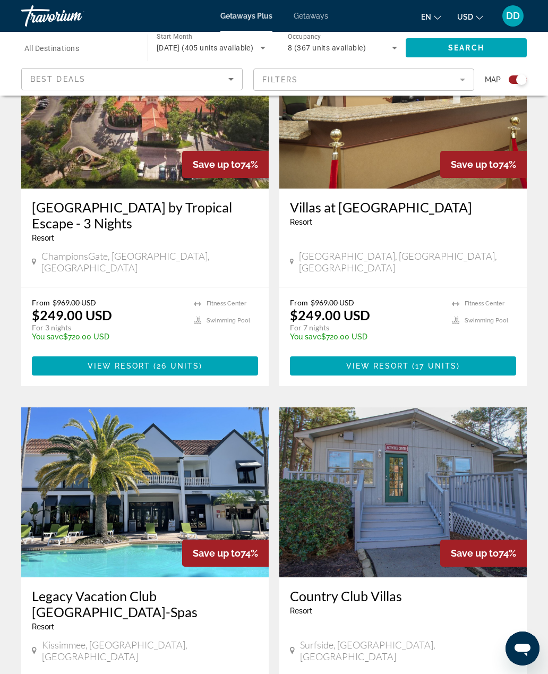
click at [200, 435] on img "Main content" at bounding box center [144, 492] width 247 height 170
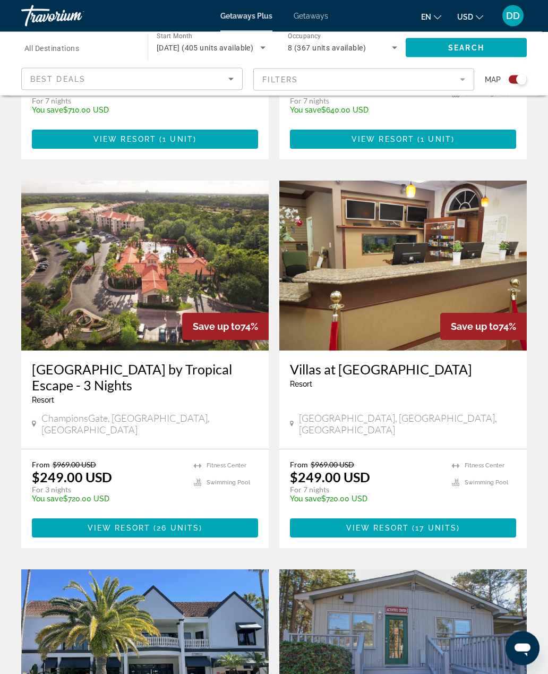
scroll to position [1805, 0]
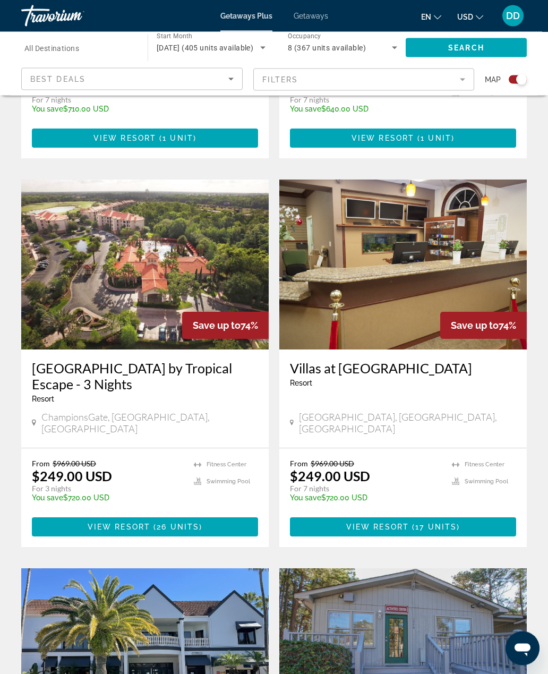
click at [477, 350] on div "Villas at [GEOGRAPHIC_DATA] - This is an adults only resort [GEOGRAPHIC_DATA], …" at bounding box center [402, 399] width 247 height 98
click at [403, 523] on span "View Resort" at bounding box center [377, 527] width 63 height 8
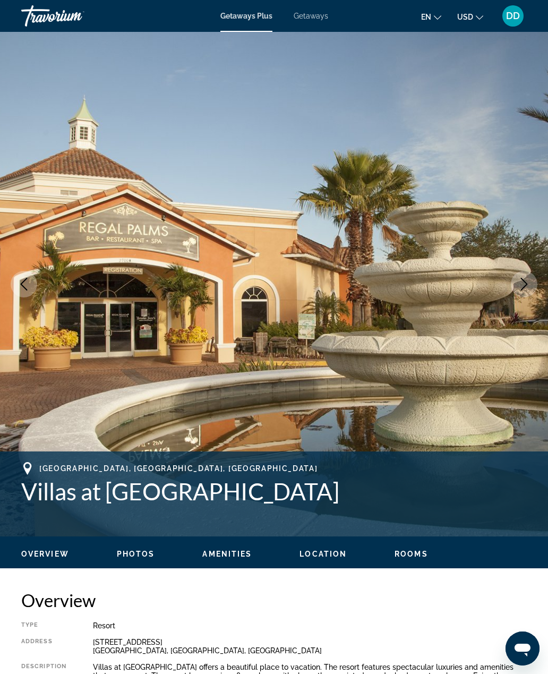
click at [527, 283] on icon "Next image" at bounding box center [524, 284] width 13 height 13
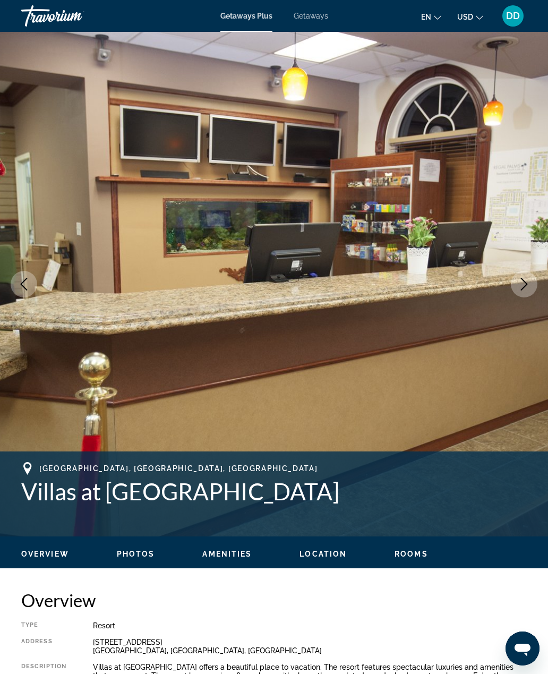
click at [523, 283] on icon "Next image" at bounding box center [524, 284] width 13 height 13
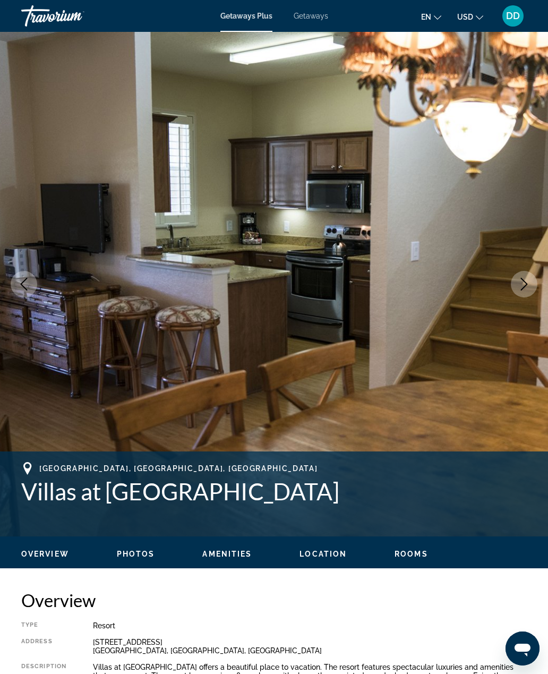
click at [522, 276] on button "Next image" at bounding box center [524, 284] width 27 height 27
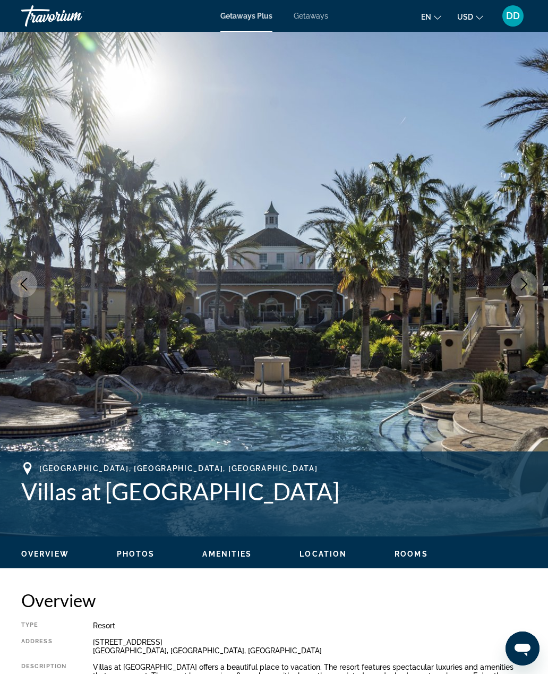
click at [522, 279] on icon "Next image" at bounding box center [524, 284] width 13 height 13
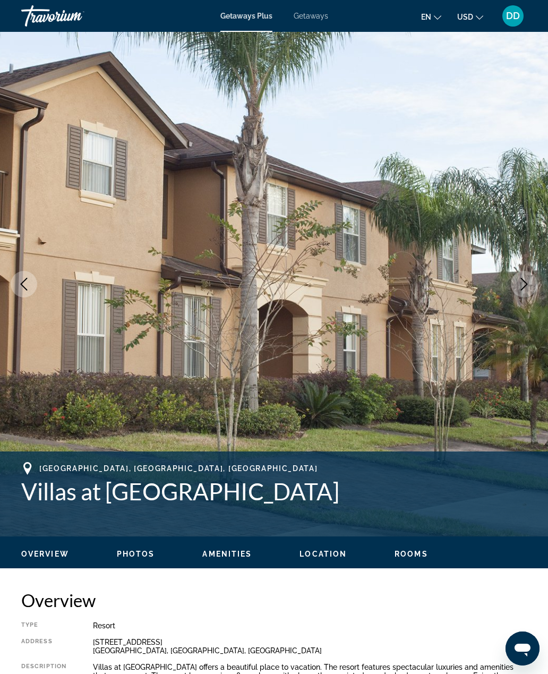
click at [522, 282] on icon "Next image" at bounding box center [524, 284] width 13 height 13
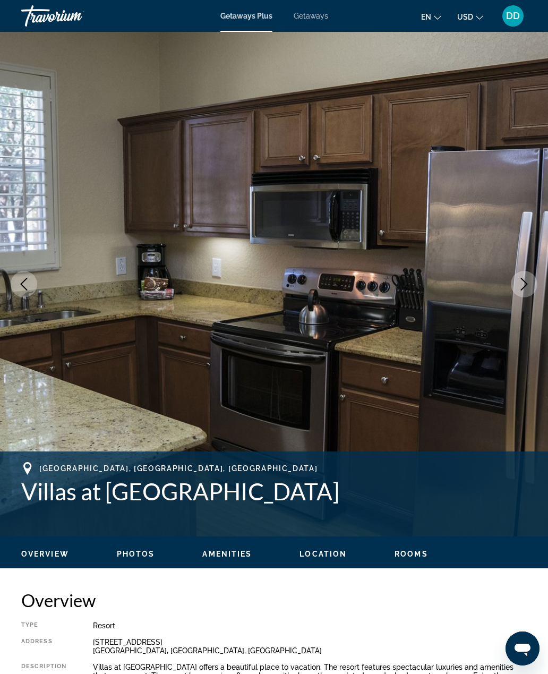
click at [522, 283] on icon "Next image" at bounding box center [524, 284] width 13 height 13
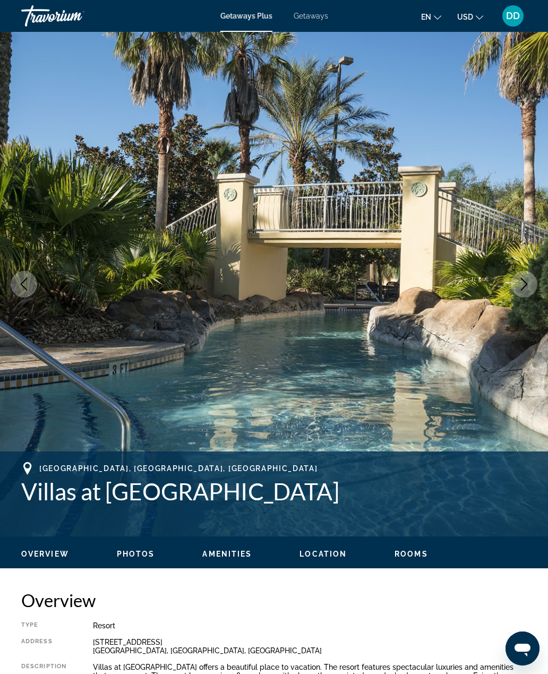
click at [524, 281] on icon "Next image" at bounding box center [524, 284] width 13 height 13
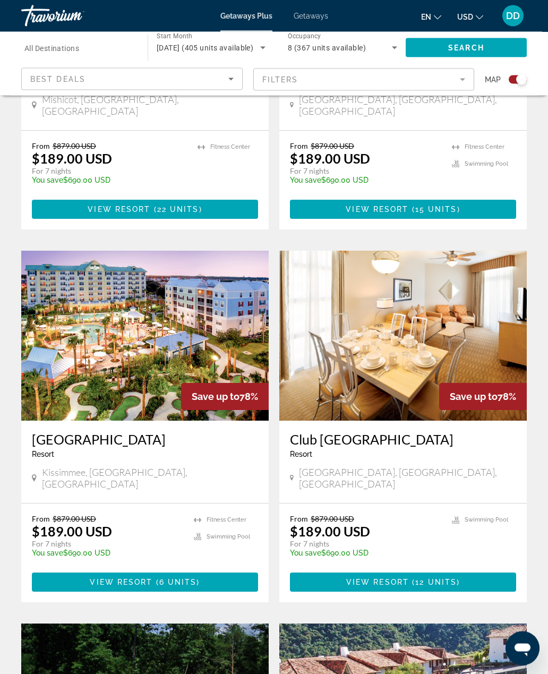
scroll to position [973, 0]
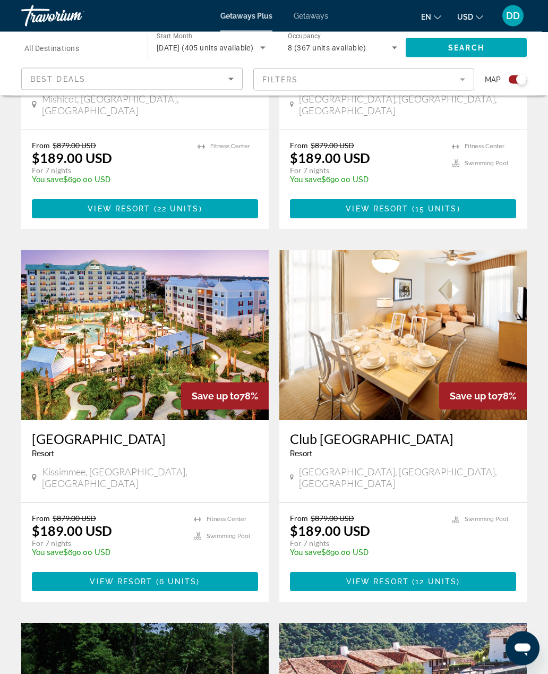
click at [163, 275] on img "Main content" at bounding box center [144, 336] width 247 height 170
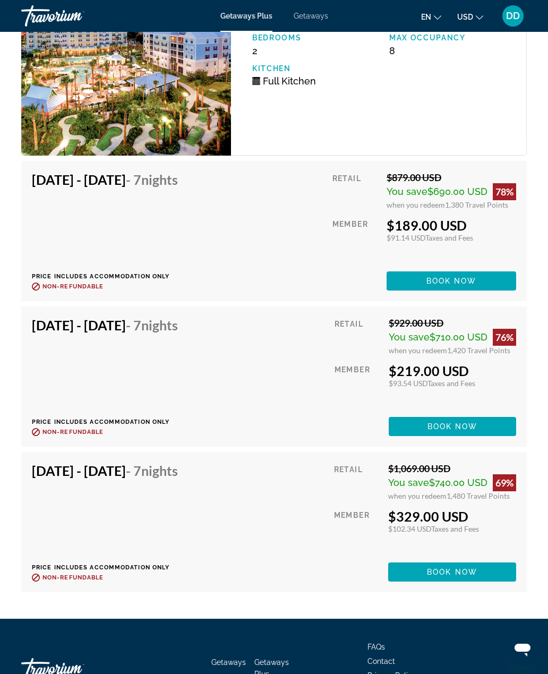
scroll to position [2190, 0]
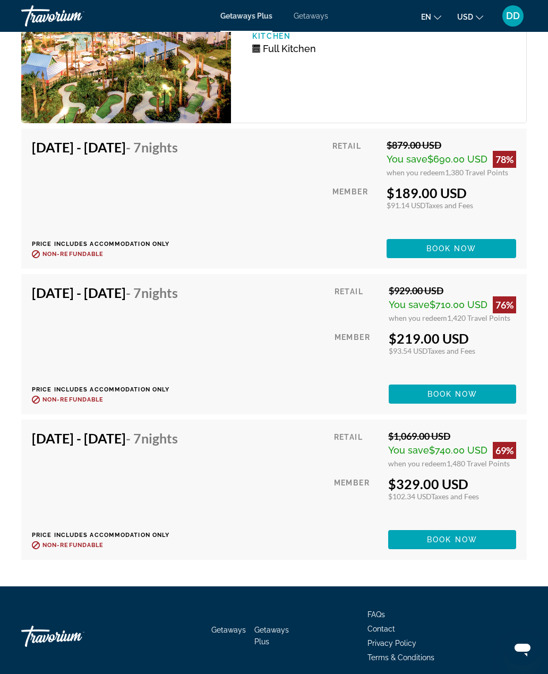
click at [388, 478] on div "$329.00 USD" at bounding box center [452, 484] width 128 height 16
click at [441, 535] on span "Book now" at bounding box center [452, 539] width 50 height 8
